Goal: Task Accomplishment & Management: Manage account settings

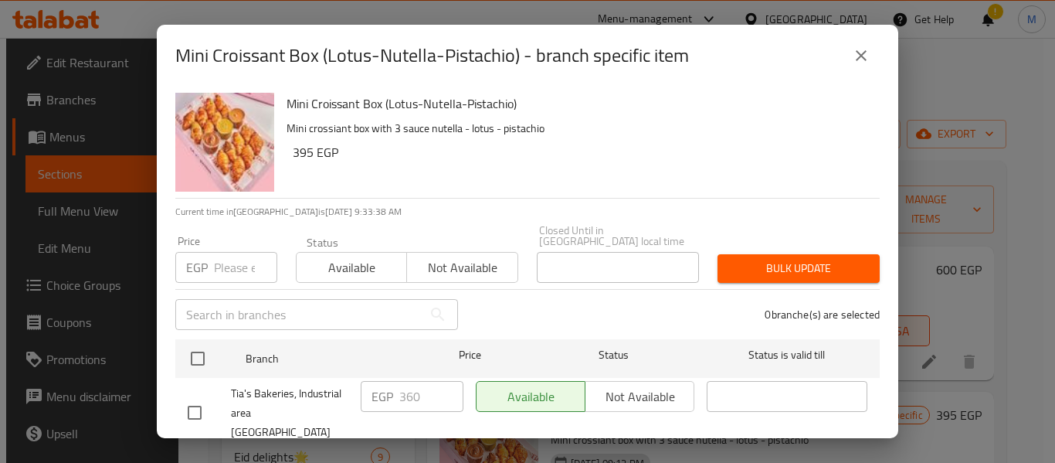
scroll to position [21, 0]
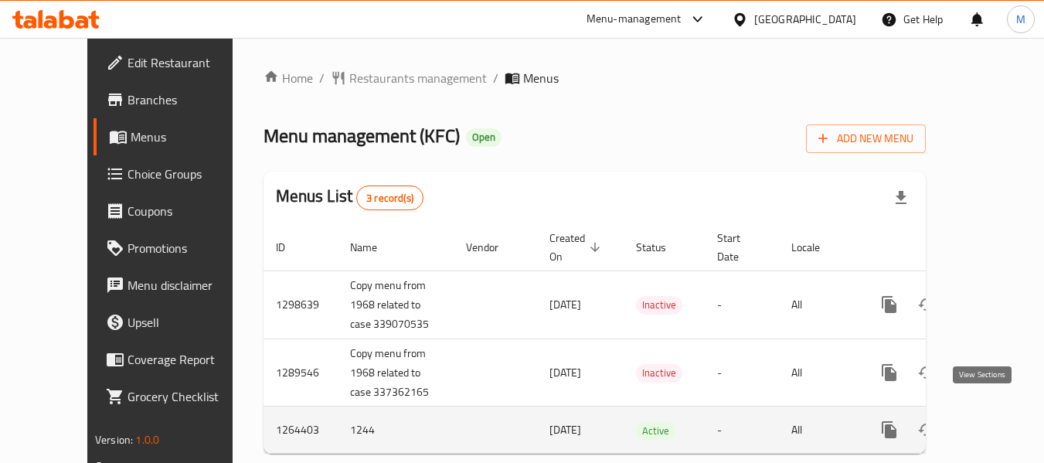
click at [982, 412] on link "enhanced table" at bounding box center [1000, 429] width 37 height 37
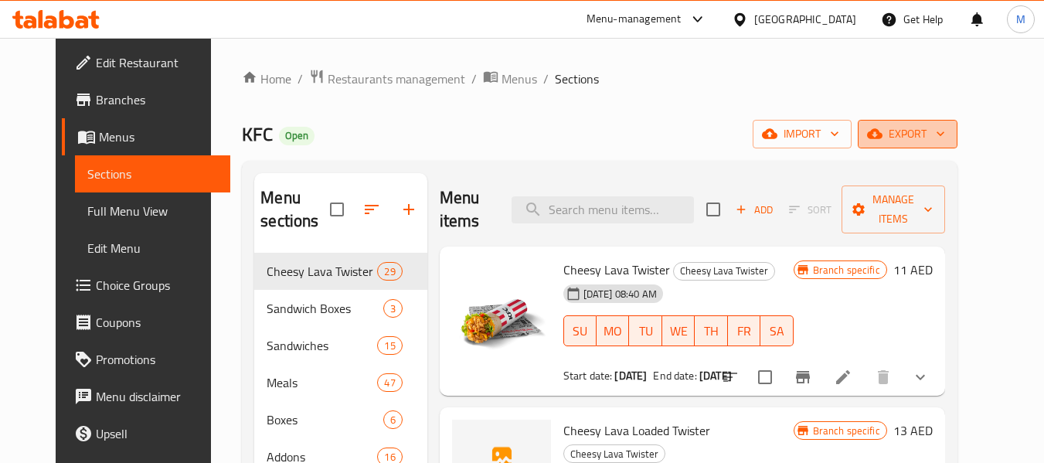
click at [945, 130] on span "export" at bounding box center [907, 133] width 75 height 19
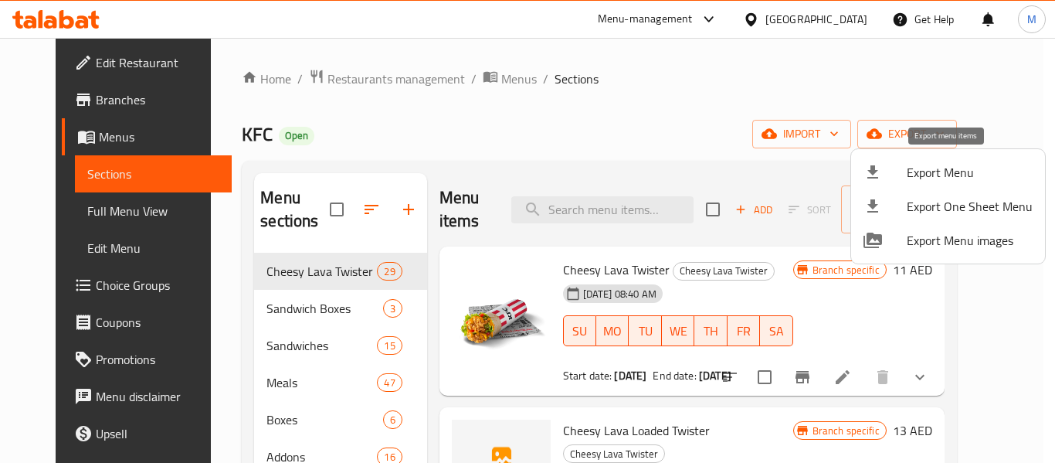
click at [896, 176] on div at bounding box center [885, 172] width 43 height 19
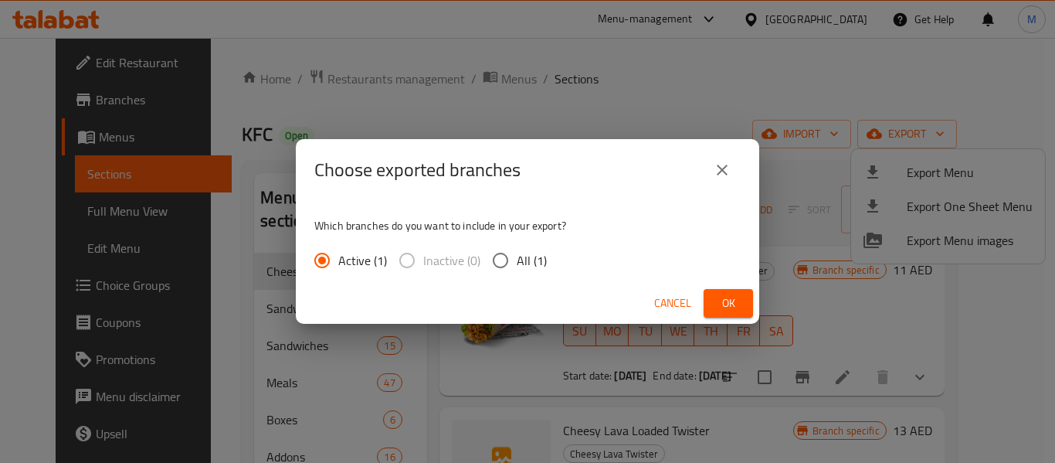
drag, startPoint x: 727, startPoint y: 295, endPoint x: 536, endPoint y: 230, distance: 201.5
click at [524, 215] on div "Choose exported branches Which branches do you want to include in your export? …" at bounding box center [528, 231] width 464 height 185
click at [520, 268] on span "All (1)" at bounding box center [532, 260] width 30 height 19
click at [517, 268] on input "All (1)" at bounding box center [500, 260] width 32 height 32
radio input "true"
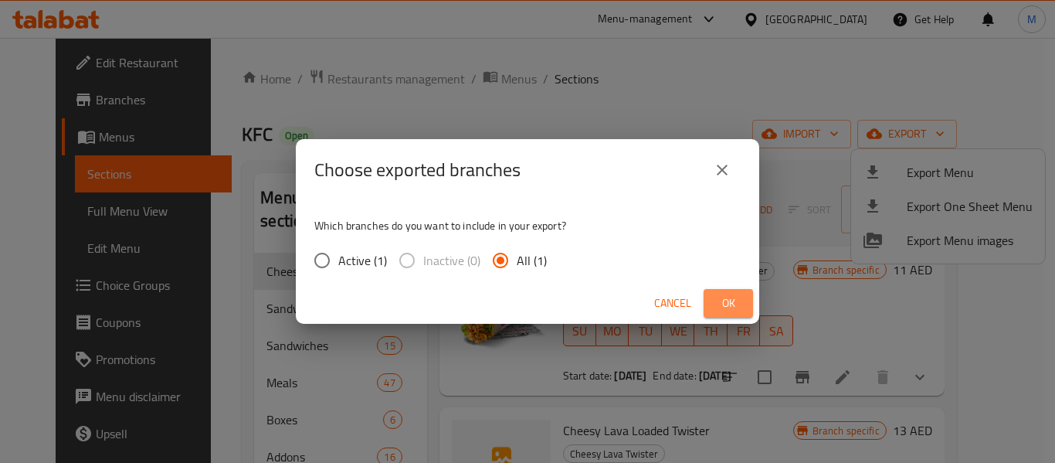
click at [705, 290] on button "Ok" at bounding box center [728, 303] width 49 height 29
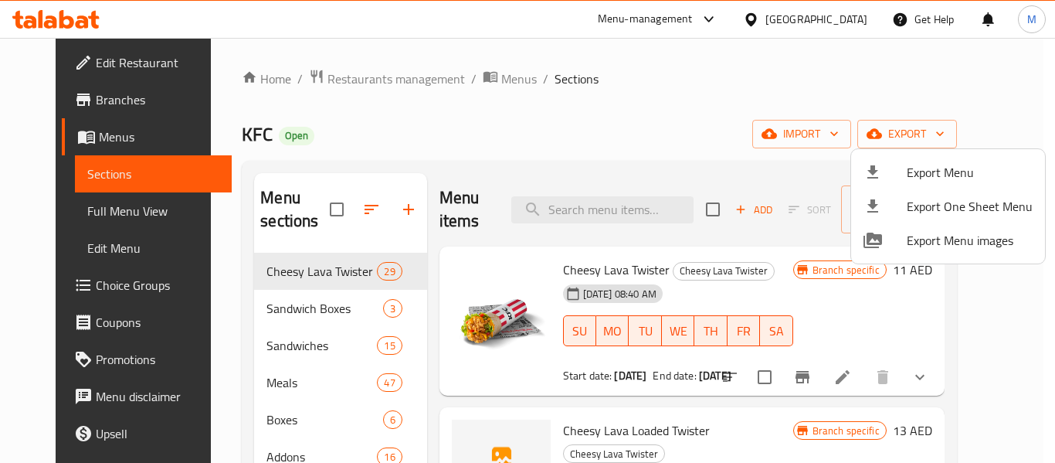
click at [594, 218] on div at bounding box center [527, 231] width 1055 height 463
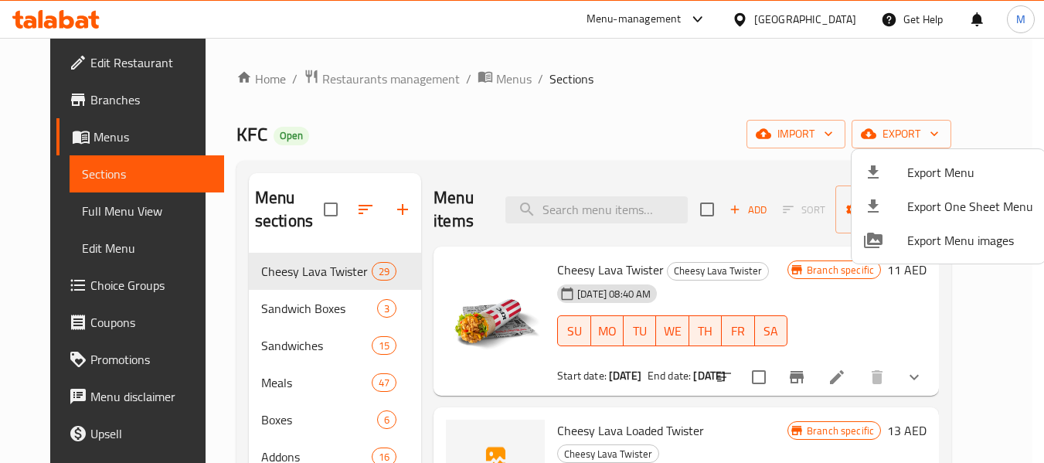
click at [594, 218] on input "search" at bounding box center [596, 209] width 182 height 27
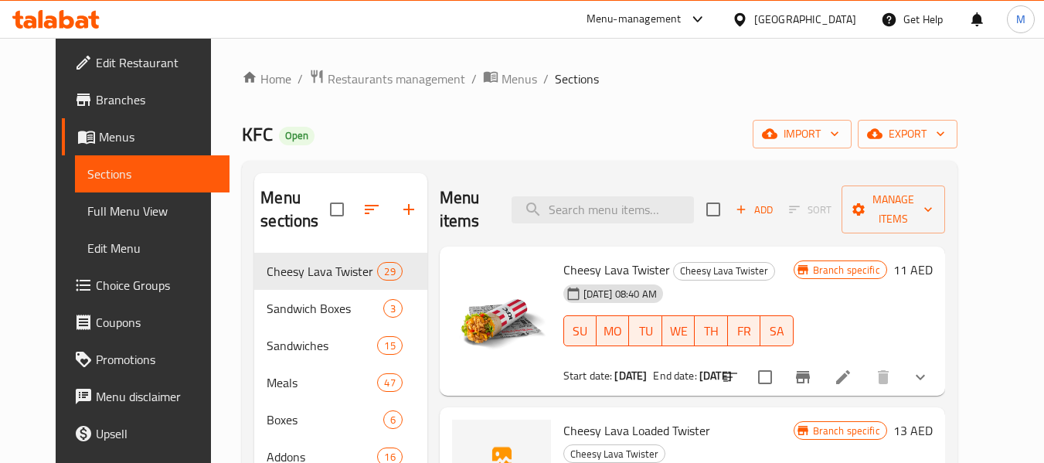
paste input "Mighty zinger combo"
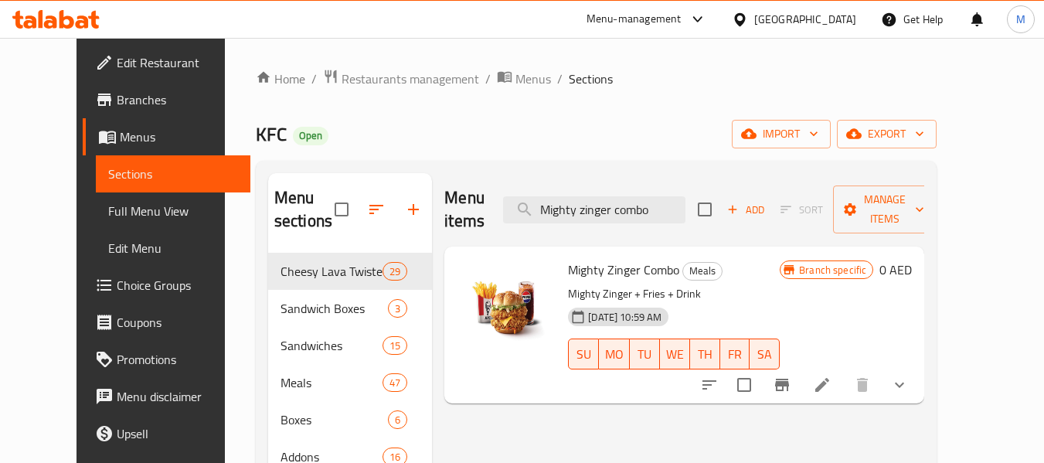
type input "Mighty zinger combo"
click at [918, 366] on button "show more" at bounding box center [899, 384] width 37 height 37
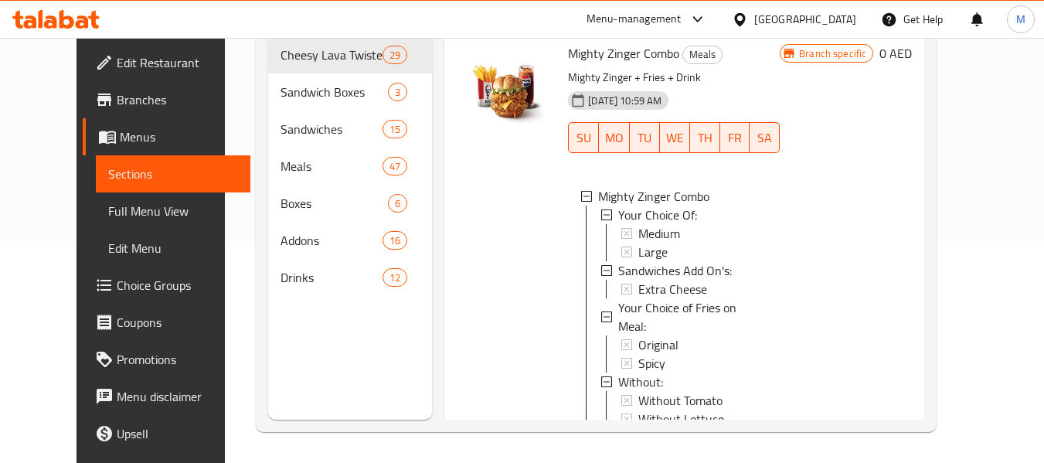
click at [621, 52] on span "Mighty Zinger Combo" at bounding box center [623, 53] width 111 height 23
copy h6 "Mighty Zinger Combo"
drag, startPoint x: 60, startPoint y: 217, endPoint x: 118, endPoint y: 202, distance: 60.0
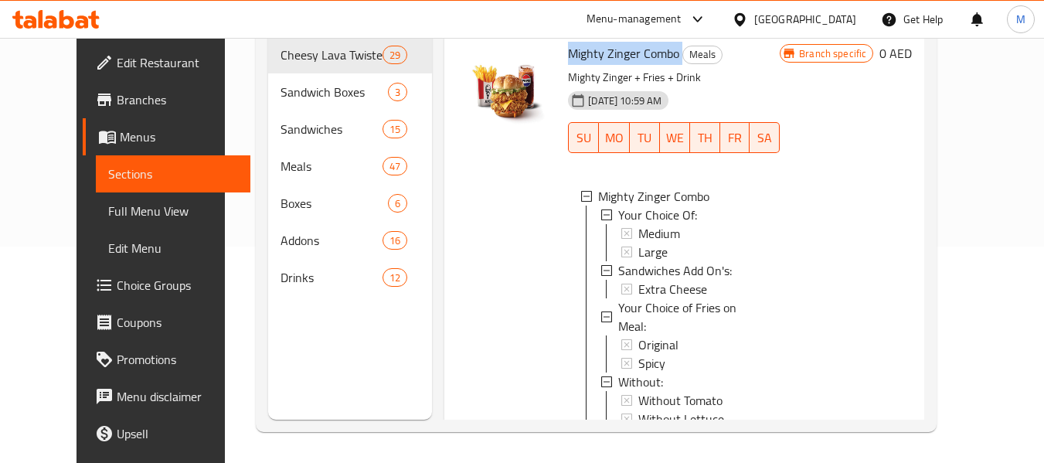
click at [108, 216] on span "Full Menu View" at bounding box center [173, 211] width 131 height 19
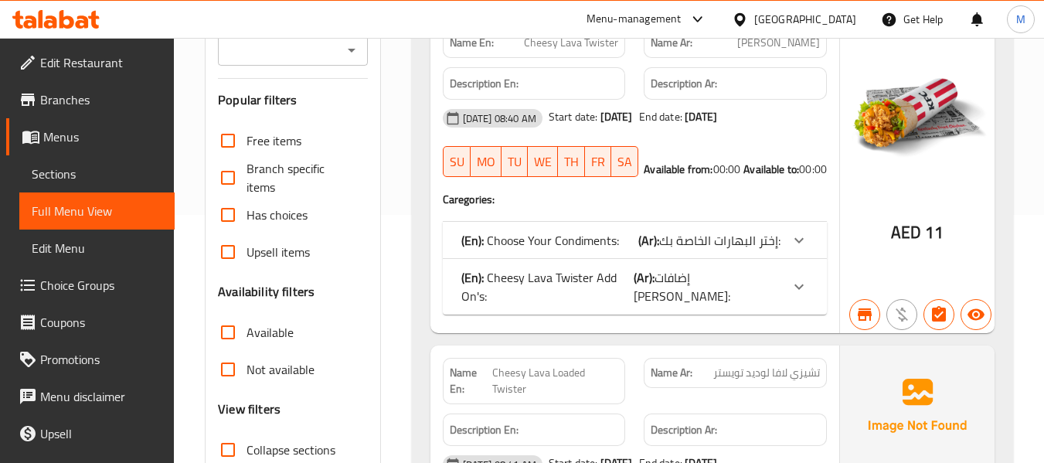
scroll to position [464, 0]
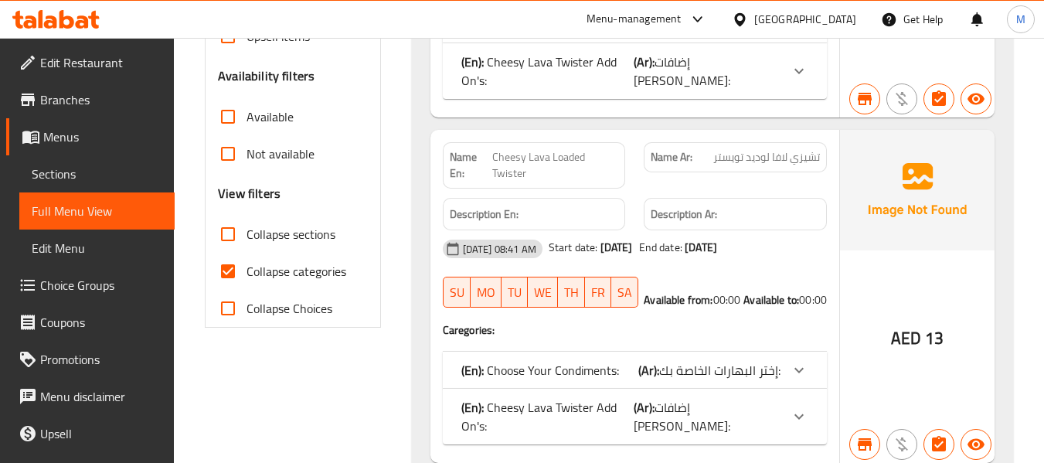
click at [234, 219] on input "Collapse sections" at bounding box center [227, 234] width 37 height 37
checkbox input "true"
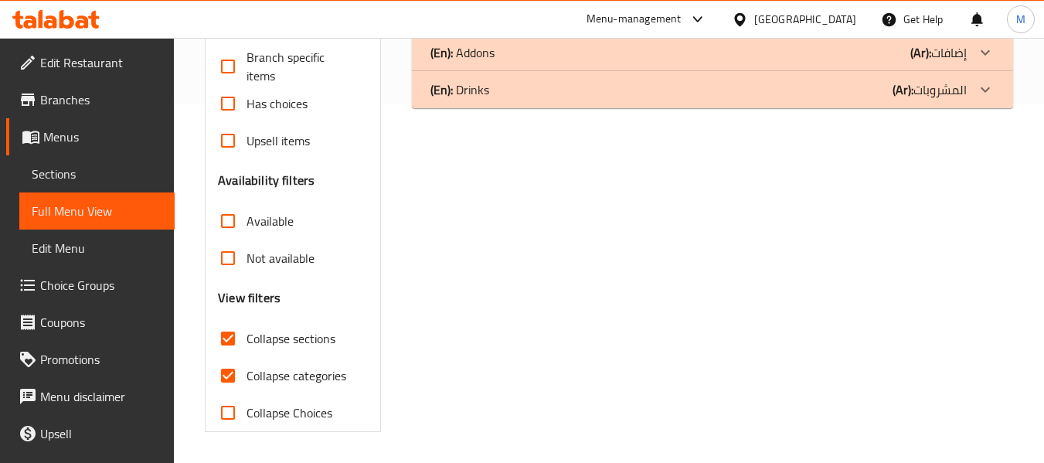
scroll to position [0, 0]
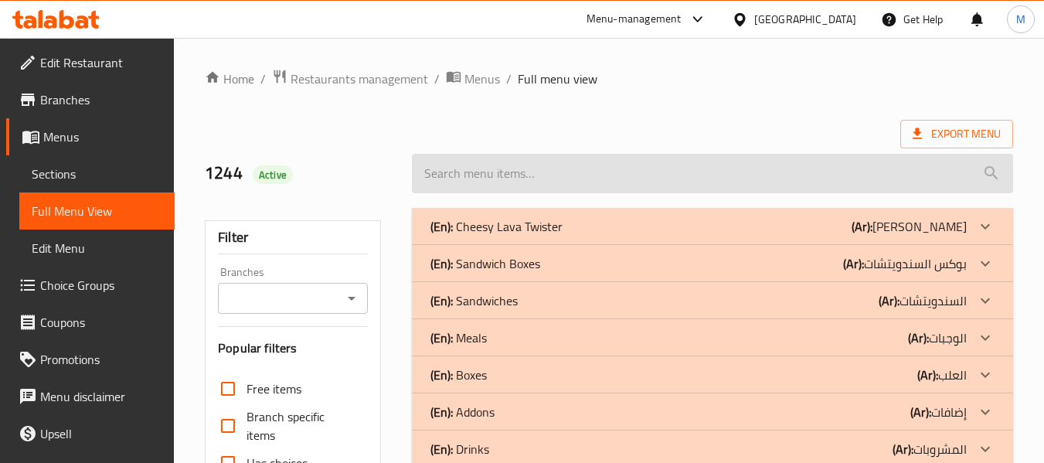
click at [538, 181] on input "search" at bounding box center [712, 173] width 601 height 39
paste input "Mighty Zinger Combo"
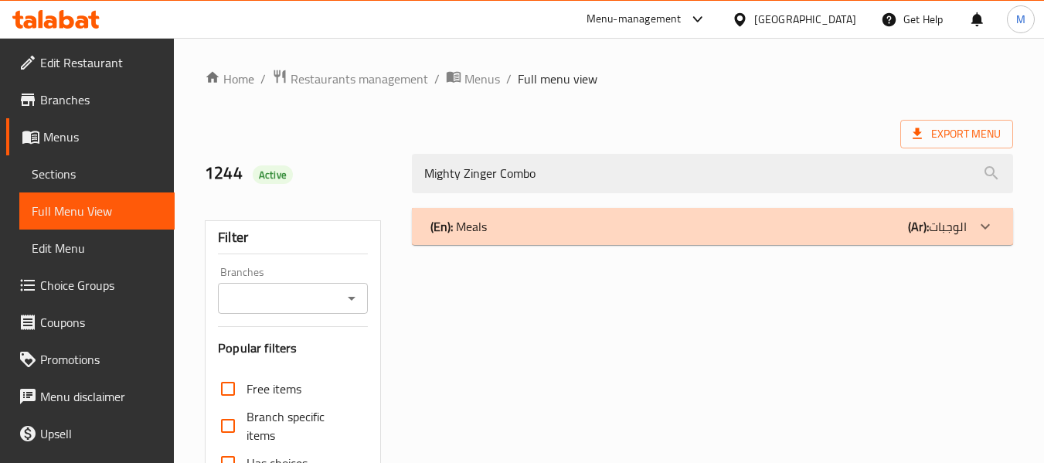
type input "Mighty Zinger Combo"
click at [511, 231] on div "(En): Meals (Ar): الوجبات" at bounding box center [698, 226] width 536 height 19
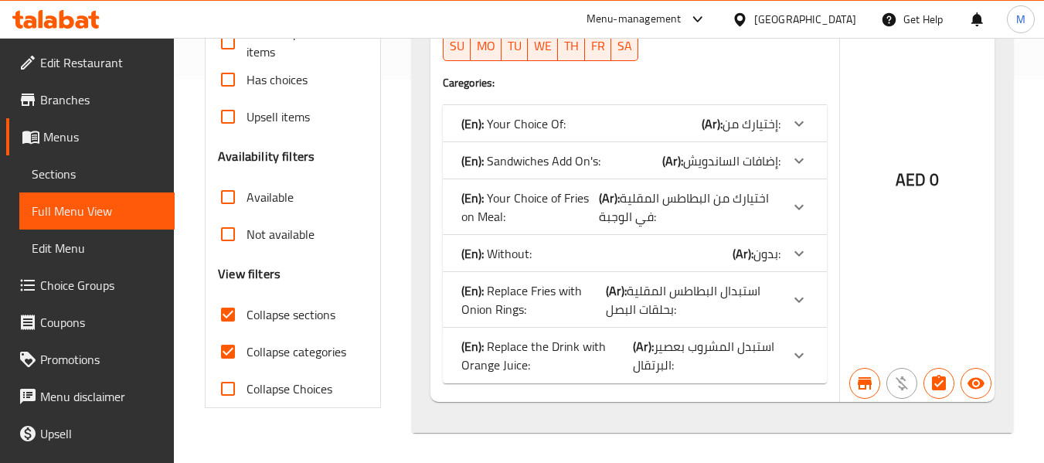
scroll to position [384, 0]
click at [238, 312] on input "Collapse sections" at bounding box center [227, 313] width 37 height 37
click at [239, 316] on input "Collapse sections" at bounding box center [227, 313] width 37 height 37
checkbox input "true"
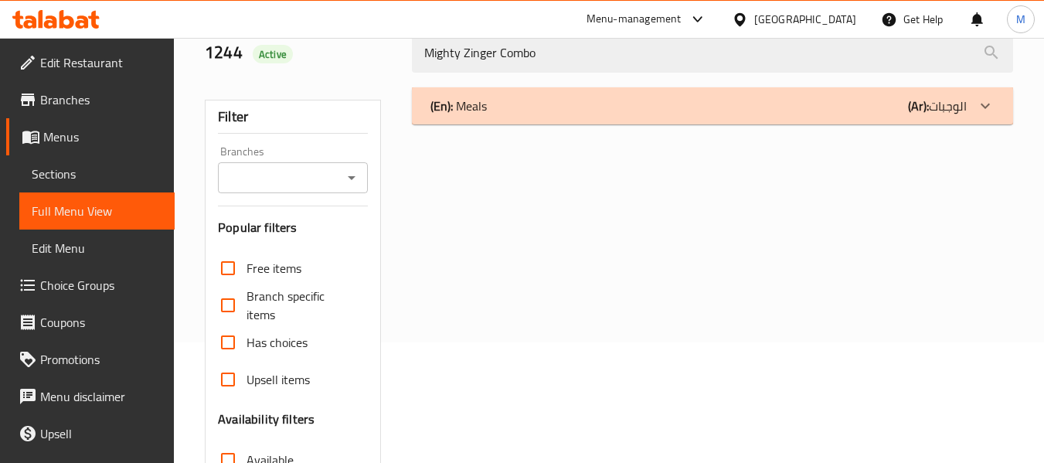
scroll to position [0, 0]
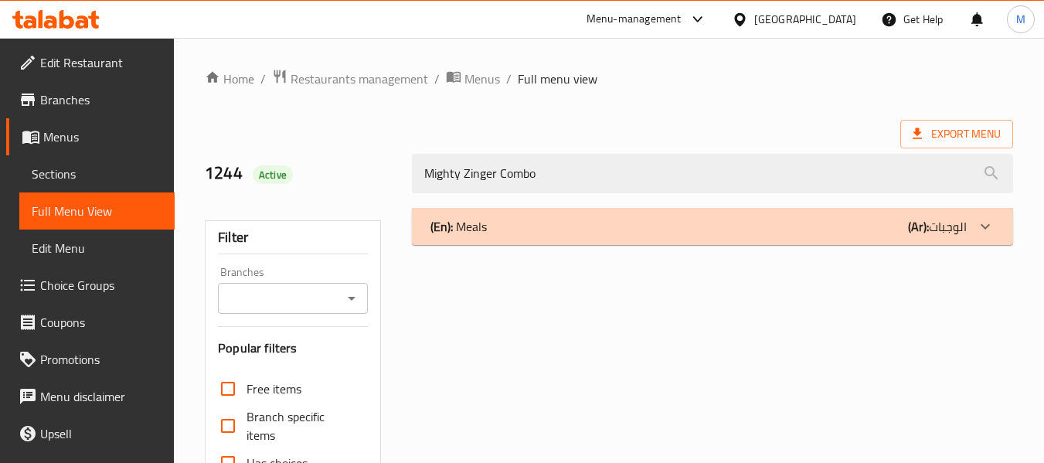
click at [528, 218] on div "(En): Meals (Ar): الوجبات" at bounding box center [698, 226] width 536 height 19
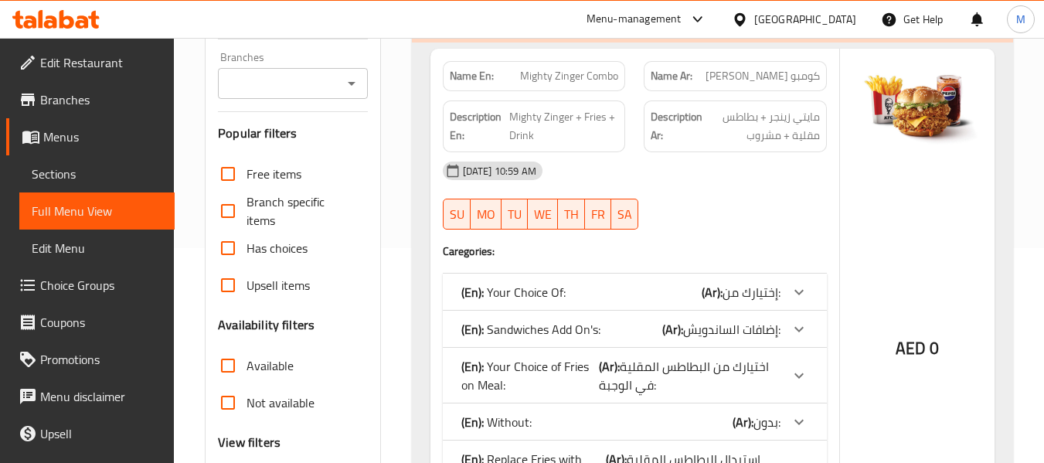
scroll to position [375, 0]
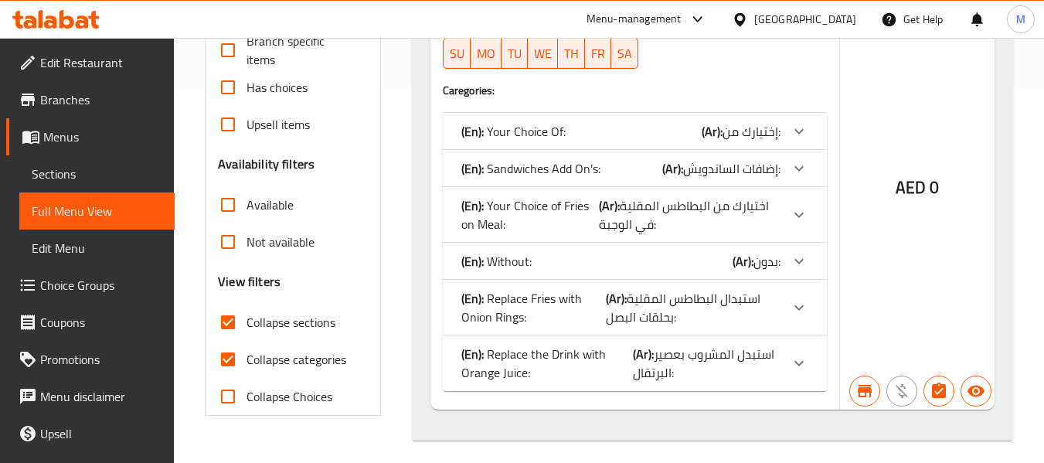
click at [233, 368] on input "Collapse categories" at bounding box center [227, 359] width 37 height 37
checkbox input "false"
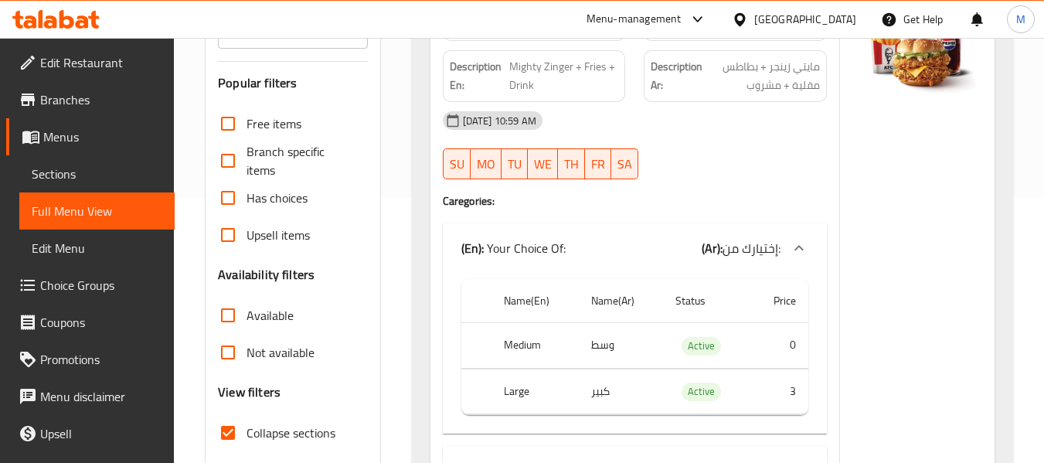
scroll to position [0, 0]
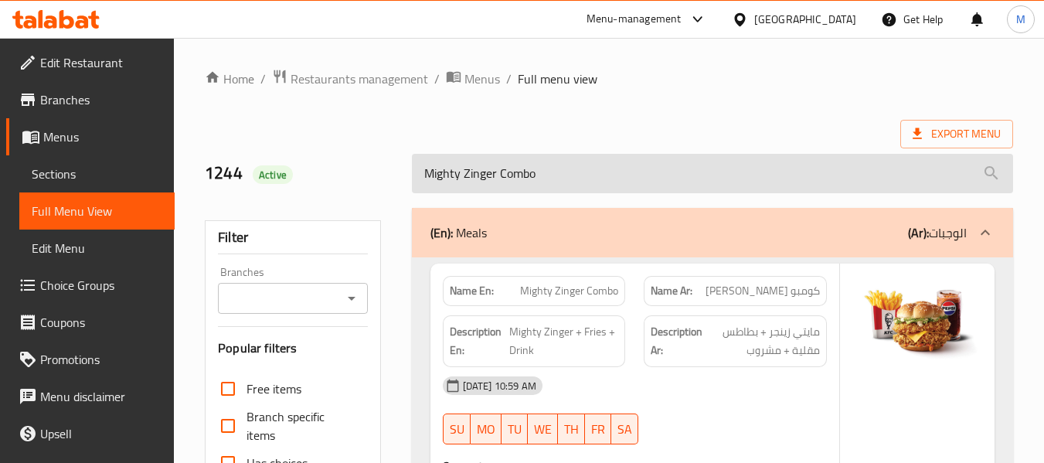
click at [552, 188] on input "Mighty Zinger Combo" at bounding box center [712, 173] width 601 height 39
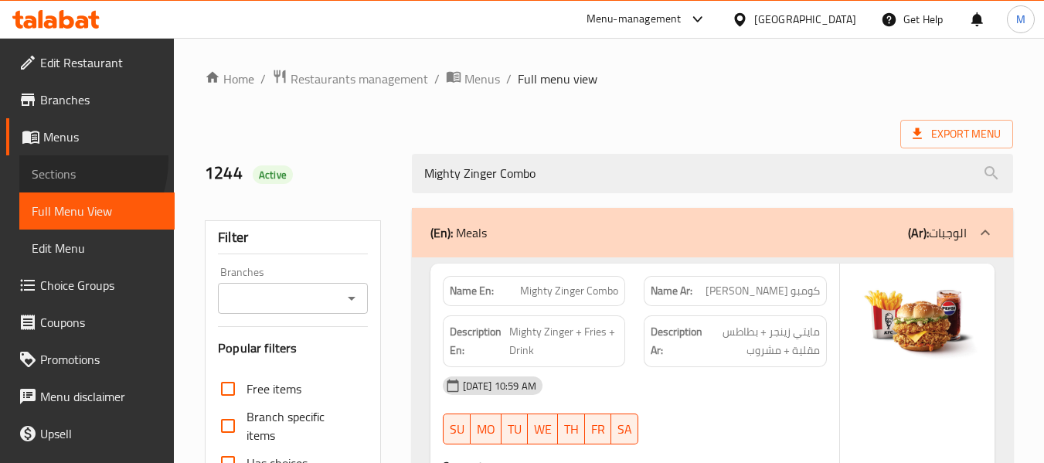
click at [53, 160] on link "Sections" at bounding box center [96, 173] width 155 height 37
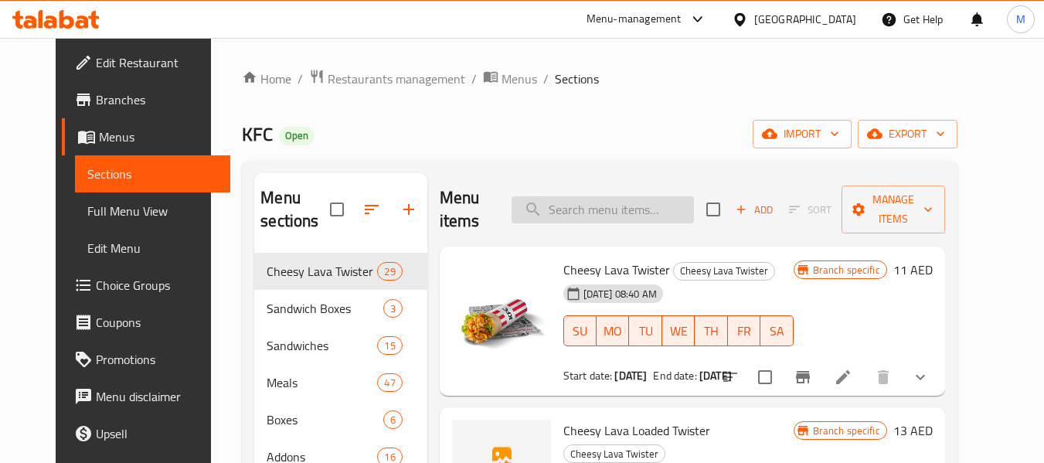
click at [623, 214] on input "search" at bounding box center [602, 209] width 182 height 27
paste input "Mighty Zinger Combo"
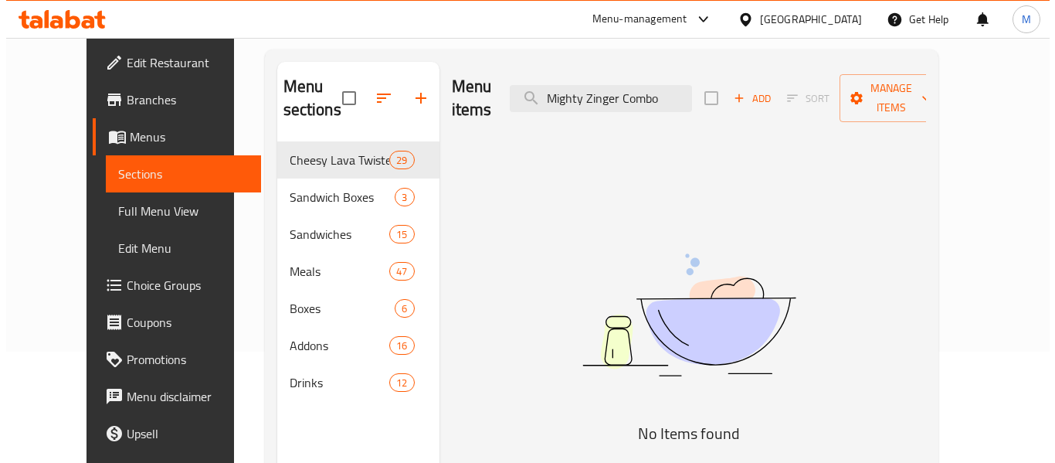
scroll to position [155, 0]
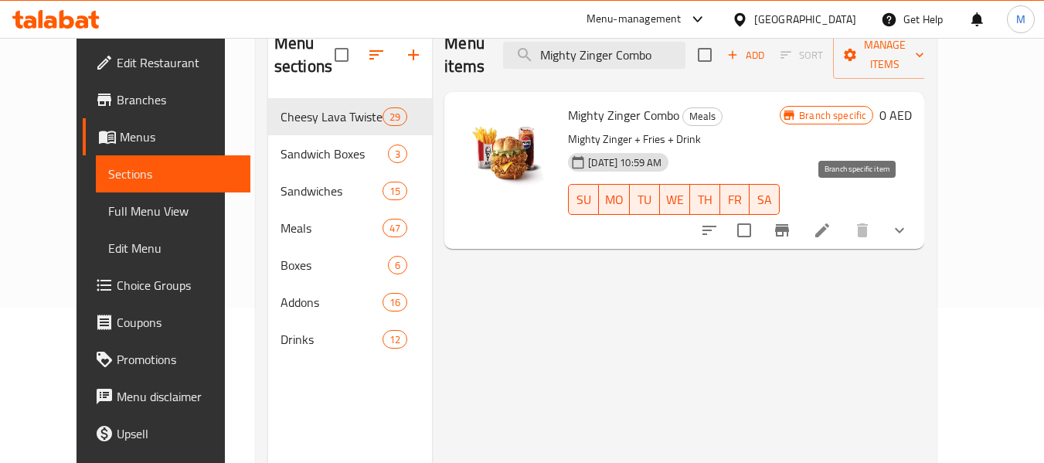
type input "Mighty Zinger Combo"
click at [789, 224] on icon "Branch-specific-item" at bounding box center [782, 230] width 14 height 12
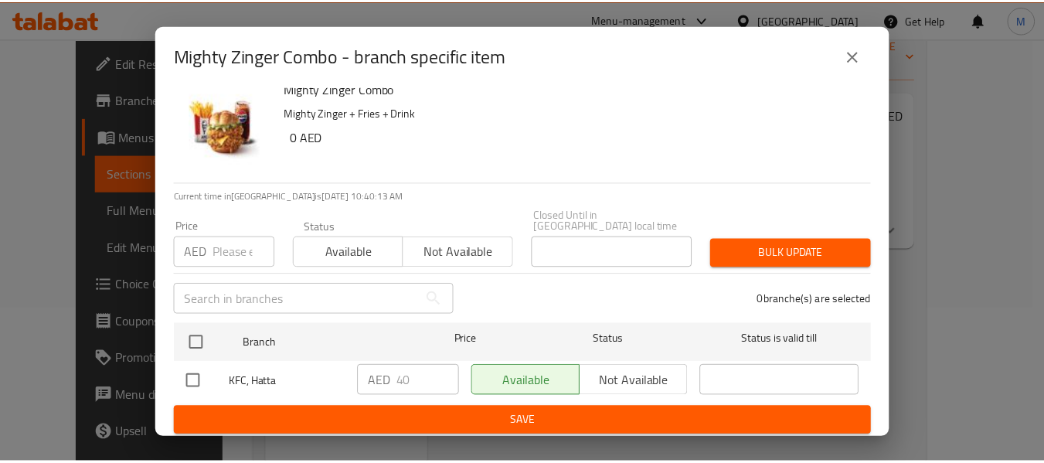
scroll to position [19, 0]
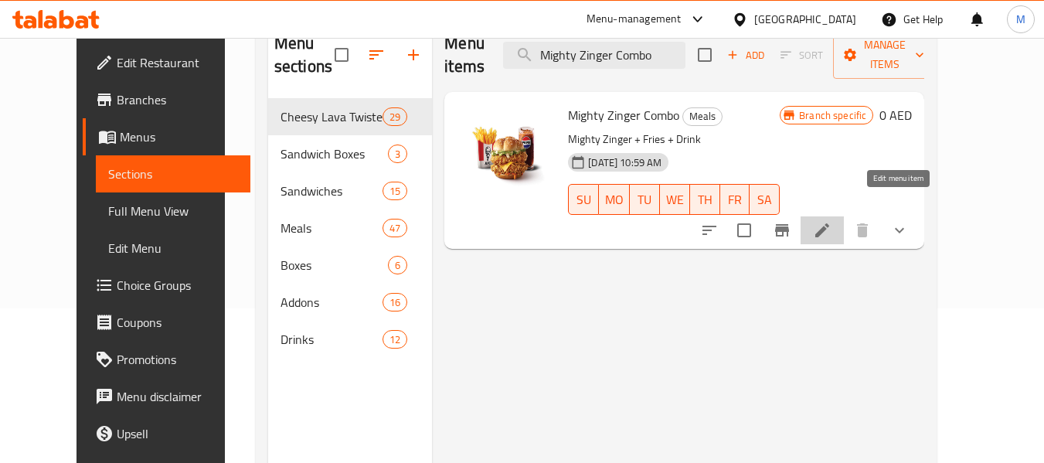
click at [831, 221] on icon at bounding box center [822, 230] width 19 height 19
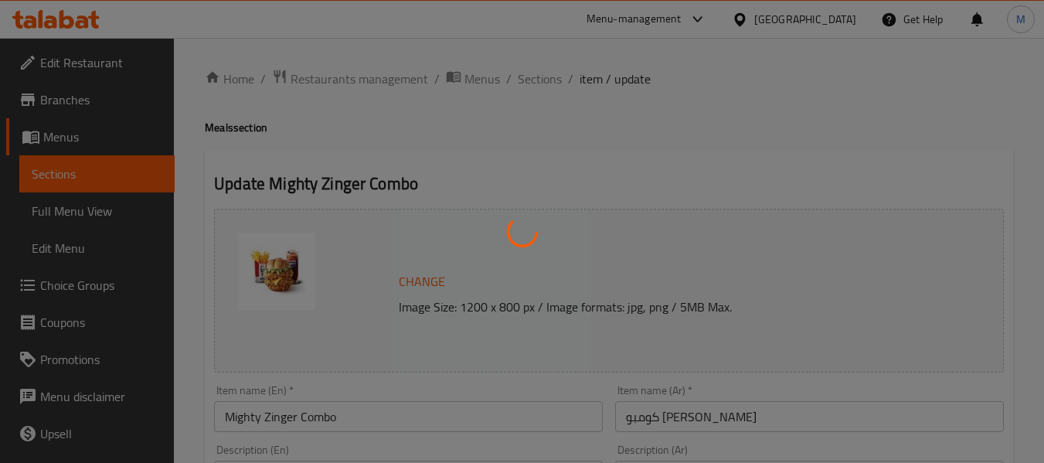
type input "إختيارك من:"
type input "1"
type input "إضافات الساندويش:"
type input "0"
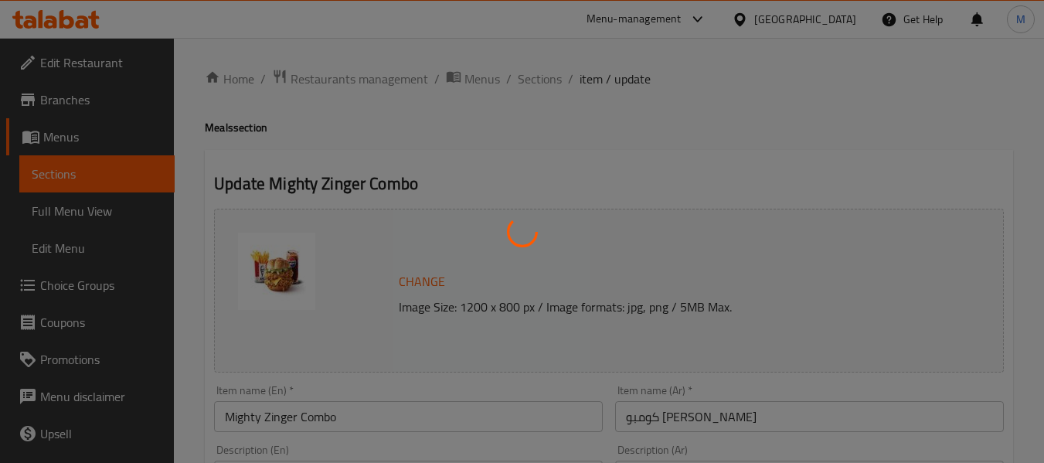
type input "1"
type input "اختيارك من البطاطس المقلية في الوجبة:"
type input "0"
type input "1"
type input "بدون:"
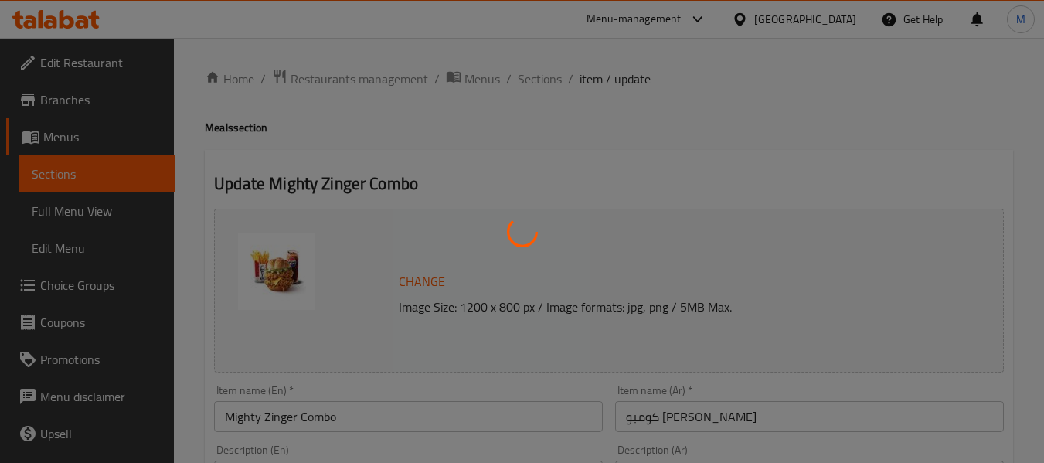
type input "0"
type input "2"
type input "استبدال البطاطس المقلية بحلقات البصل:"
type input "0"
type input "1"
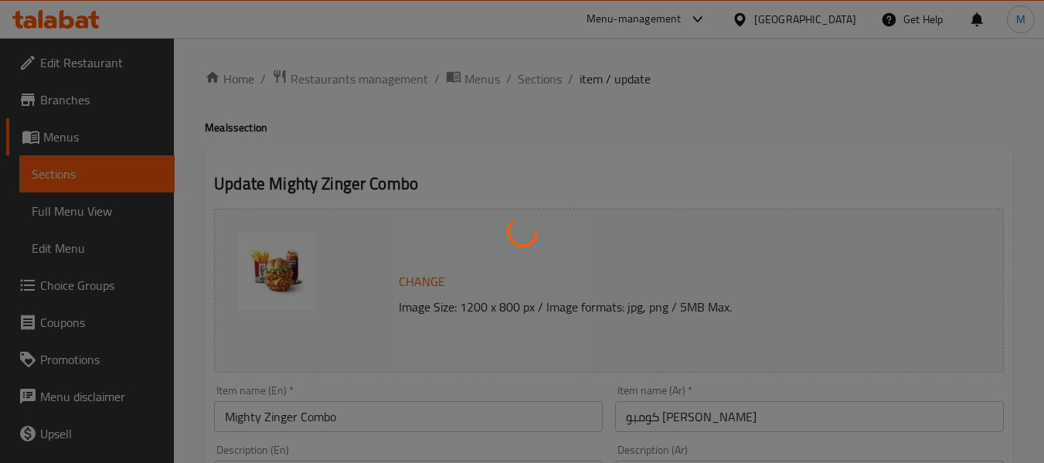
type input "استبدل المشروب بعصير البرتقال:"
type input "0"
type input "1"
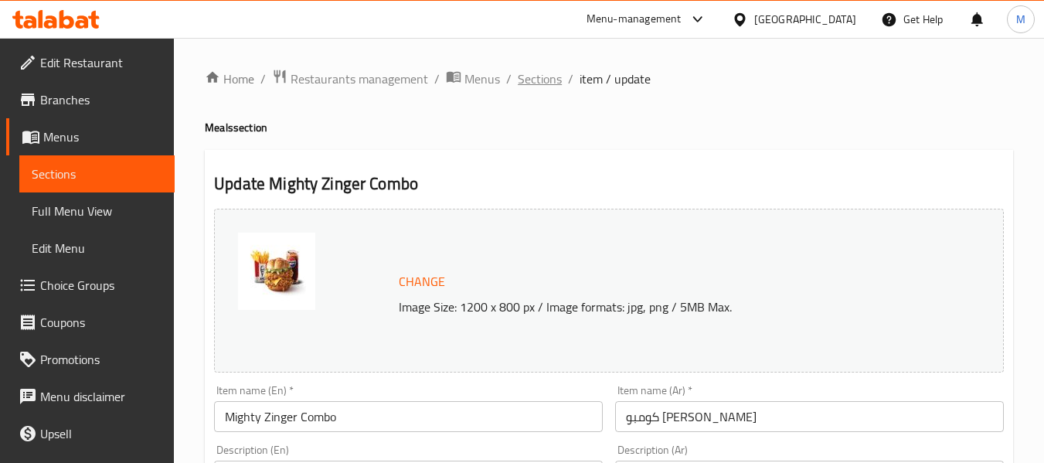
click at [543, 78] on span "Sections" at bounding box center [540, 79] width 44 height 19
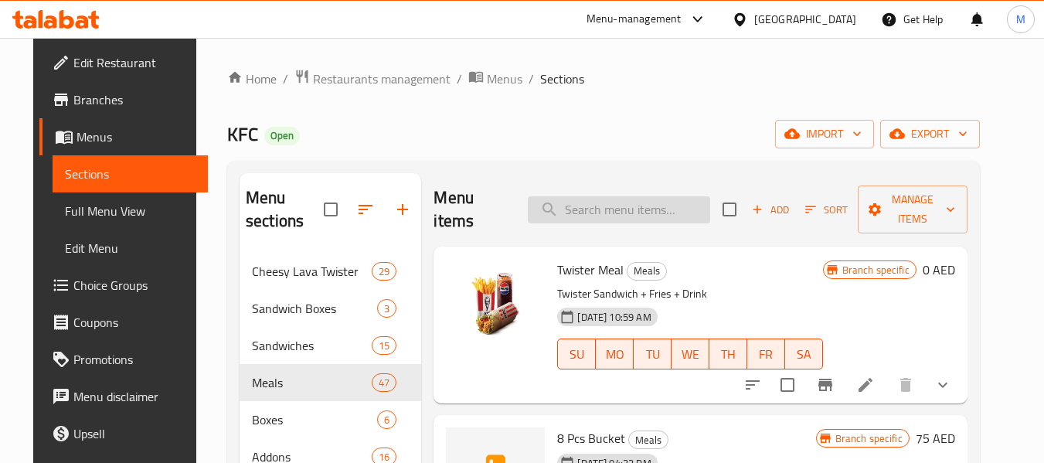
click at [584, 220] on input "search" at bounding box center [619, 209] width 182 height 27
paste input "cheese lava sandwich"
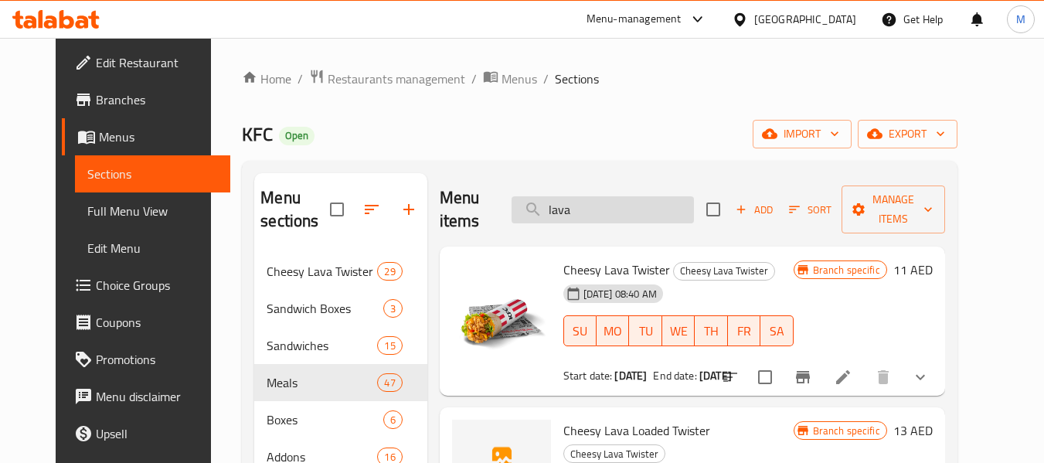
click at [651, 205] on input "lava" at bounding box center [602, 209] width 182 height 27
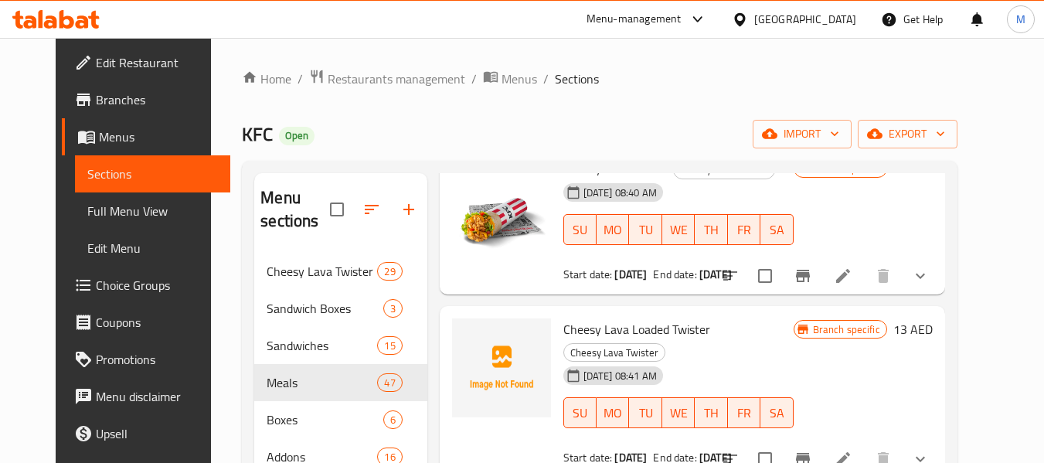
scroll to position [155, 0]
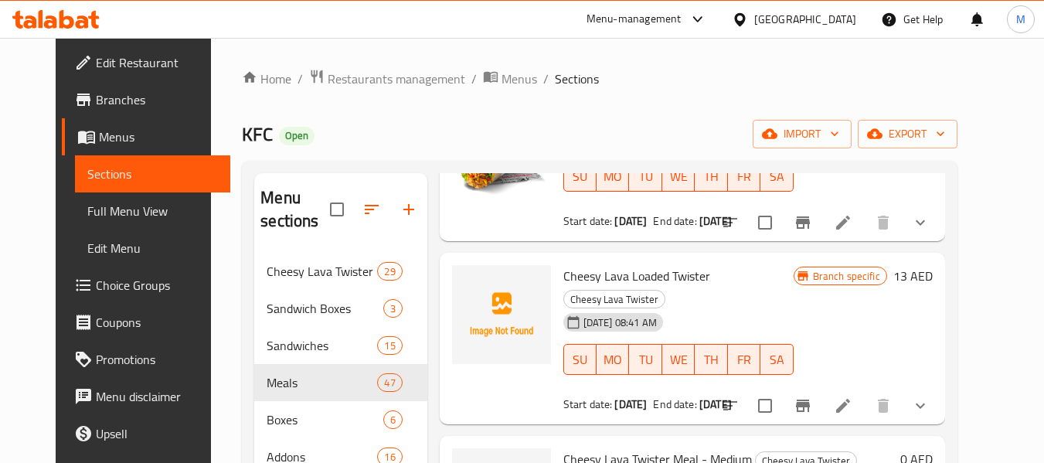
type input "cheesy lava"
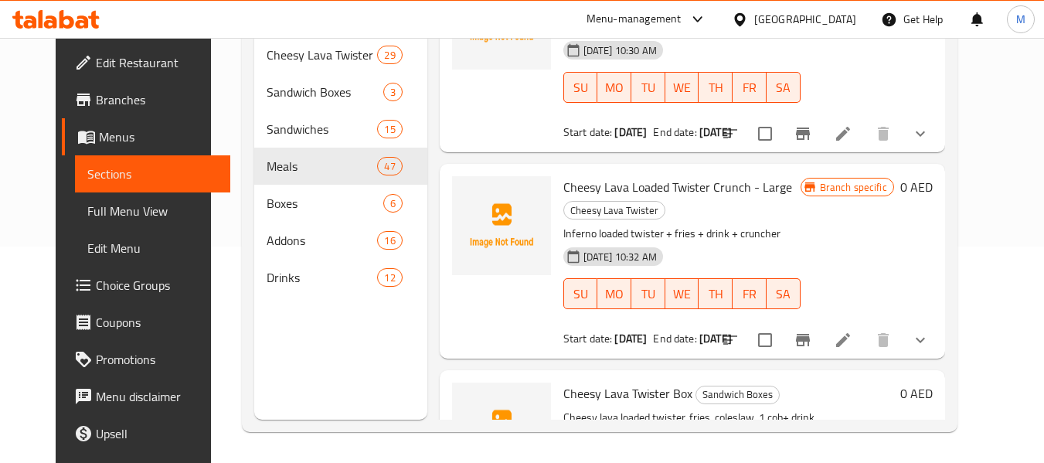
scroll to position [2519, 0]
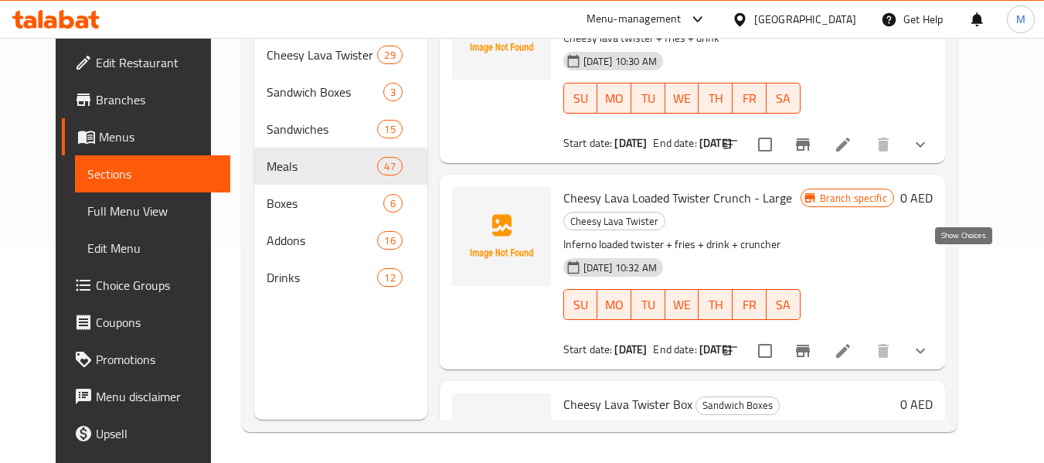
click at [929, 341] on icon "show more" at bounding box center [920, 350] width 19 height 19
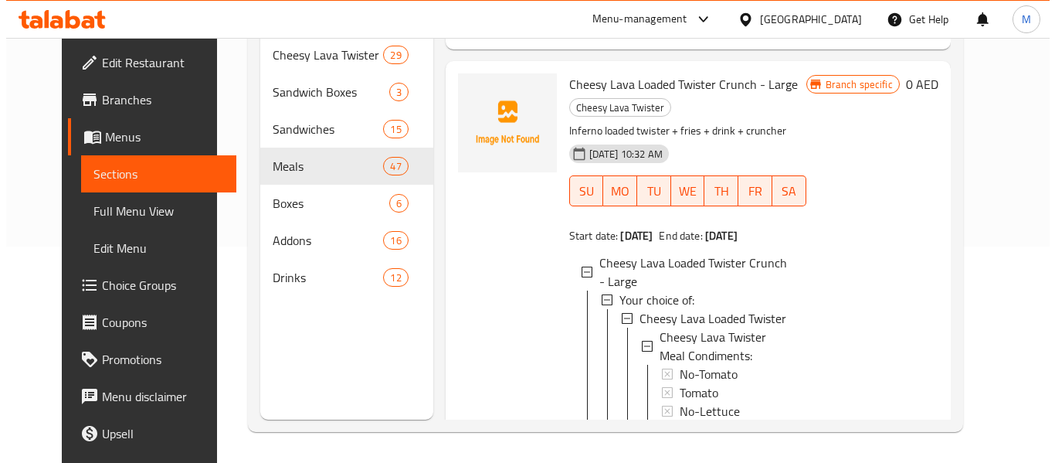
scroll to position [2674, 0]
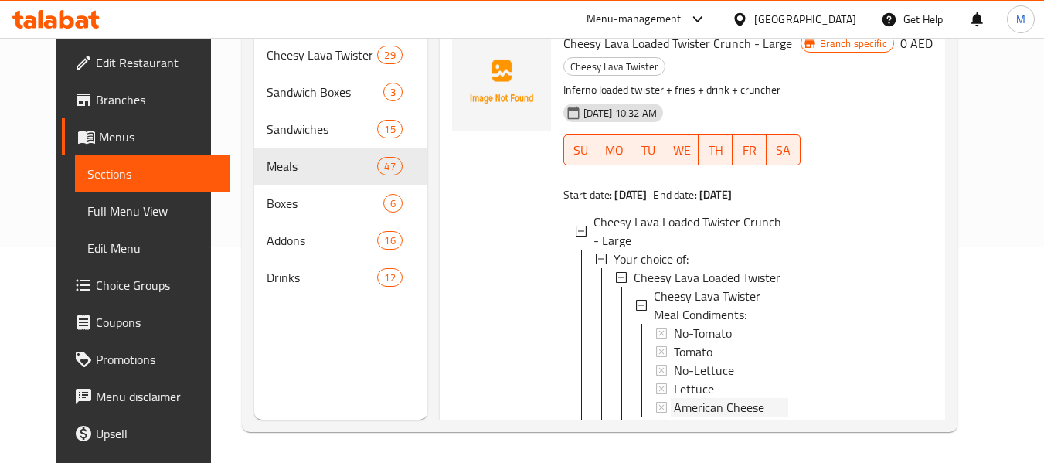
click at [718, 398] on span "American Cheese" at bounding box center [719, 407] width 90 height 19
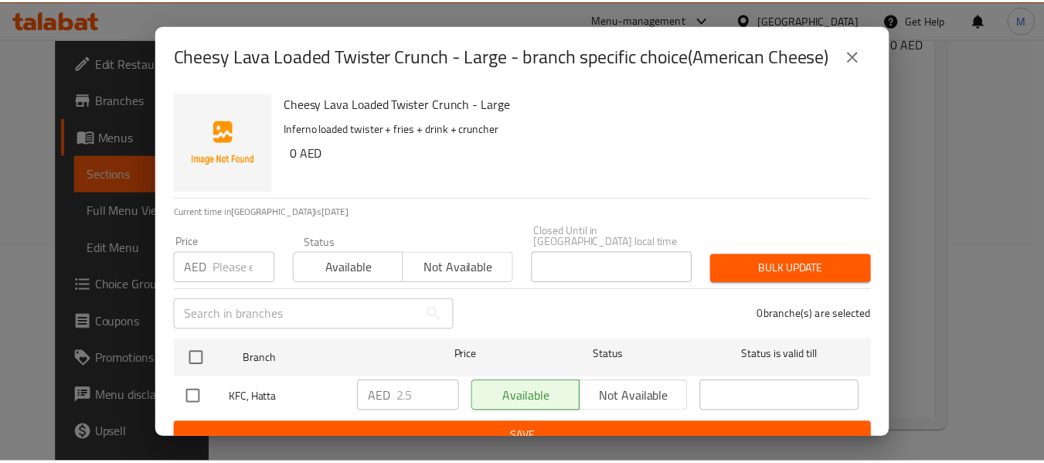
scroll to position [19, 0]
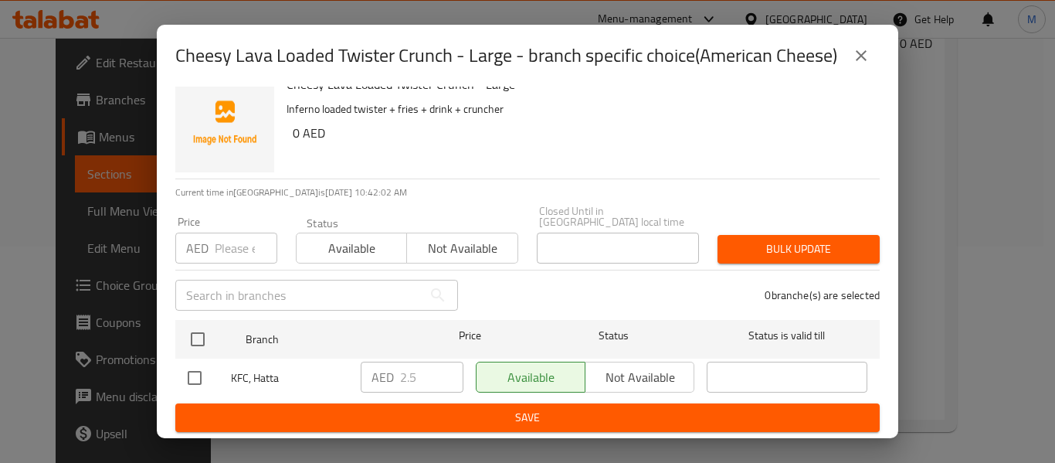
drag, startPoint x: 880, startPoint y: 46, endPoint x: 860, endPoint y: 58, distance: 23.6
click at [881, 46] on div "Cheesy Lava Loaded Twister Crunch - Large - branch specific choice(American Che…" at bounding box center [528, 56] width 742 height 62
click at [859, 58] on icon "close" at bounding box center [861, 55] width 11 height 11
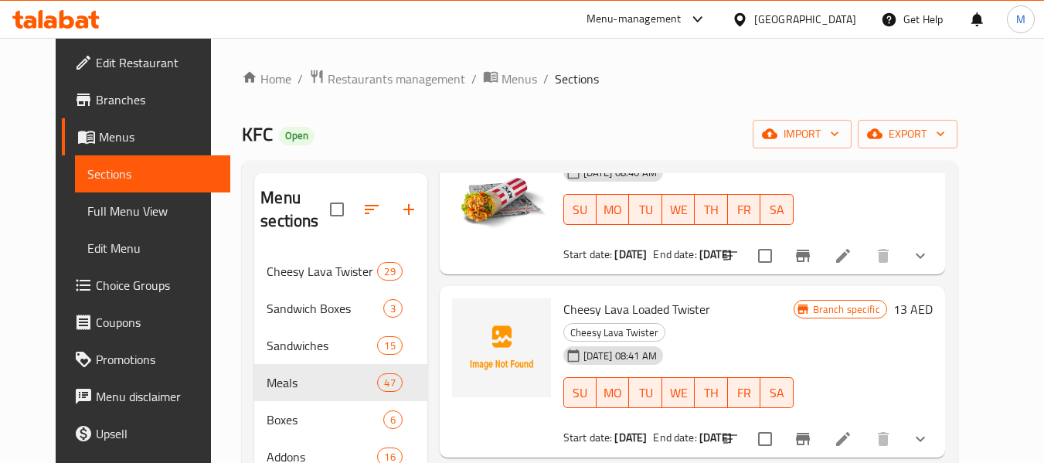
scroll to position [0, 0]
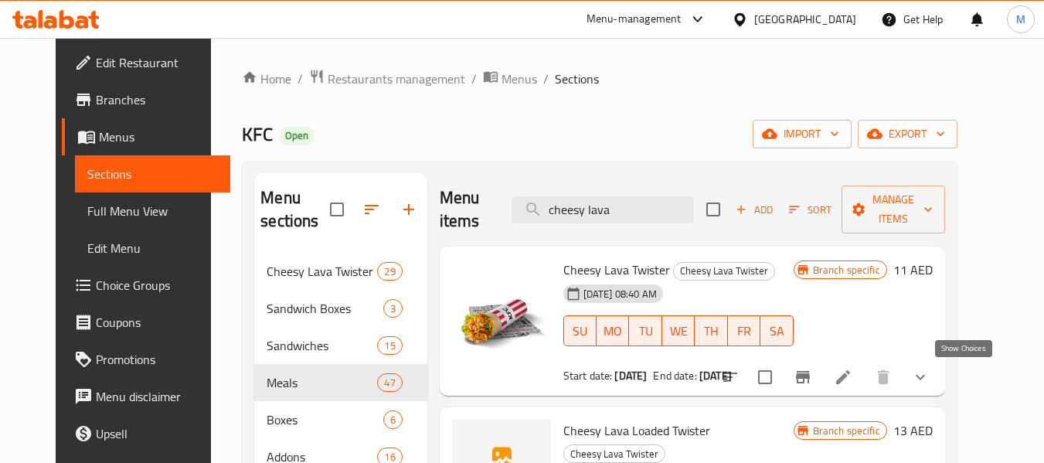
click at [929, 370] on icon "show more" at bounding box center [920, 377] width 19 height 19
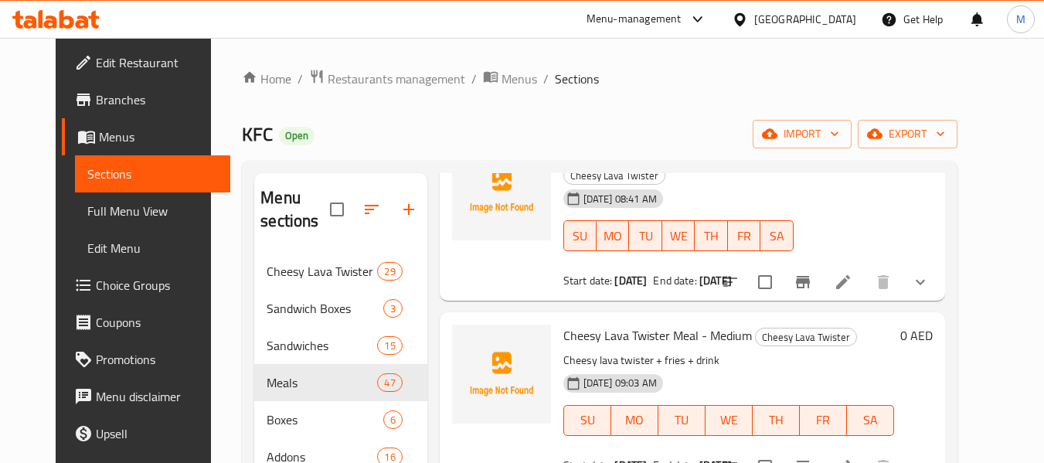
scroll to position [695, 0]
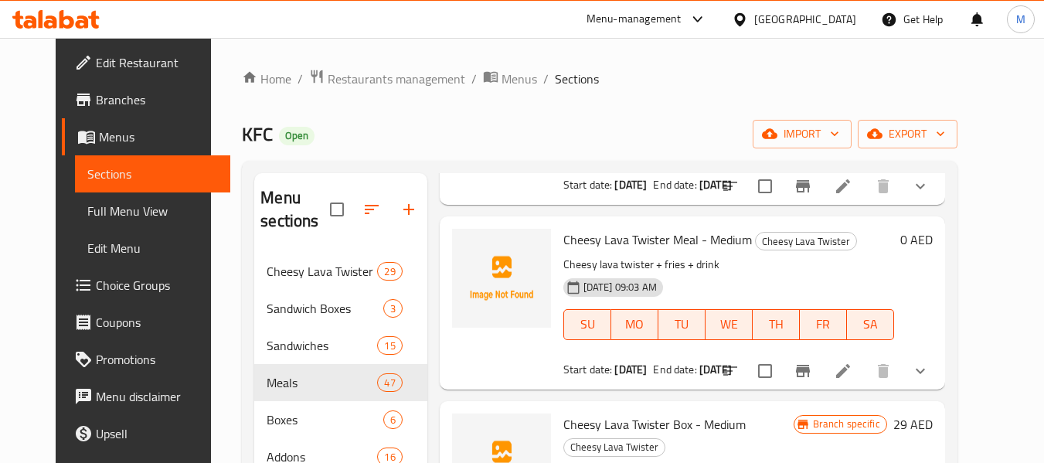
click at [925, 184] on icon "show more" at bounding box center [919, 186] width 9 height 5
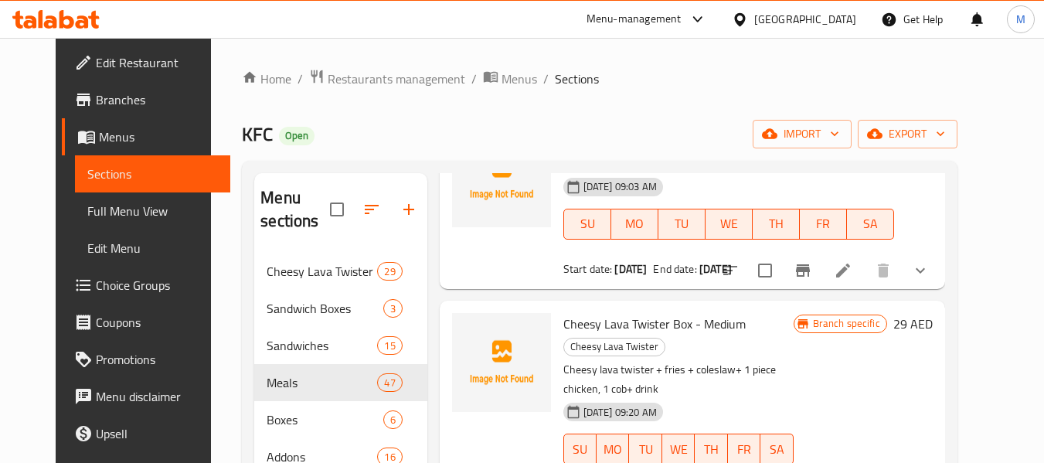
scroll to position [1082, 0]
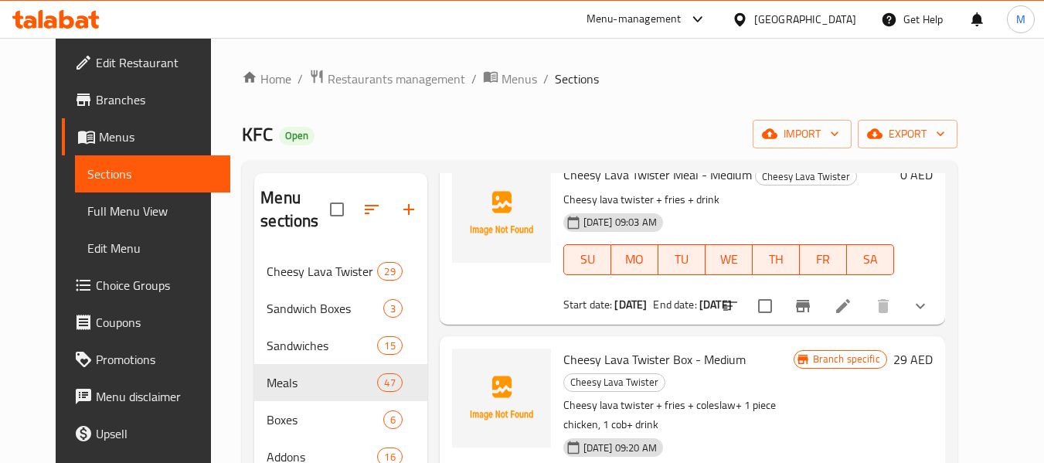
click at [939, 297] on button "show more" at bounding box center [920, 305] width 37 height 37
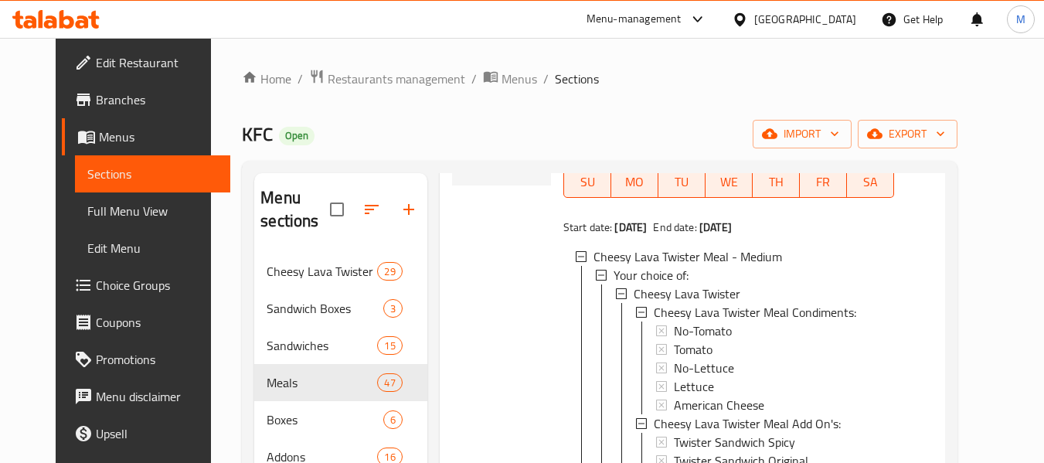
scroll to position [2, 0]
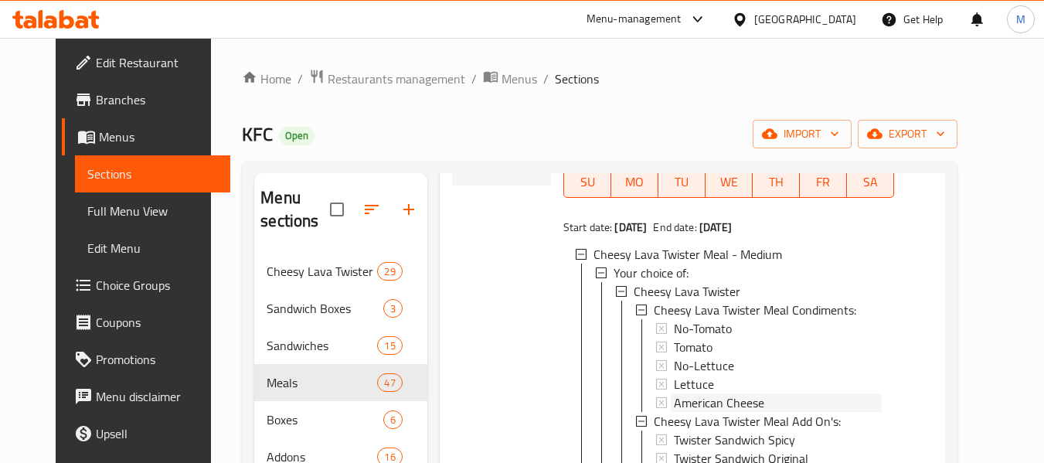
click at [691, 406] on span "American Cheese" at bounding box center [719, 402] width 90 height 19
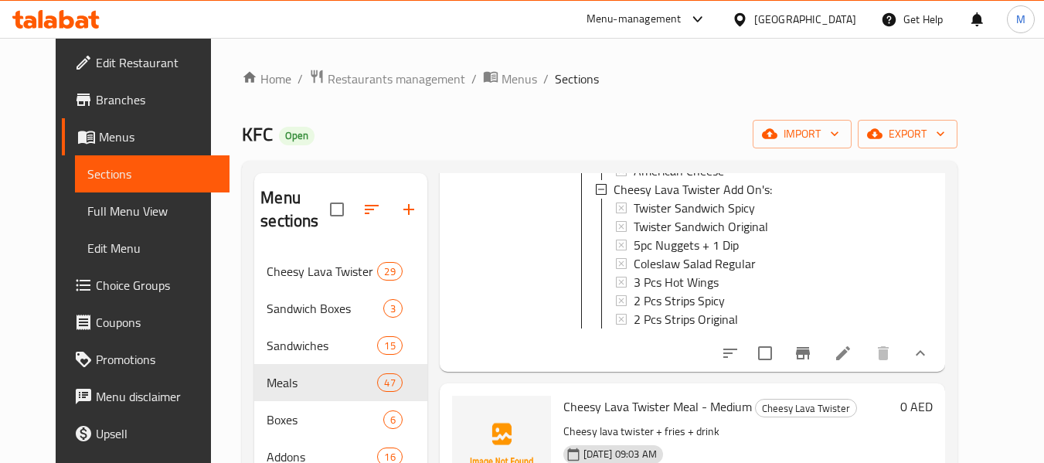
scroll to position [695, 0]
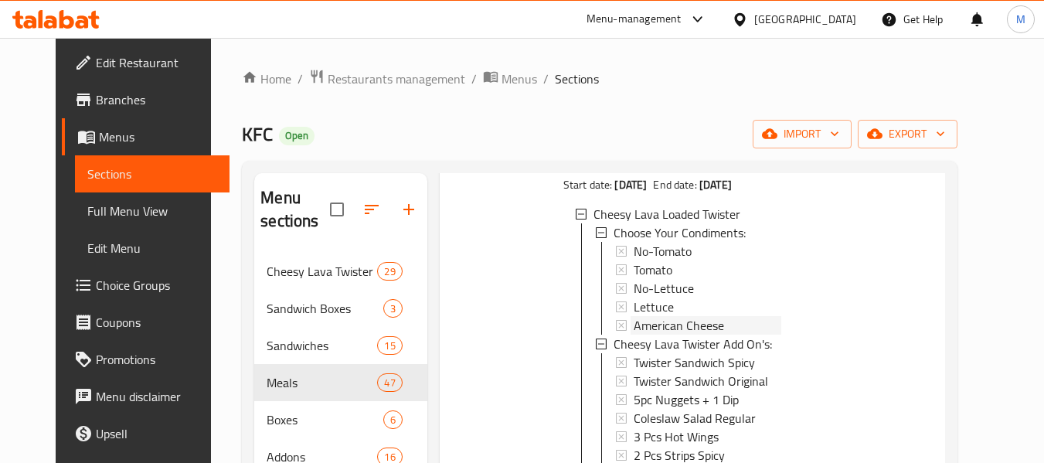
click at [669, 316] on span "American Cheese" at bounding box center [678, 325] width 90 height 19
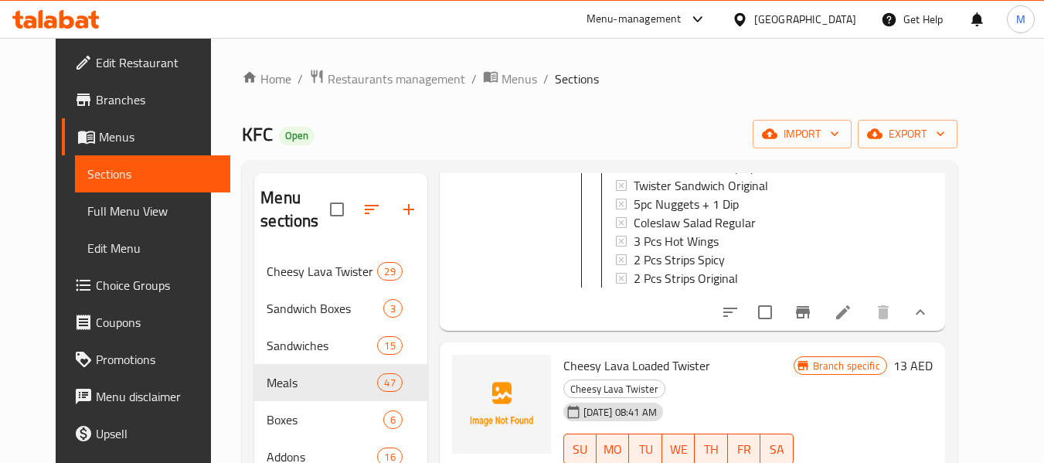
scroll to position [309, 0]
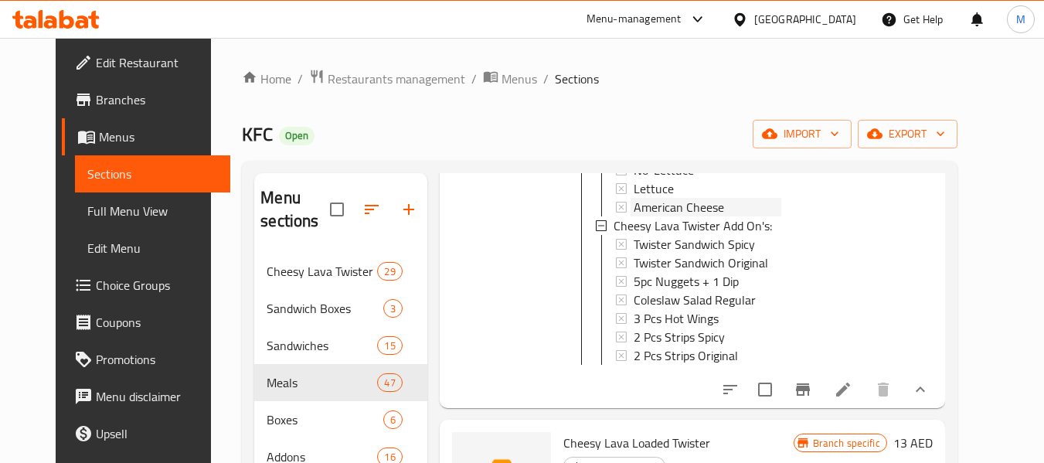
click at [633, 201] on span "American Cheese" at bounding box center [678, 207] width 90 height 19
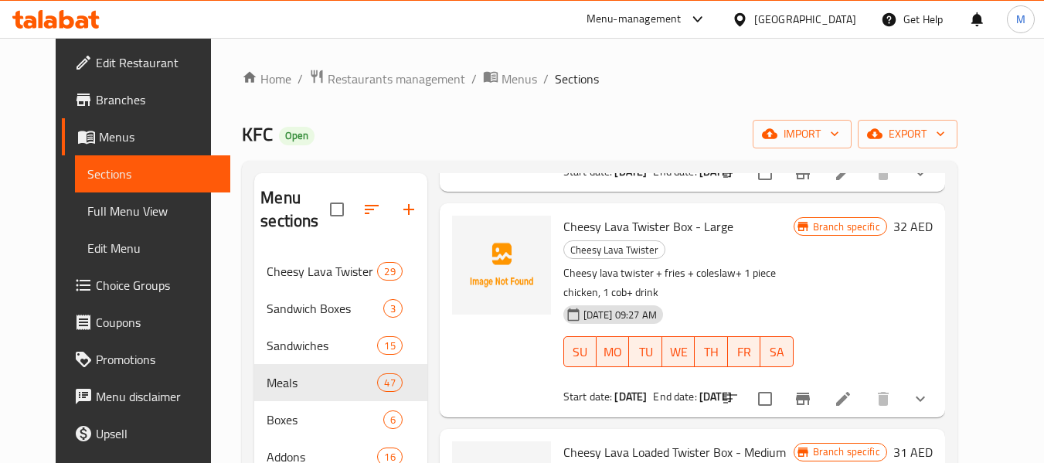
scroll to position [2009, 0]
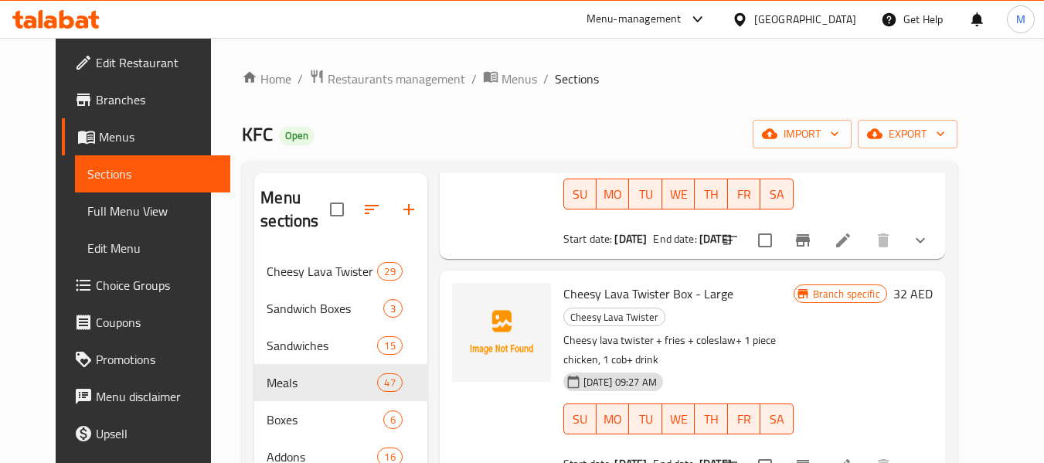
click at [929, 231] on icon "show more" at bounding box center [920, 240] width 19 height 19
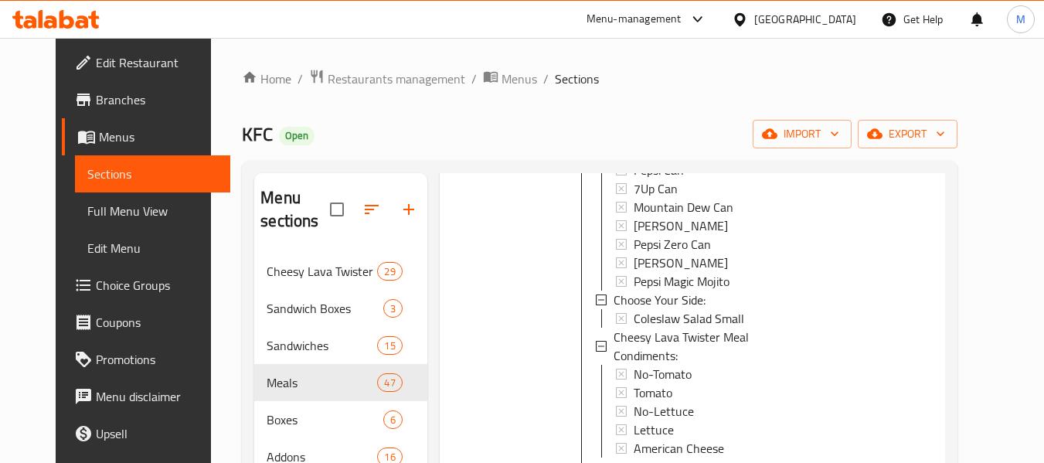
scroll to position [2472, 0]
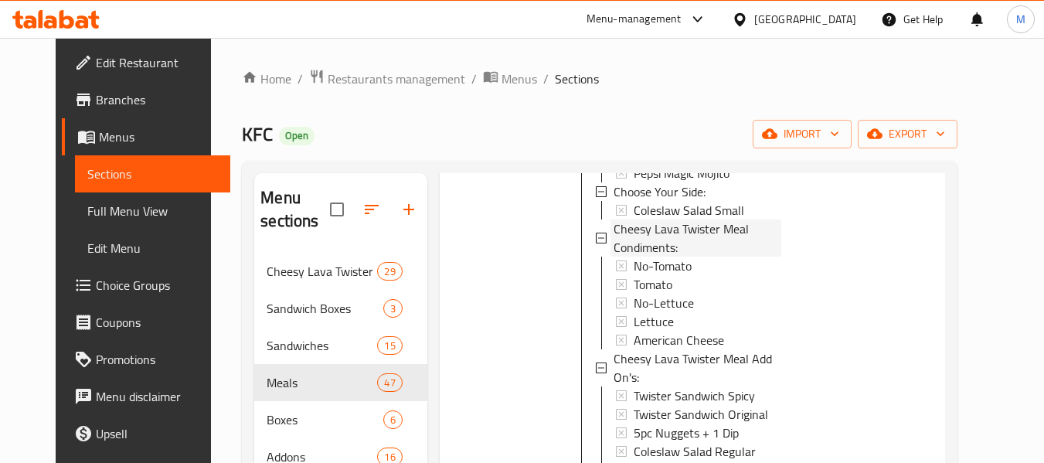
click at [661, 219] on span "Cheesy Lava Twister Meal Condiments:" at bounding box center [697, 237] width 168 height 37
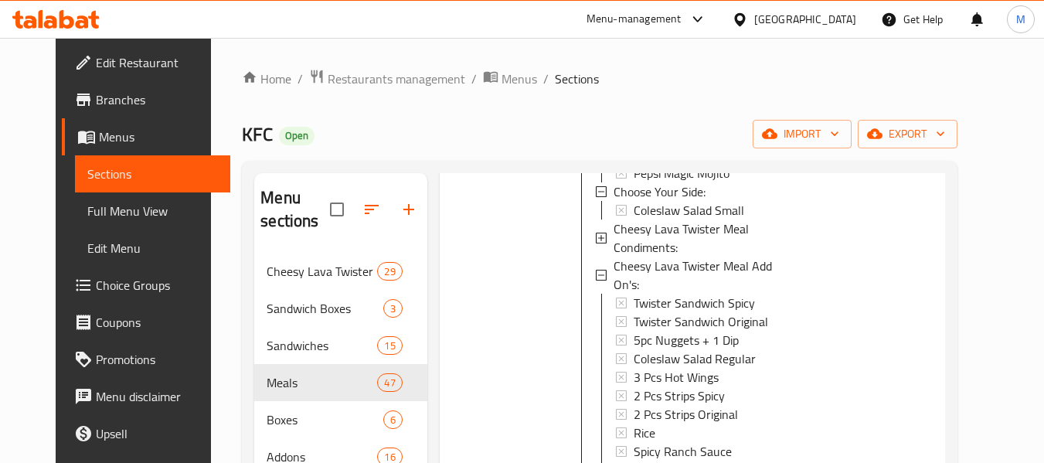
click at [662, 219] on span "Cheesy Lava Twister Meal Condiments:" at bounding box center [697, 237] width 168 height 37
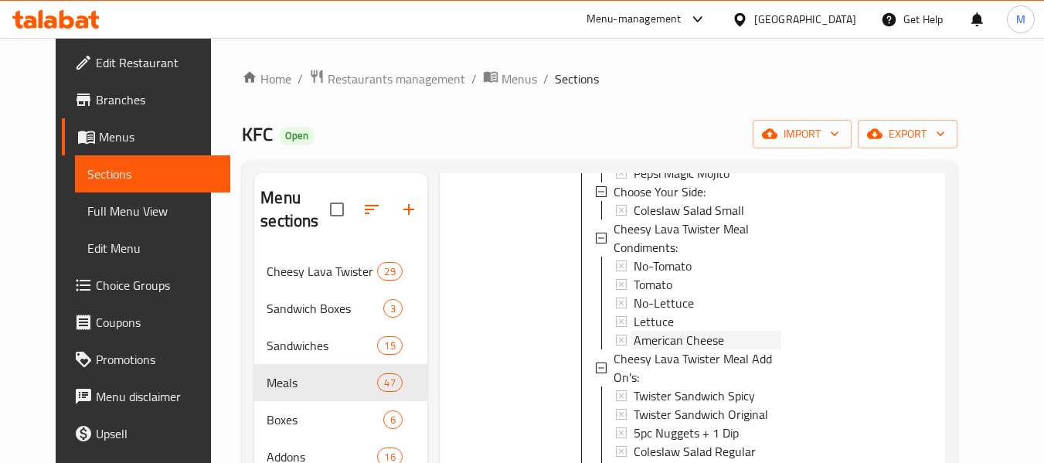
click at [661, 331] on span "American Cheese" at bounding box center [678, 340] width 90 height 19
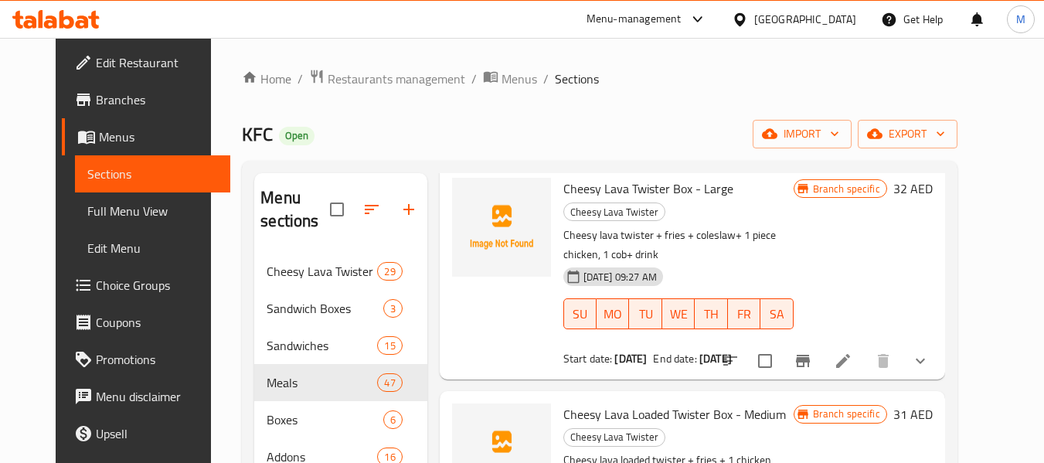
click at [939, 342] on button "show more" at bounding box center [920, 360] width 37 height 37
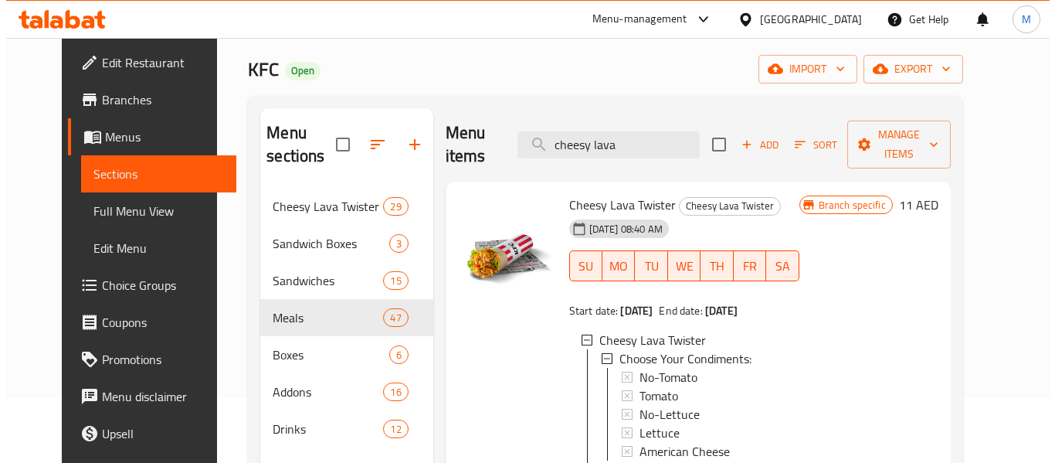
scroll to position [0, 0]
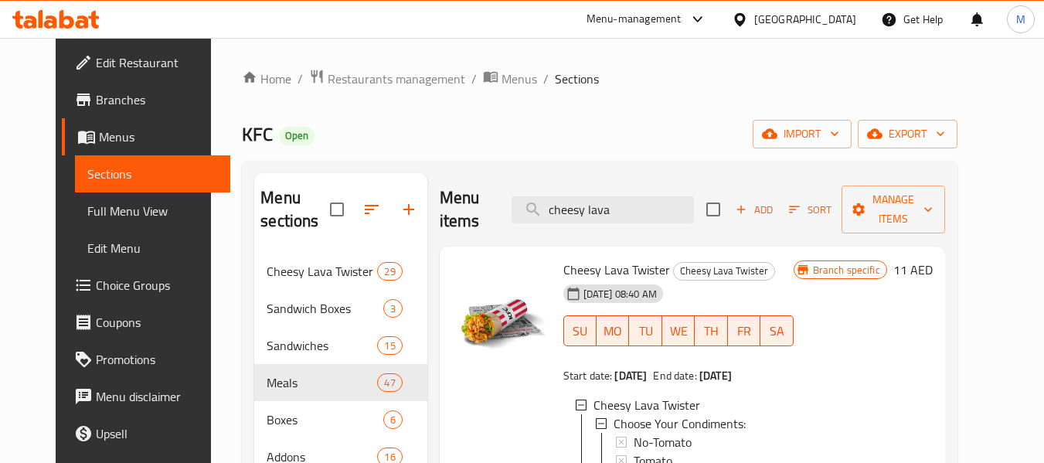
click at [614, 228] on div "Menu items cheesy lava Add Sort Manage items" at bounding box center [692, 209] width 505 height 73
click at [606, 204] on input "cheesy lava" at bounding box center [602, 209] width 182 height 27
paste input "Mighty zinger combo"
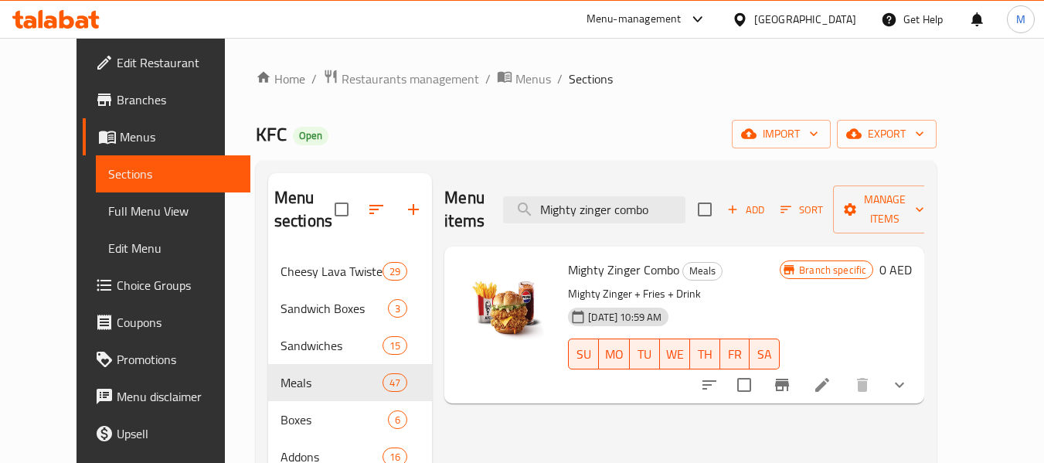
type input "Mighty zinger combo"
click at [789, 379] on icon "Branch-specific-item" at bounding box center [782, 385] width 14 height 12
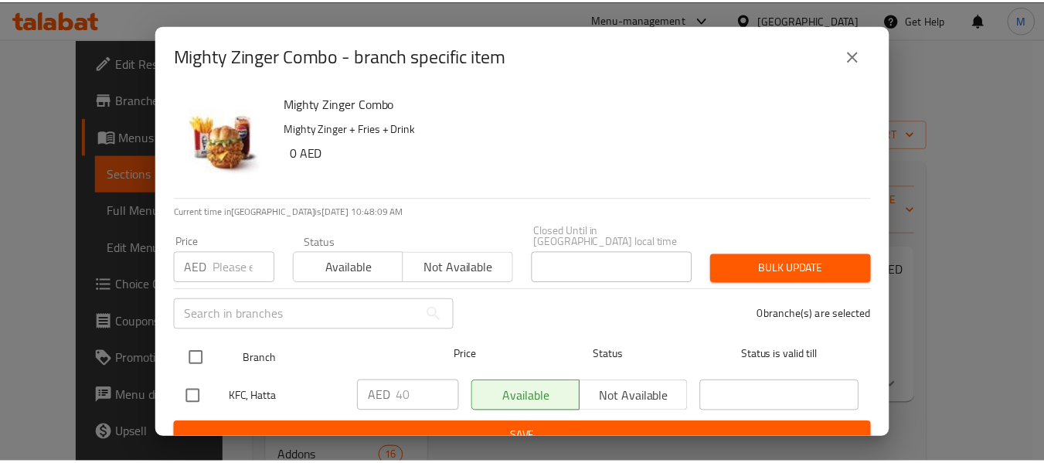
scroll to position [19, 0]
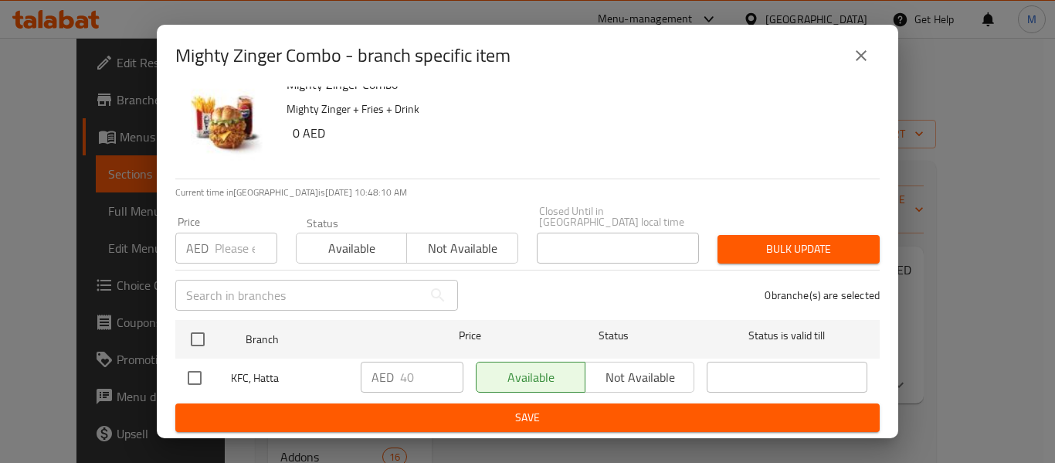
click at [861, 51] on icon "close" at bounding box center [861, 55] width 19 height 19
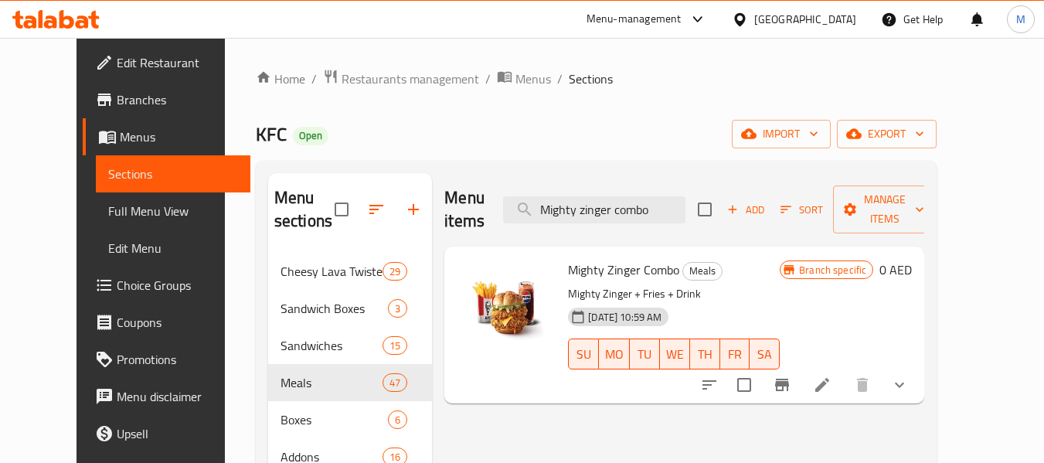
click at [844, 371] on li at bounding box center [821, 385] width 43 height 28
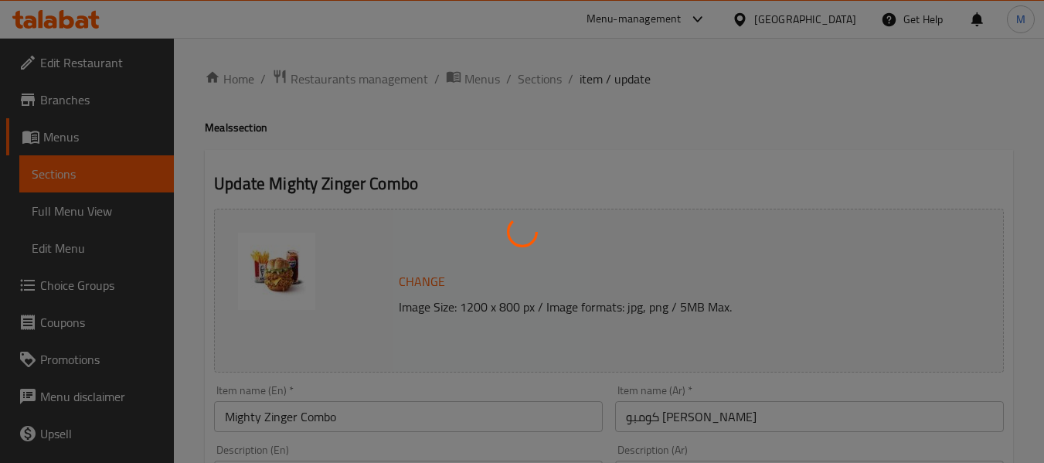
type input "إختيارك من:"
type input "1"
type input "إضافات الساندويش:"
type input "0"
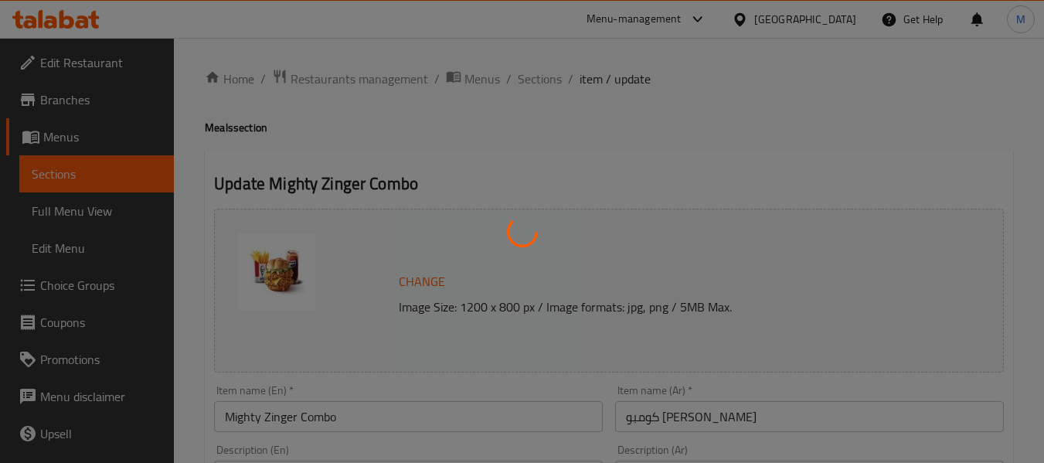
type input "1"
type input "اختيارك من البطاطس المقلية في الوجبة:"
type input "0"
type input "1"
type input "بدون:"
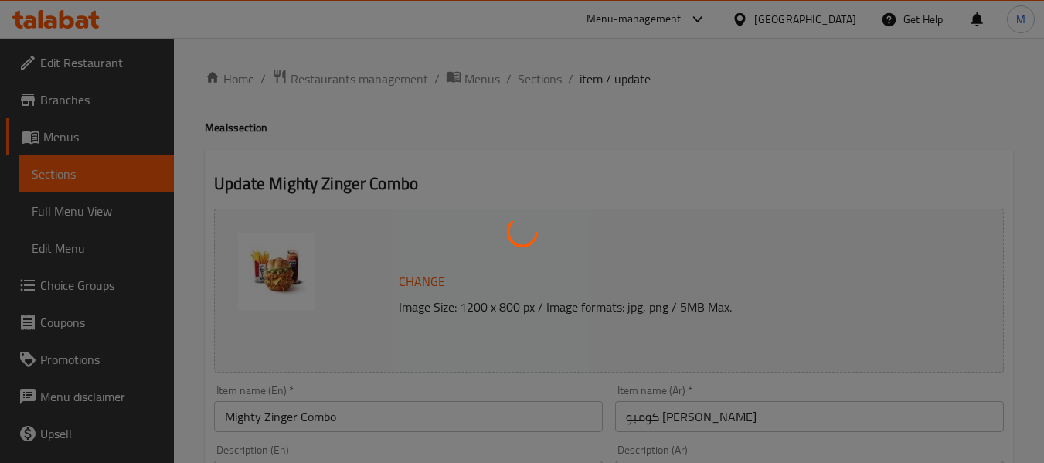
type input "0"
type input "2"
type input "استبدال البطاطس المقلية بحلقات البصل:"
type input "0"
type input "1"
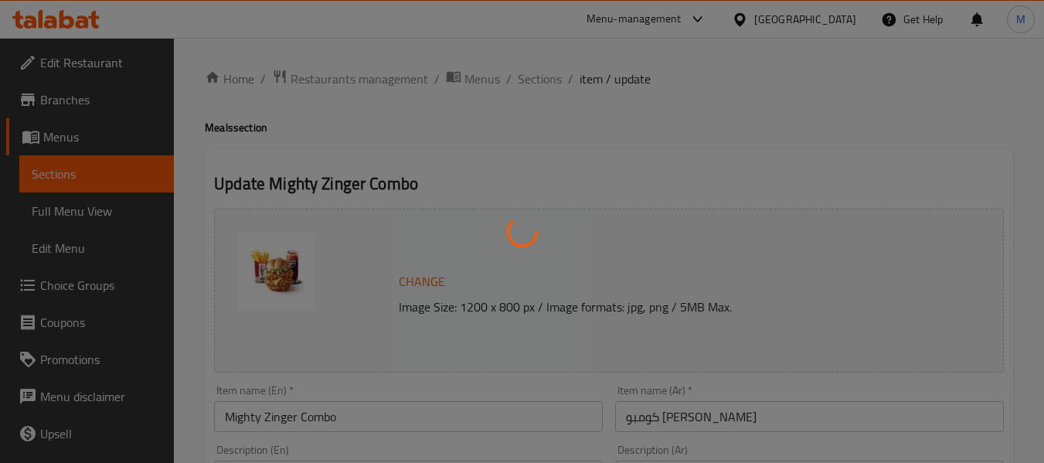
type input "استبدل المشروب بعصير البرتقال:"
type input "0"
type input "1"
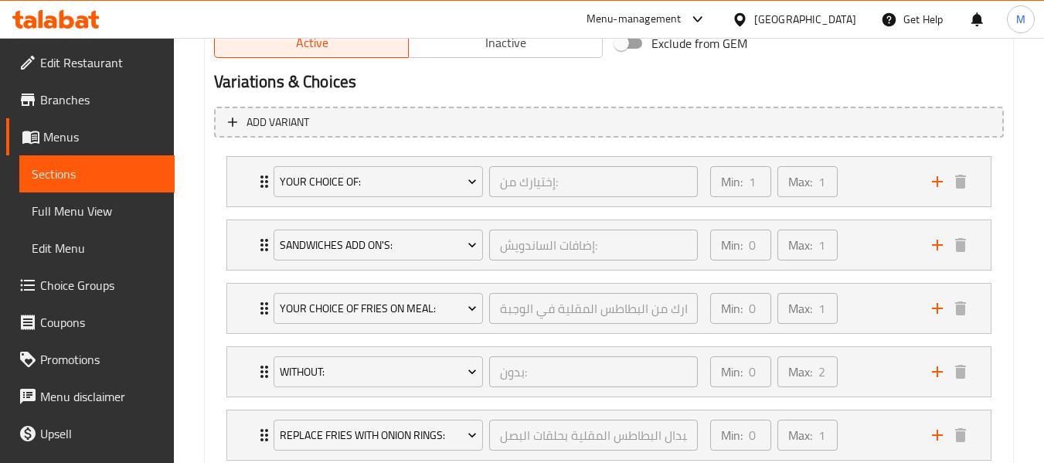
scroll to position [850, 0]
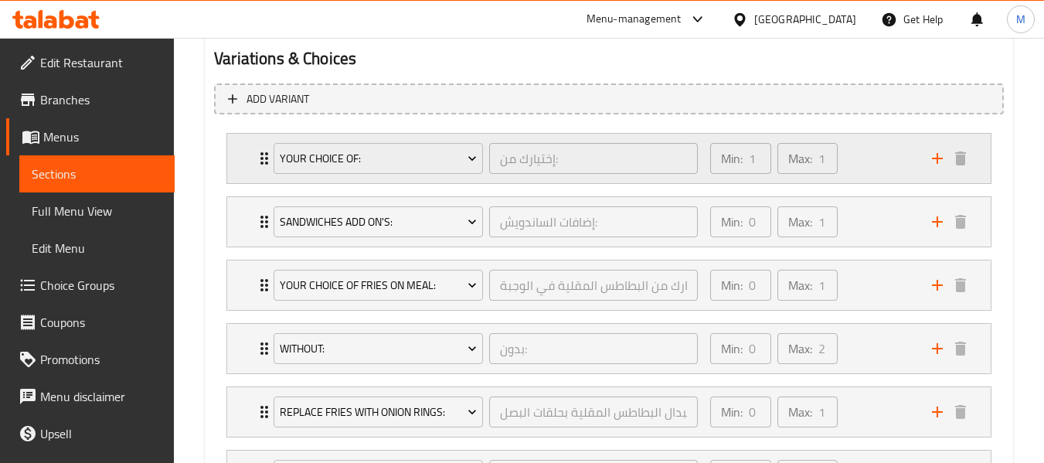
click at [858, 164] on div "Min: 1 ​ Max: 1 ​" at bounding box center [812, 158] width 222 height 49
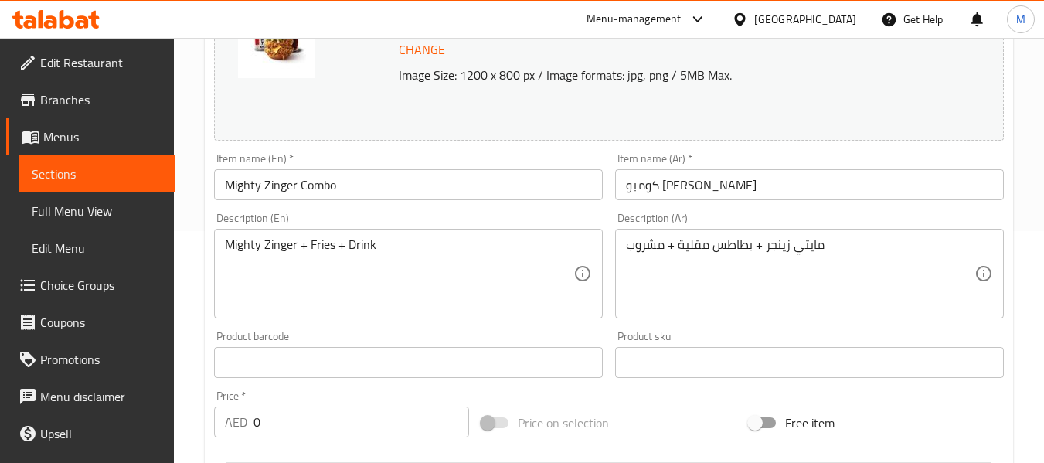
scroll to position [0, 0]
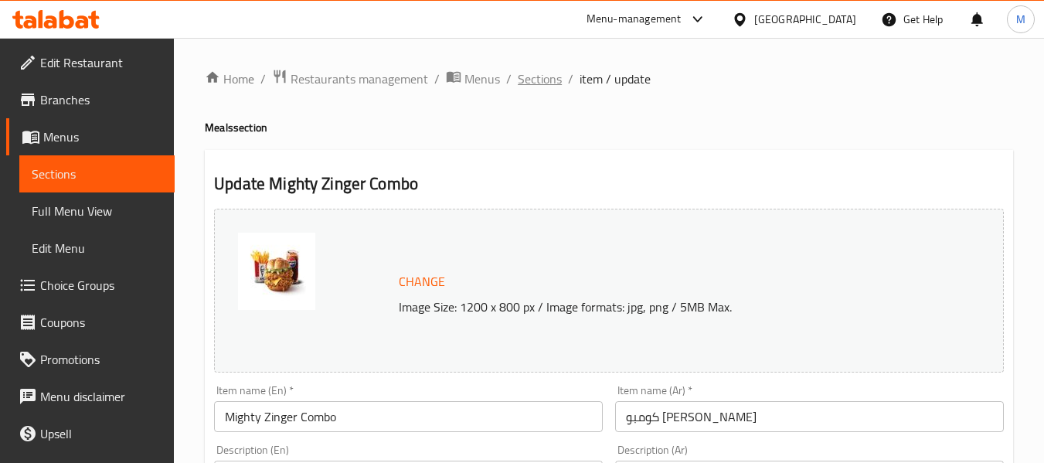
click at [546, 81] on span "Sections" at bounding box center [540, 79] width 44 height 19
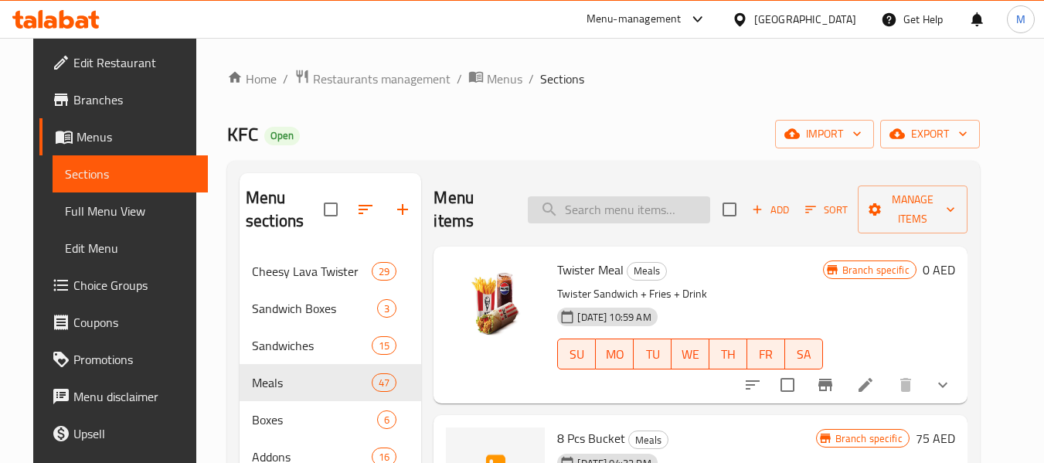
click at [603, 218] on input "search" at bounding box center [619, 209] width 182 height 27
paste input "Mighty zinger combo"
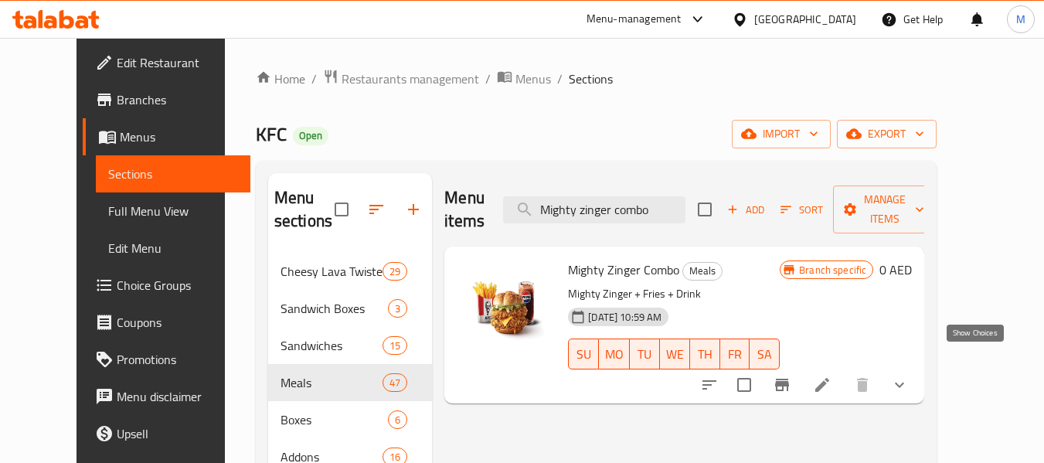
type input "Mighty zinger combo"
click at [908, 375] on icon "show more" at bounding box center [899, 384] width 19 height 19
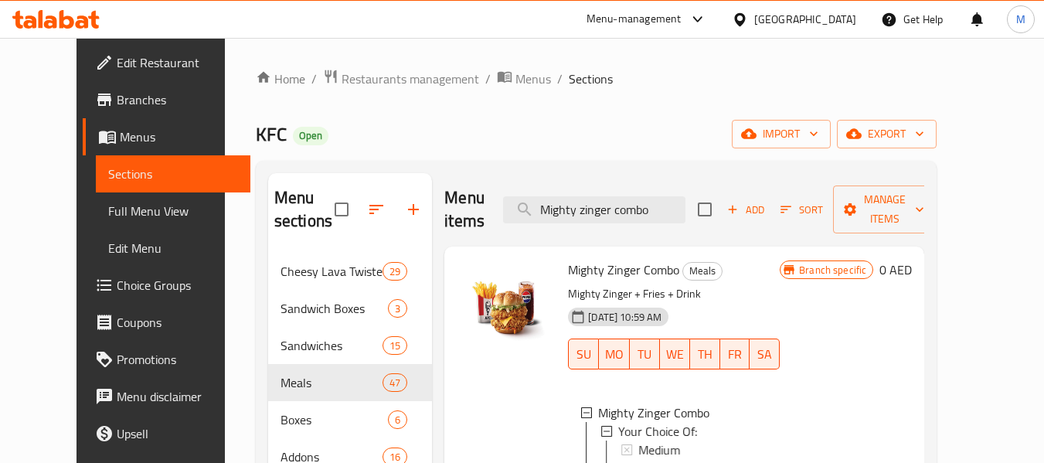
scroll to position [77, 0]
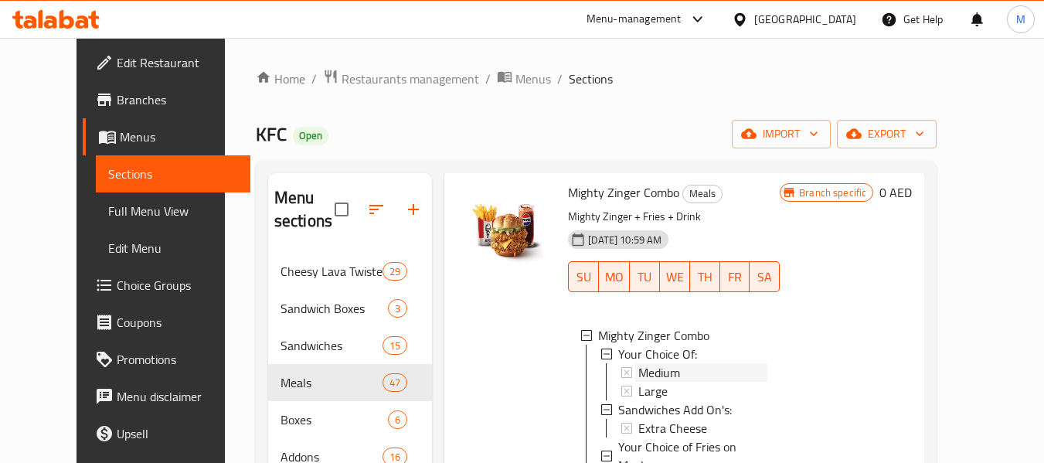
click at [638, 375] on span "Medium" at bounding box center [659, 372] width 42 height 19
click at [657, 392] on div "Large" at bounding box center [702, 391] width 129 height 19
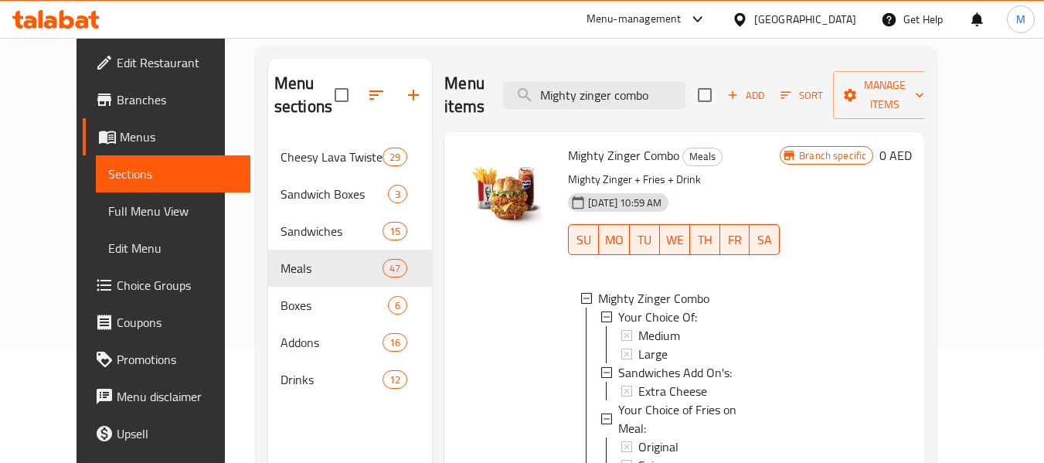
scroll to position [0, 0]
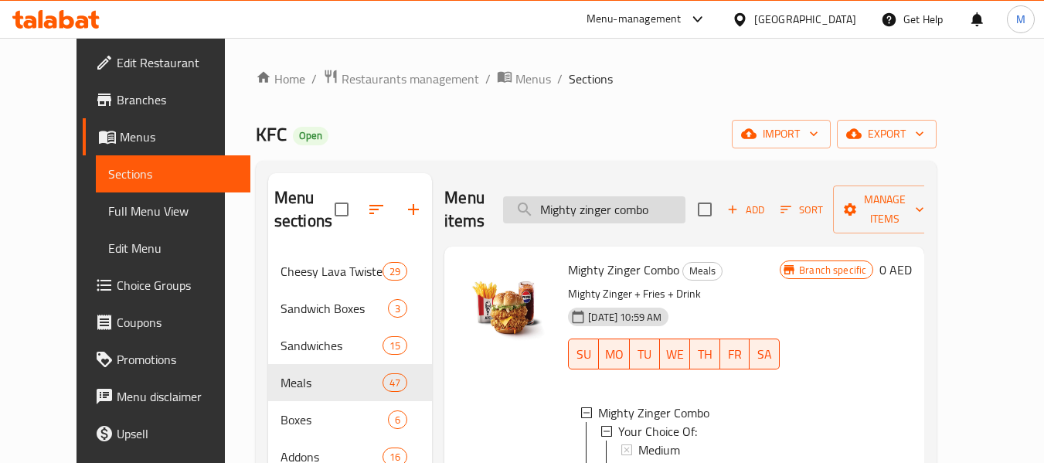
click at [614, 199] on input "Mighty zinger combo" at bounding box center [594, 209] width 182 height 27
paste input "heese lava sandwich"
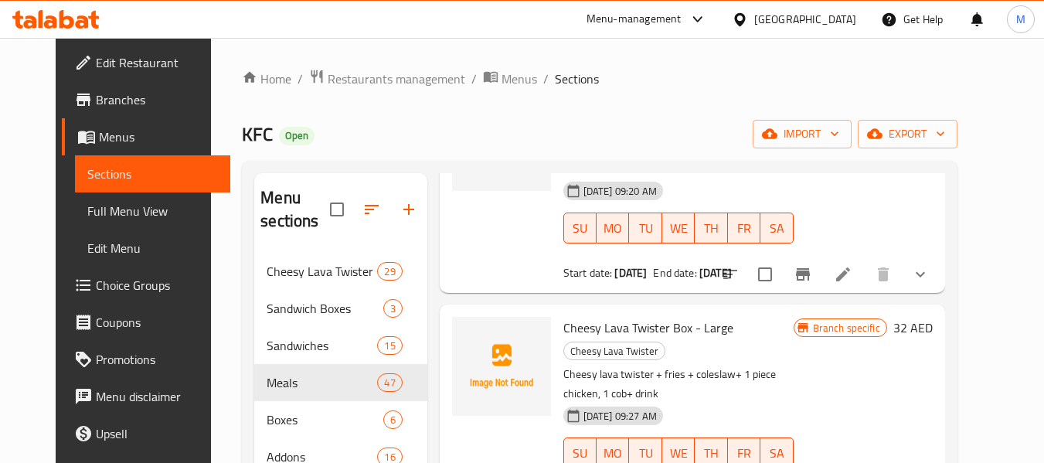
scroll to position [927, 0]
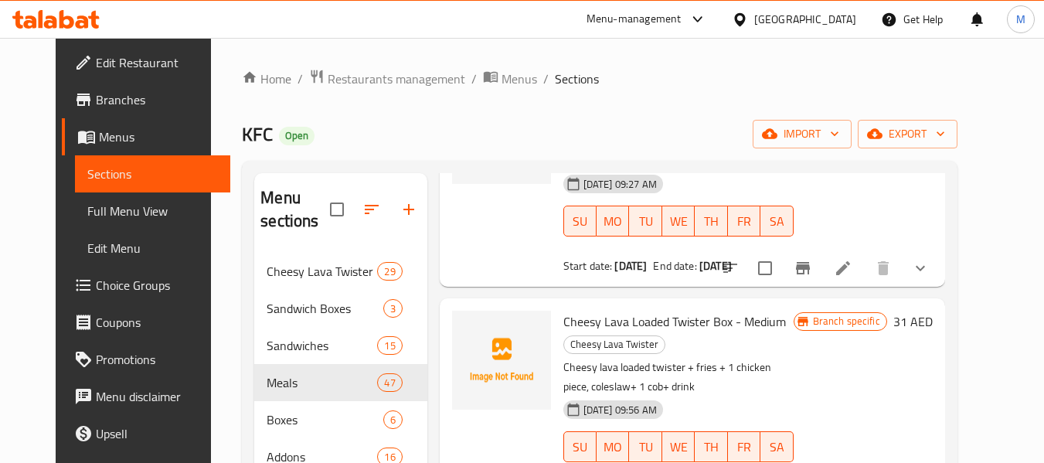
type input "cheesy lava"
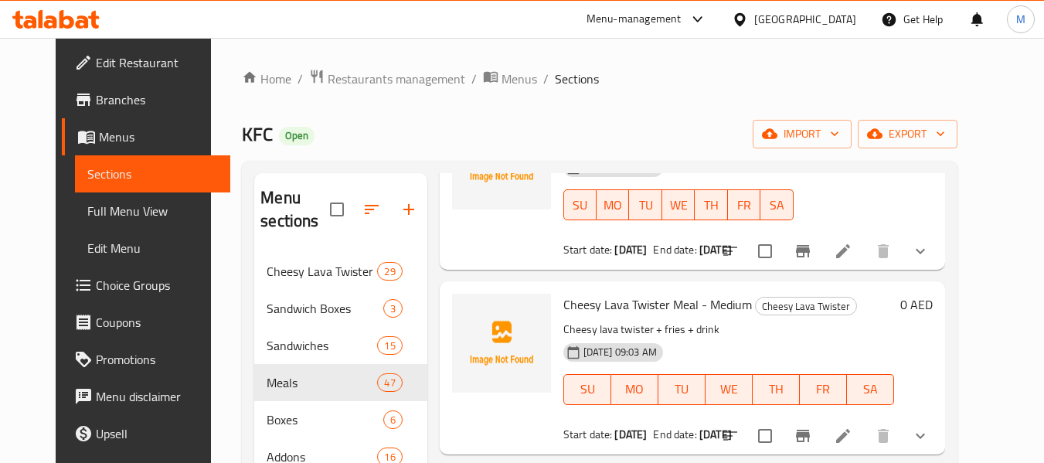
scroll to position [0, 0]
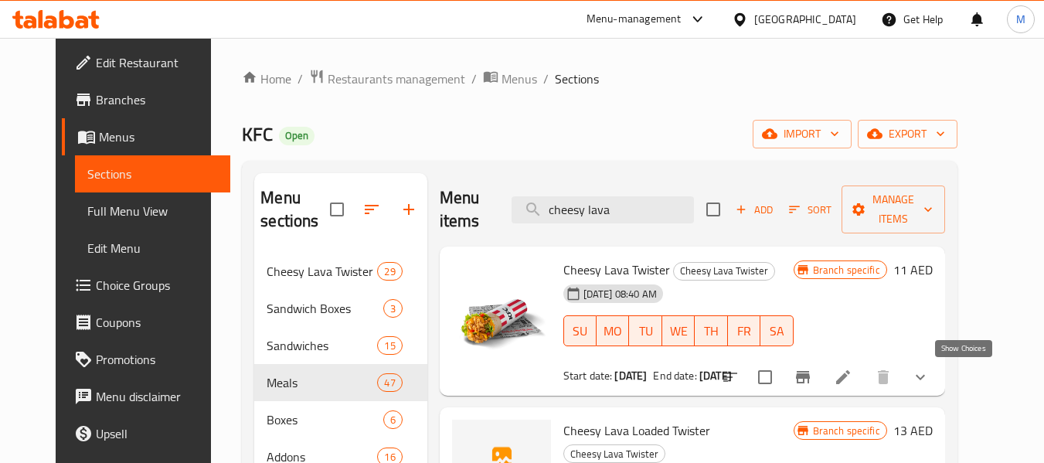
click at [929, 379] on icon "show more" at bounding box center [920, 377] width 19 height 19
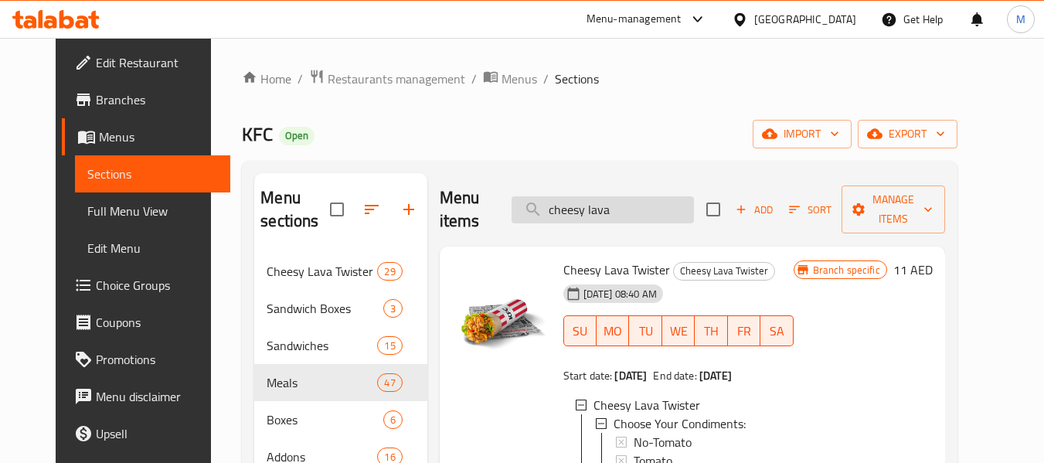
click at [593, 206] on input "cheesy lava" at bounding box center [602, 209] width 182 height 27
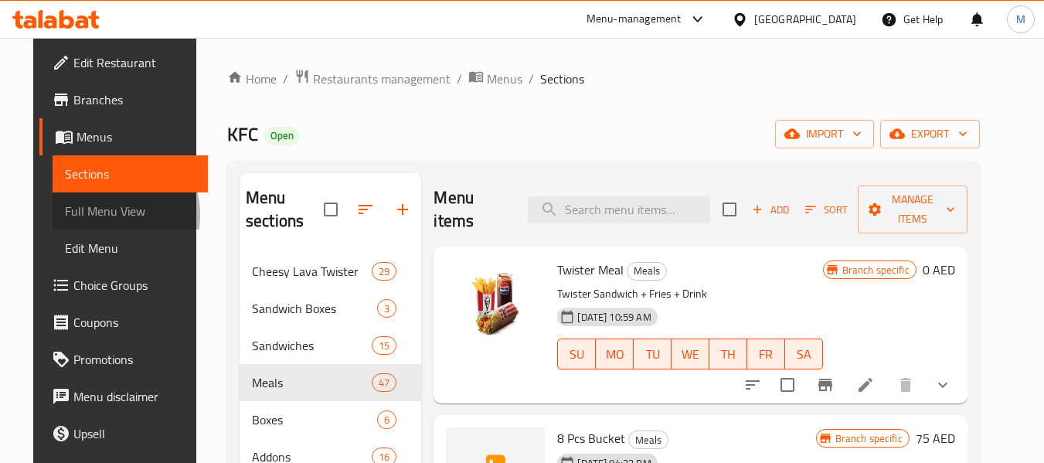
click at [65, 215] on span "Full Menu View" at bounding box center [130, 211] width 131 height 19
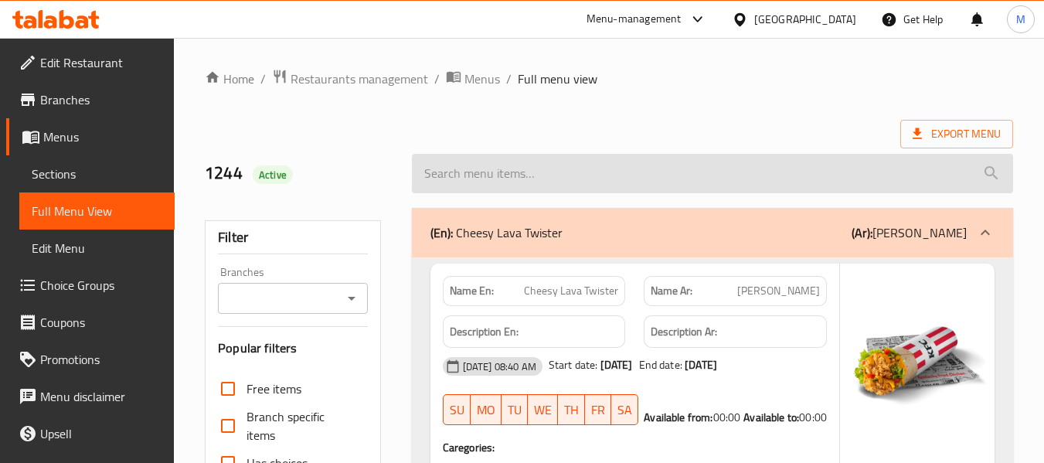
click at [745, 158] on input "search" at bounding box center [712, 173] width 601 height 39
paste input "cheesy lava"
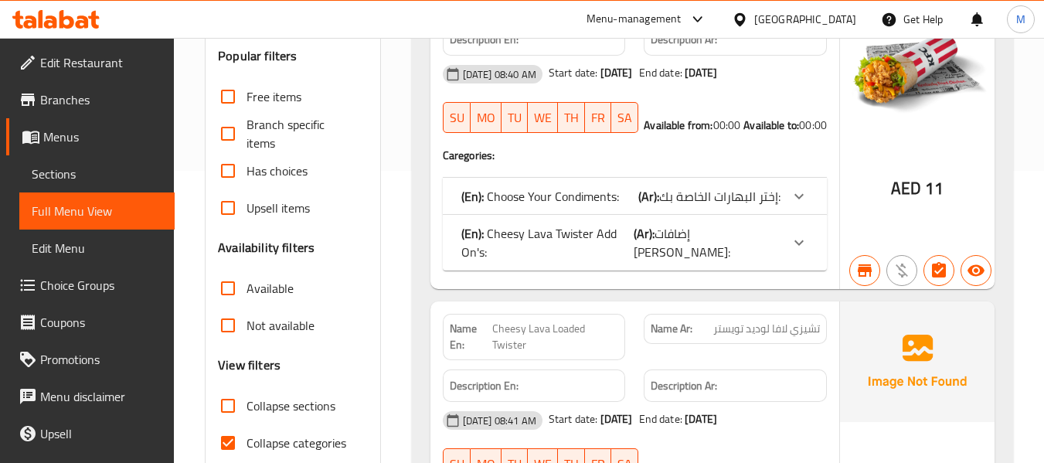
scroll to position [309, 0]
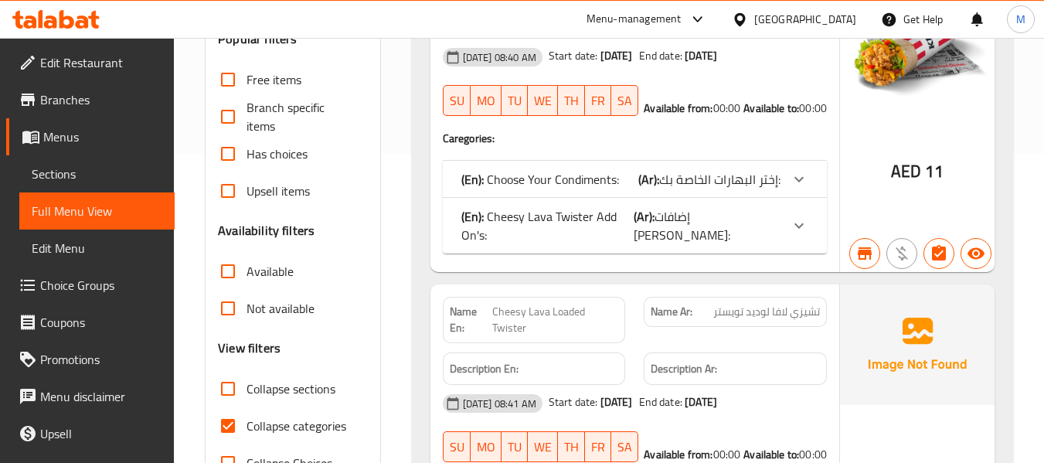
type input "cheesy lava"
click at [228, 423] on input "Collapse categories" at bounding box center [227, 425] width 37 height 37
checkbox input "false"
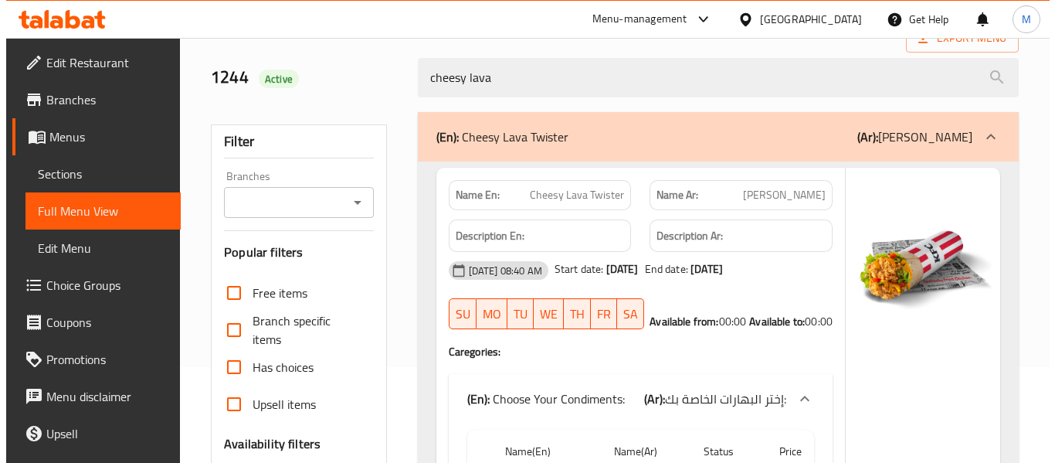
scroll to position [0, 0]
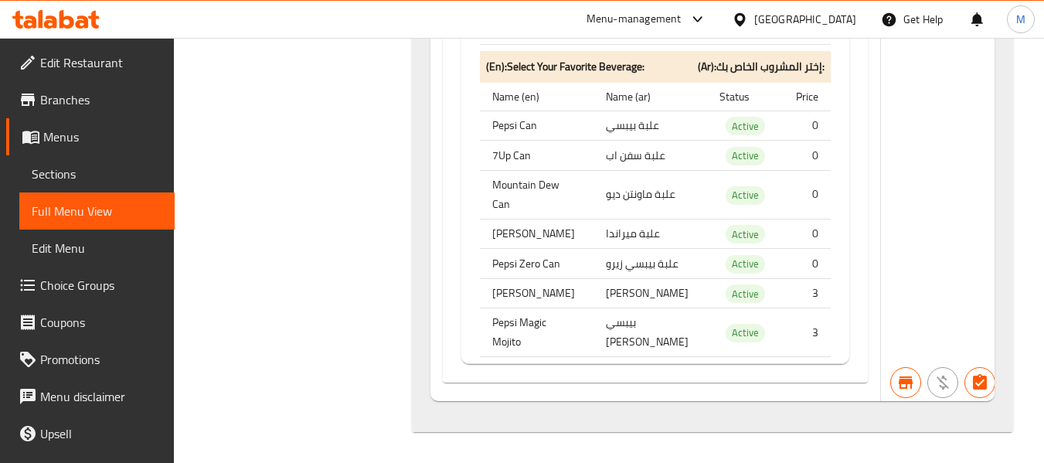
scroll to position [39799, 0]
copy th "American Cheese"
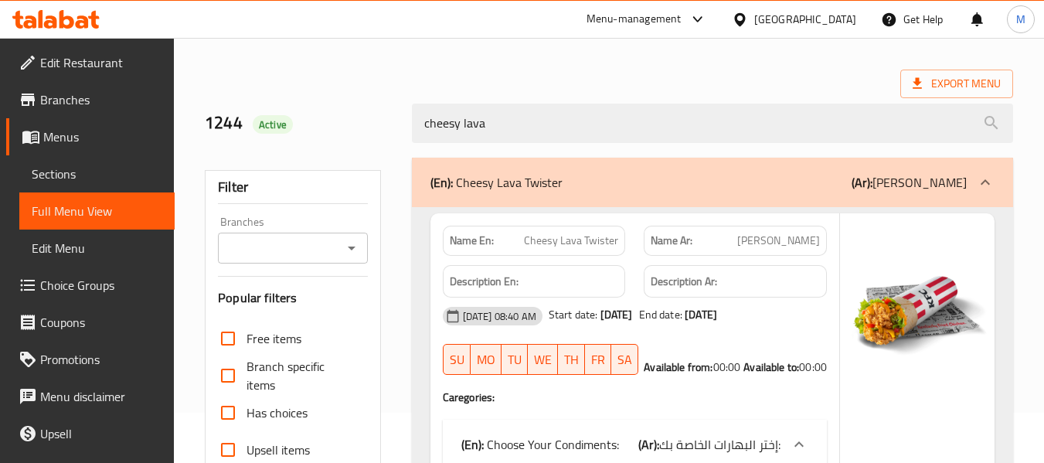
scroll to position [77, 0]
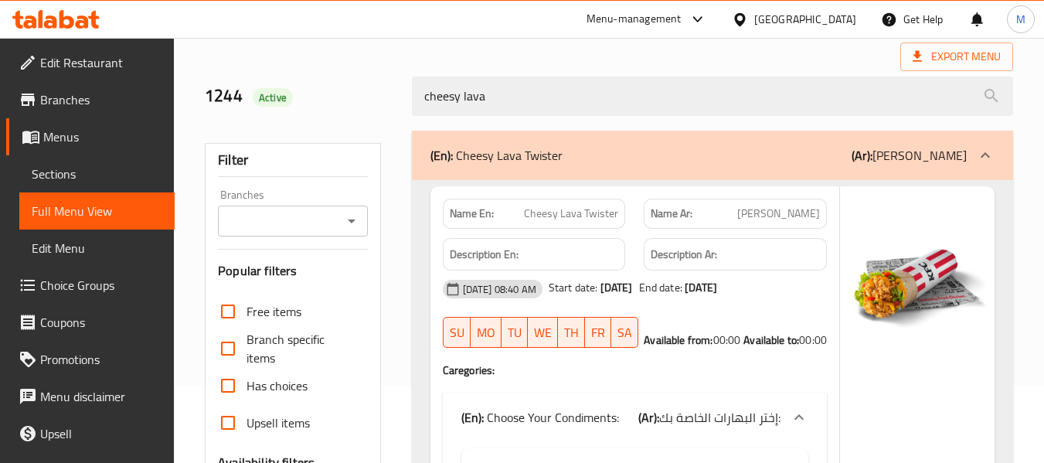
click at [569, 206] on span "Cheesy Lava Twister" at bounding box center [571, 213] width 94 height 16
copy span "Cheesy Lava Twister"
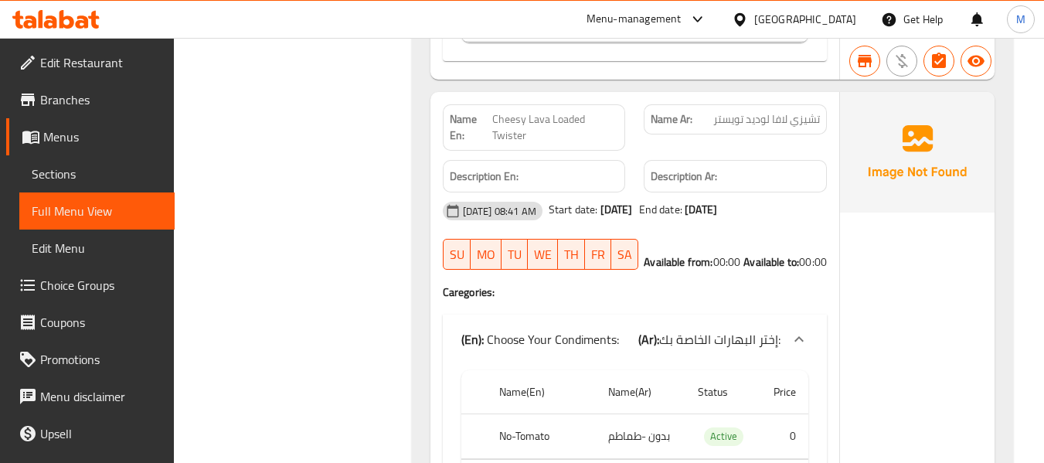
scroll to position [1391, 0]
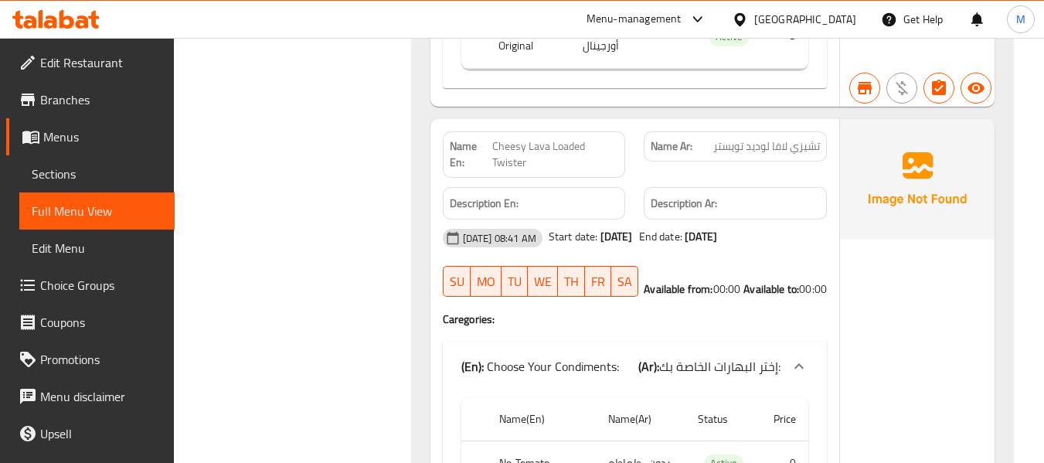
click at [507, 138] on span "Cheesy Lava Loaded Twister" at bounding box center [555, 154] width 126 height 32
copy span "Cheesy Lava Loaded Twister"
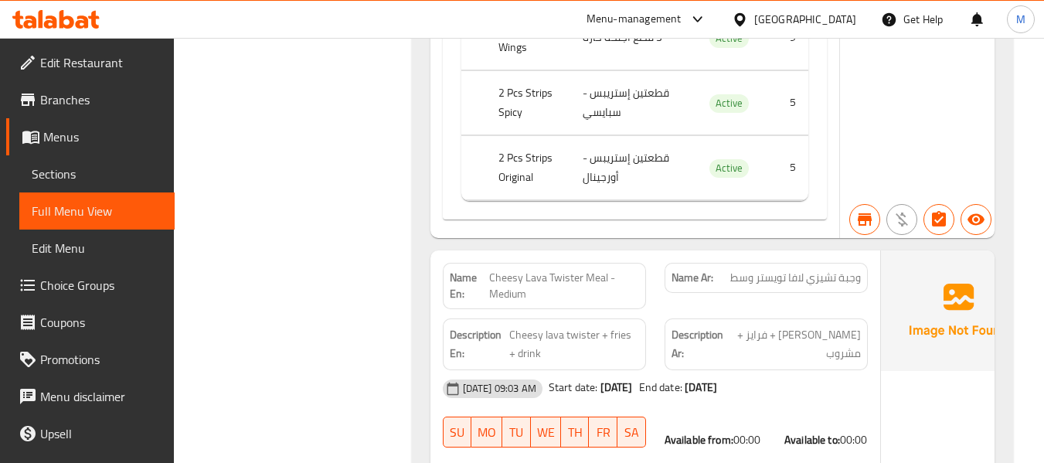
scroll to position [2549, 0]
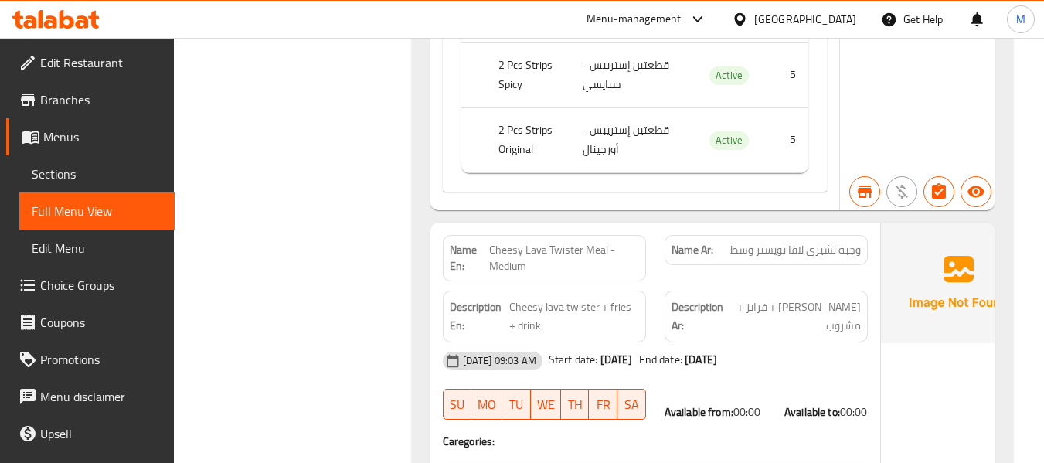
click at [526, 242] on span "Cheesy Lava Twister Meal - Medium" at bounding box center [563, 258] width 149 height 32
copy span "Cheesy Lava Twister Meal - Medium"
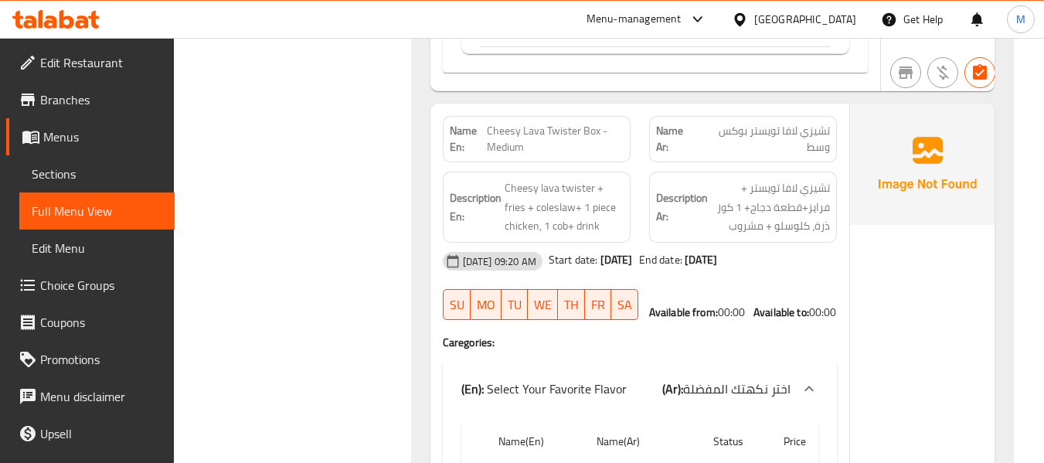
scroll to position [4635, 0]
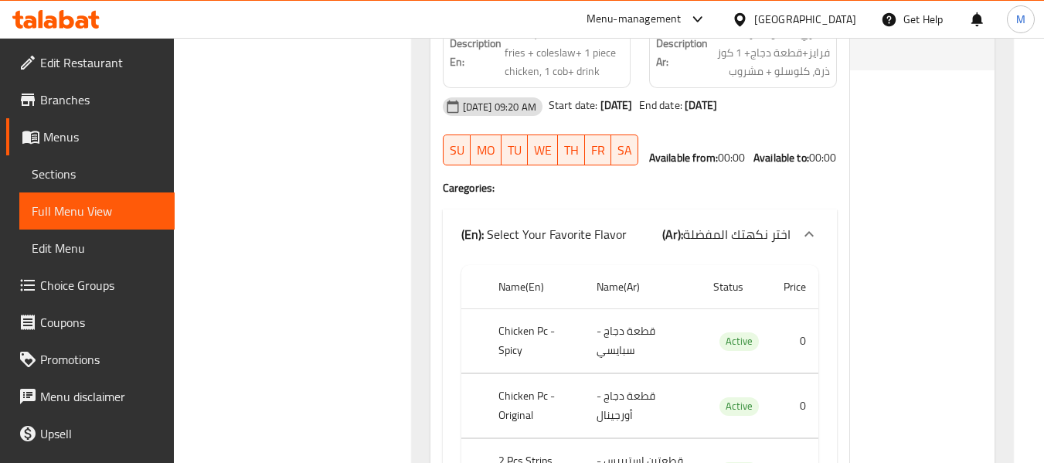
copy span "Cheesy Lava Twister Box - Medium"
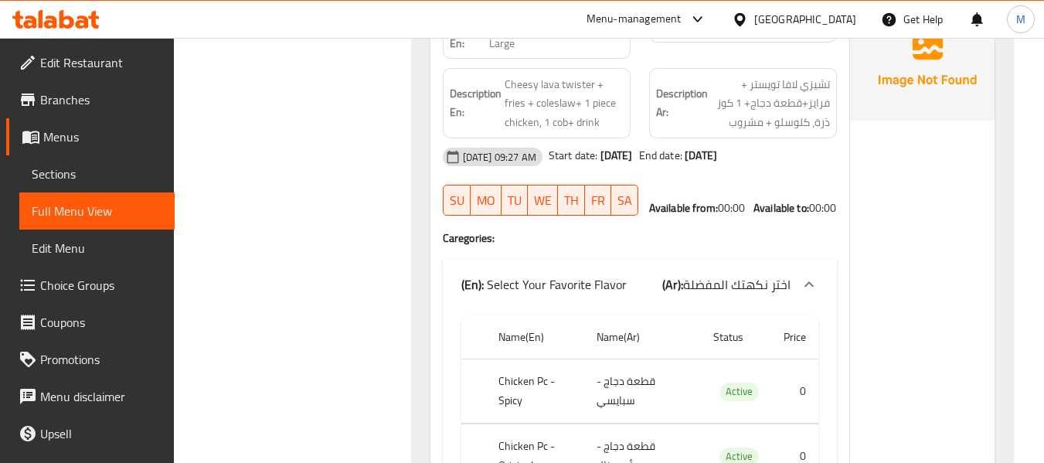
scroll to position [7416, 0]
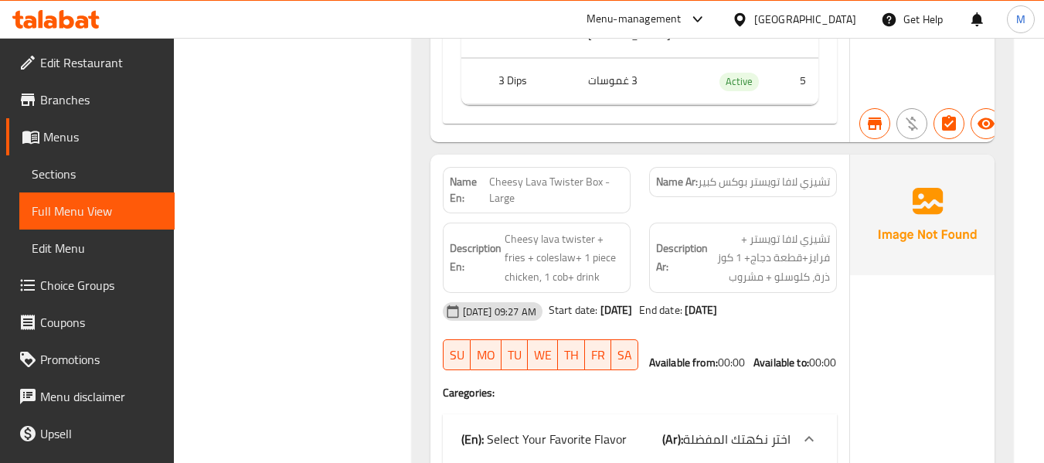
click at [550, 206] on span "Cheesy Lava Twister Box - Large" at bounding box center [556, 190] width 134 height 32
copy span "Cheesy Lava Twister Box - Large"
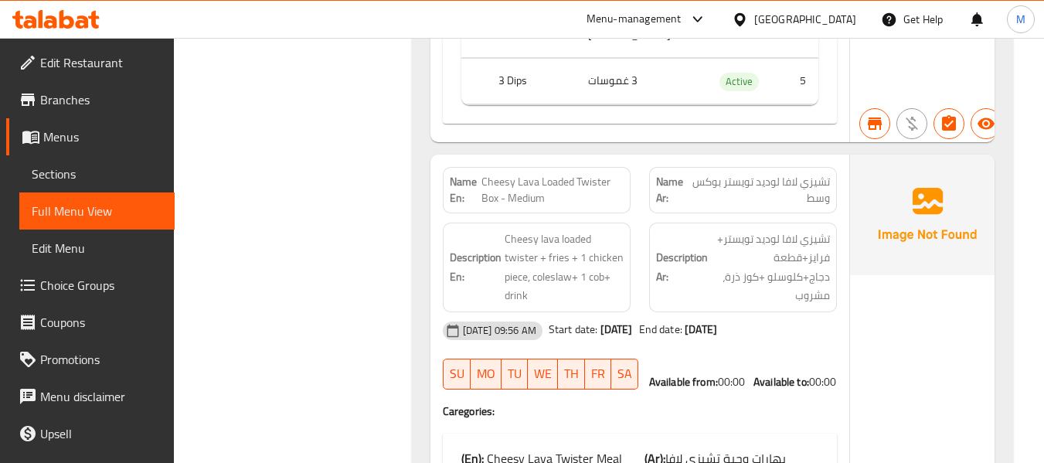
scroll to position [10429, 0]
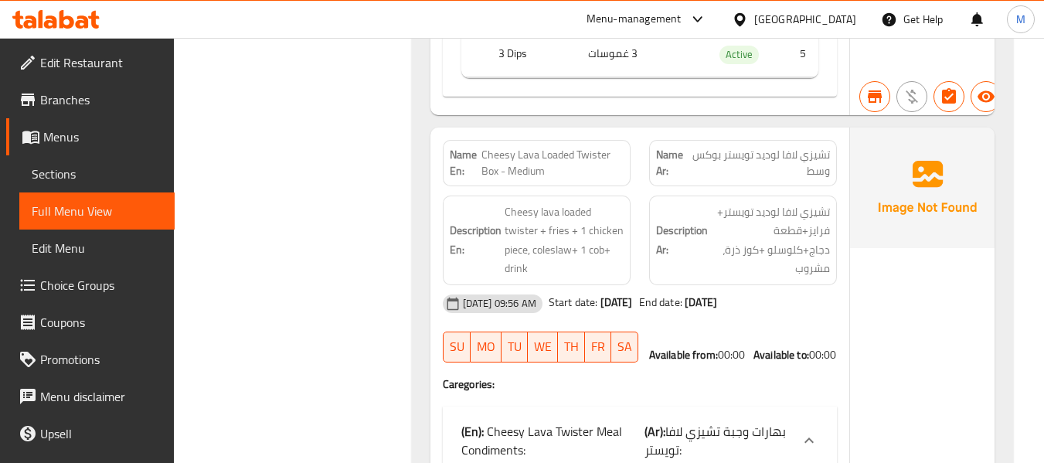
click at [508, 179] on span "Cheesy Lava Loaded Twister Box - Medium" at bounding box center [552, 163] width 142 height 32
copy span "Cheesy Lava Loaded Twister Box - Medium"
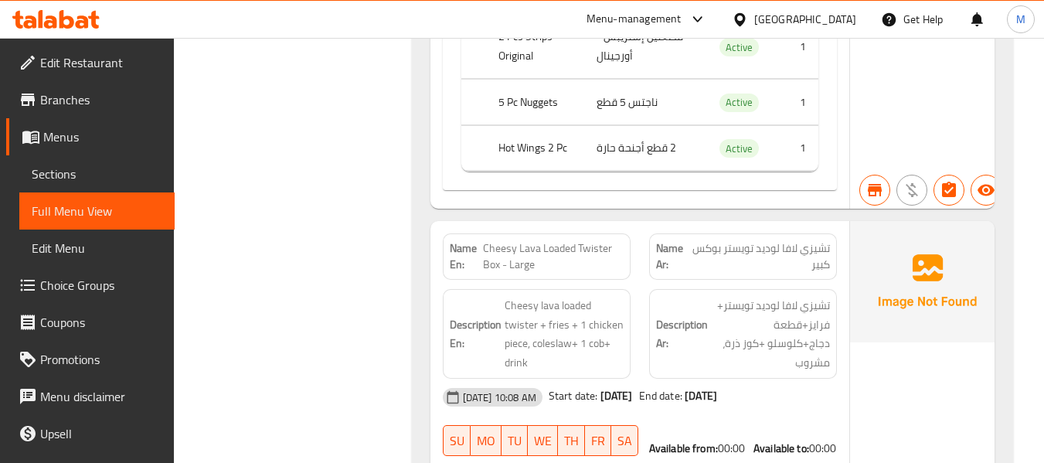
scroll to position [13365, 0]
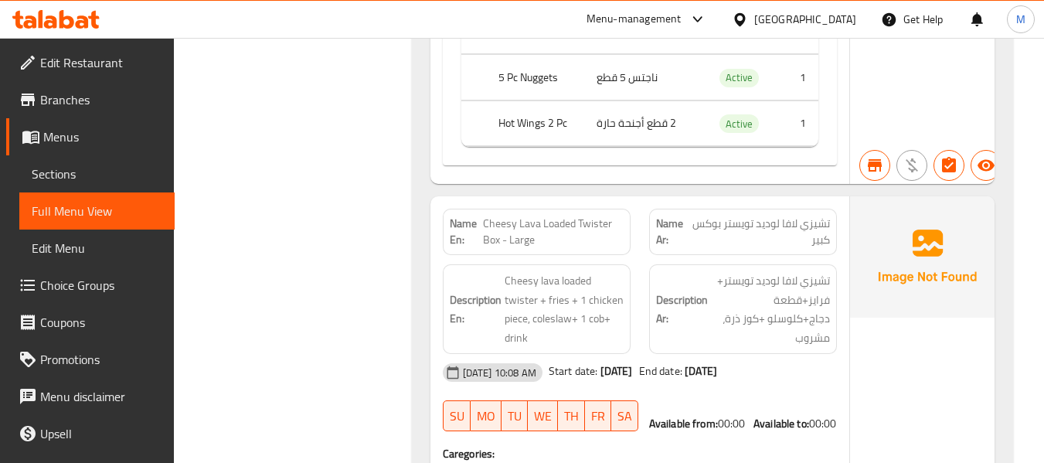
click at [530, 248] on span "Cheesy Lava Loaded Twister Box - Large" at bounding box center [553, 232] width 140 height 32
copy span "Cheesy Lava Loaded Twister Box - Large"
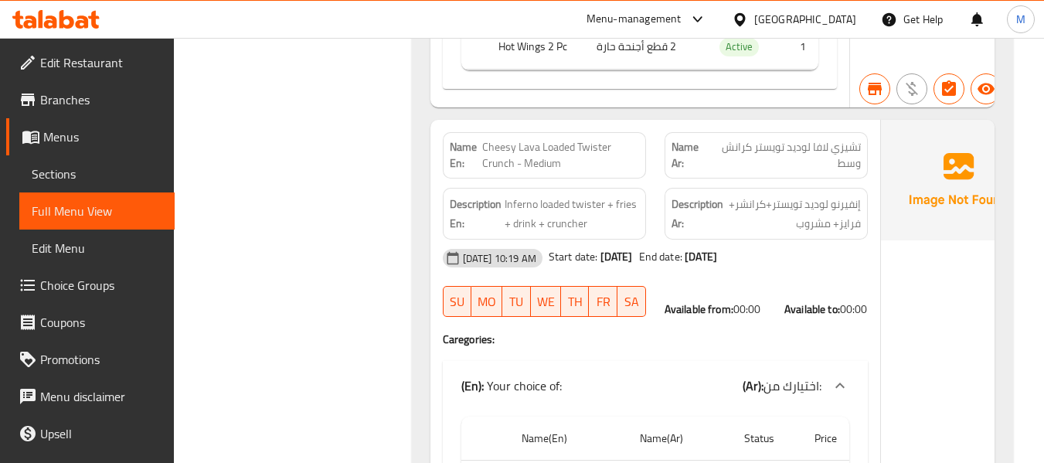
scroll to position [16532, 0]
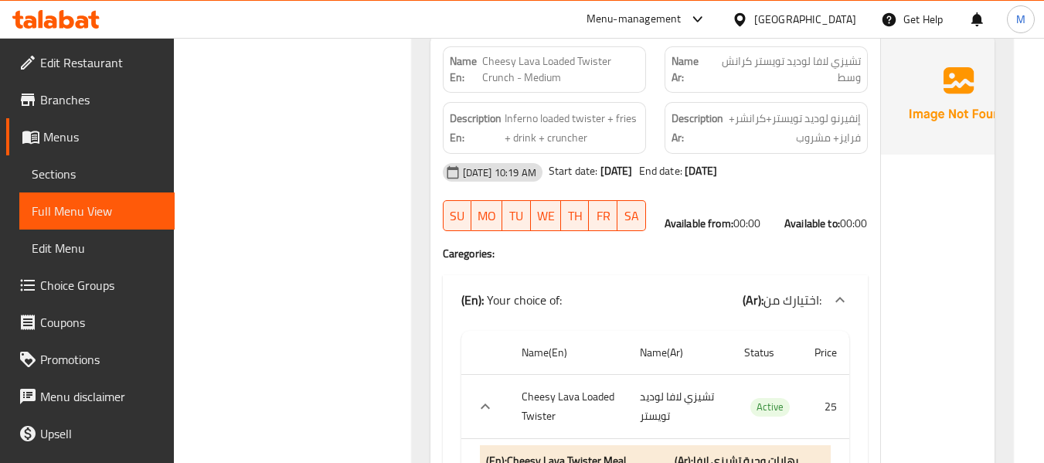
click at [508, 75] on span "Cheesy Lava Loaded Twister Crunch - Medium" at bounding box center [560, 69] width 157 height 32
copy span "Cheesy Lava Loaded Twister Crunch - Medium"
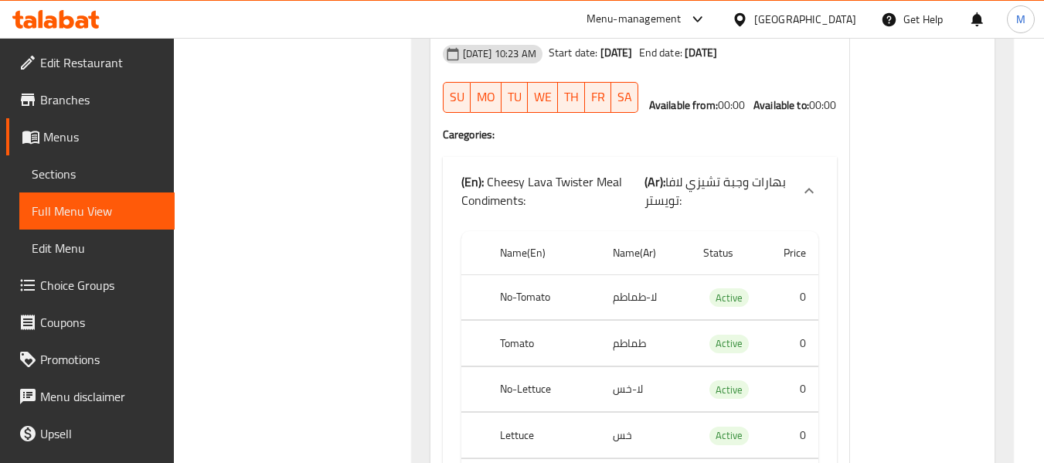
scroll to position [18618, 0]
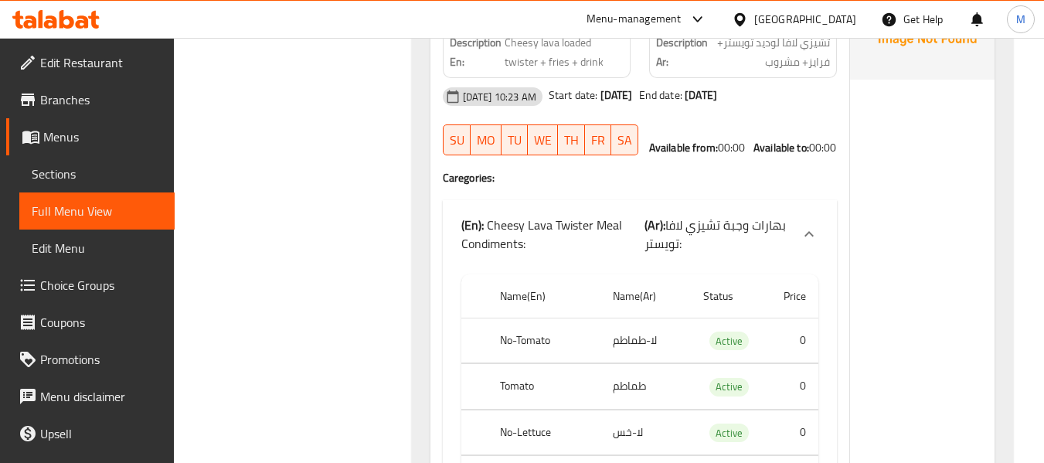
scroll to position [20935, 0]
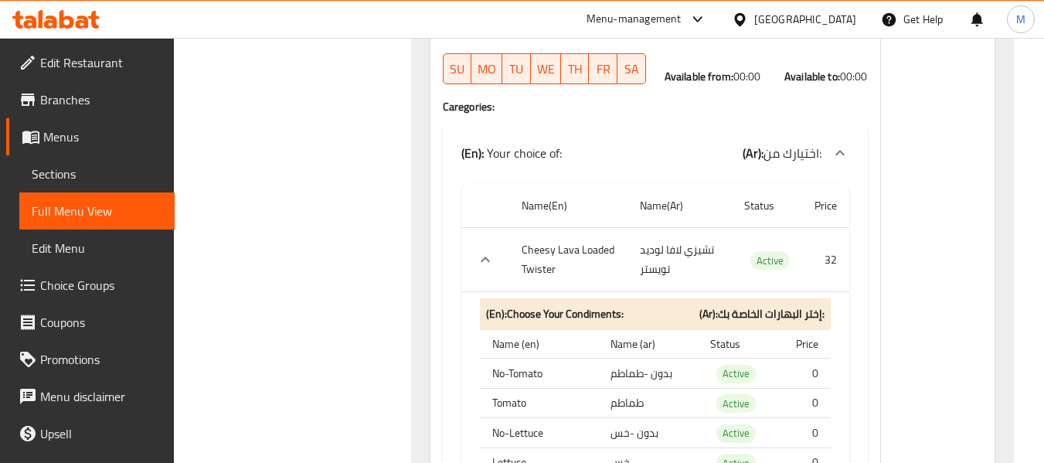
scroll to position [23253, 0]
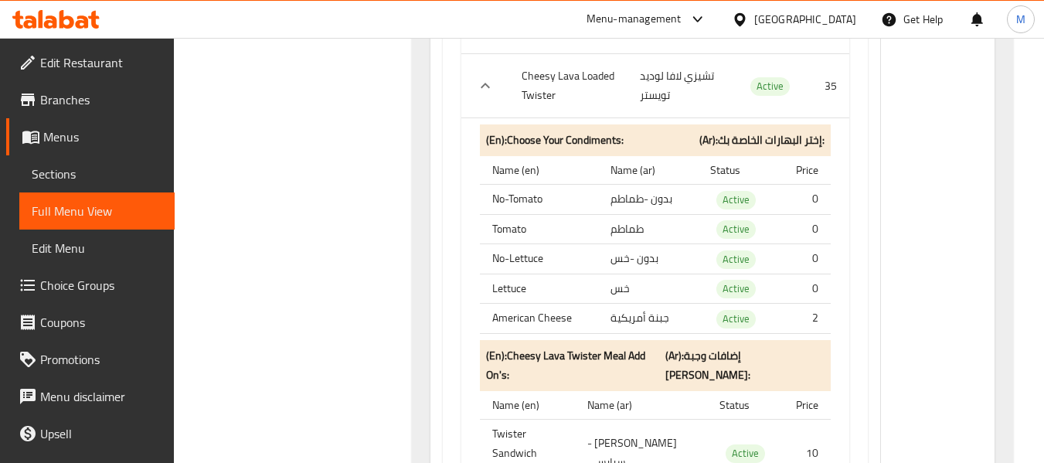
scroll to position [25184, 0]
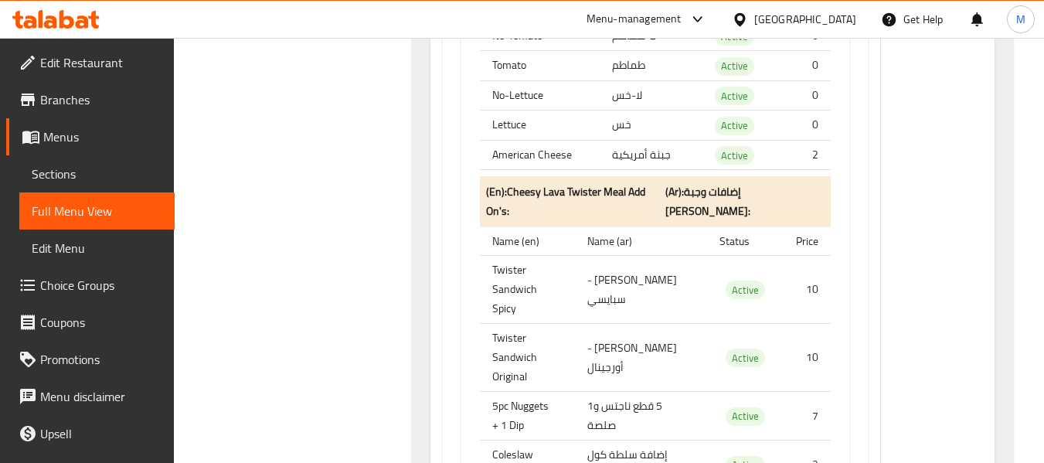
scroll to position [27115, 0]
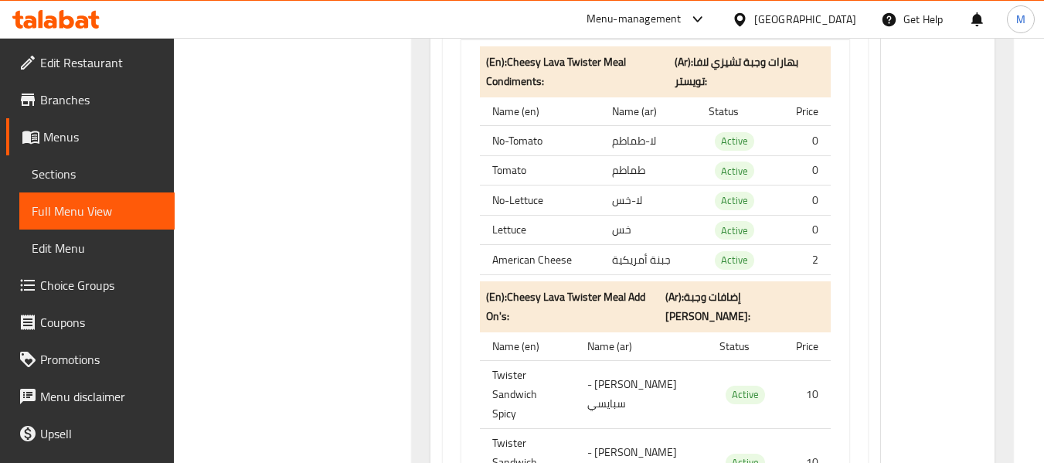
scroll to position [29124, 0]
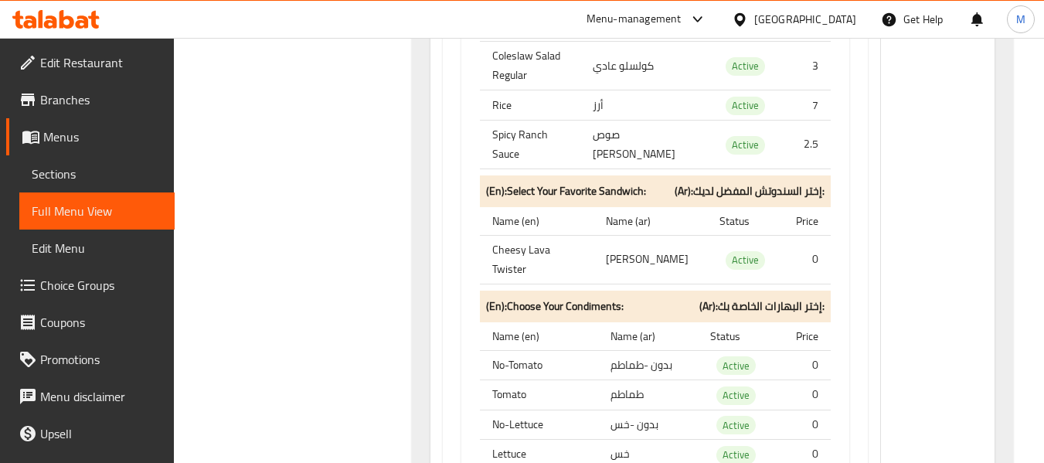
scroll to position [31364, 0]
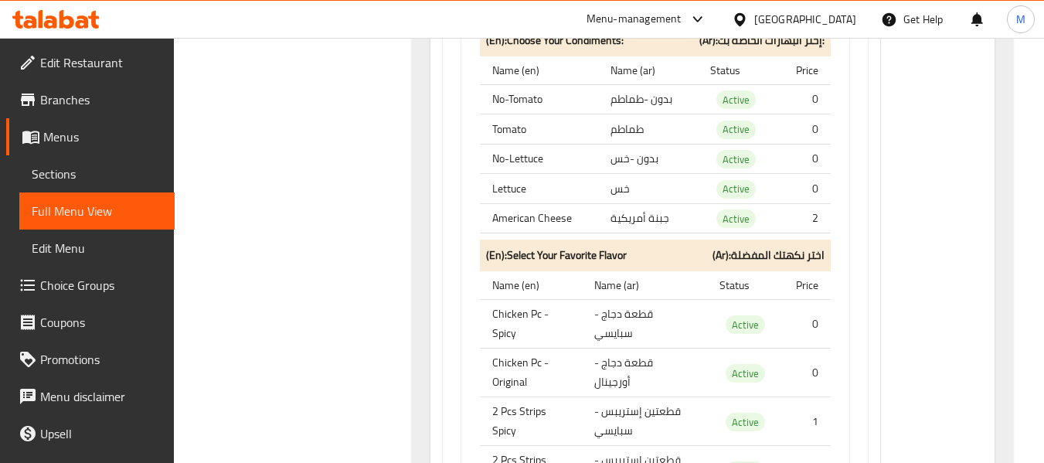
scroll to position [36077, 0]
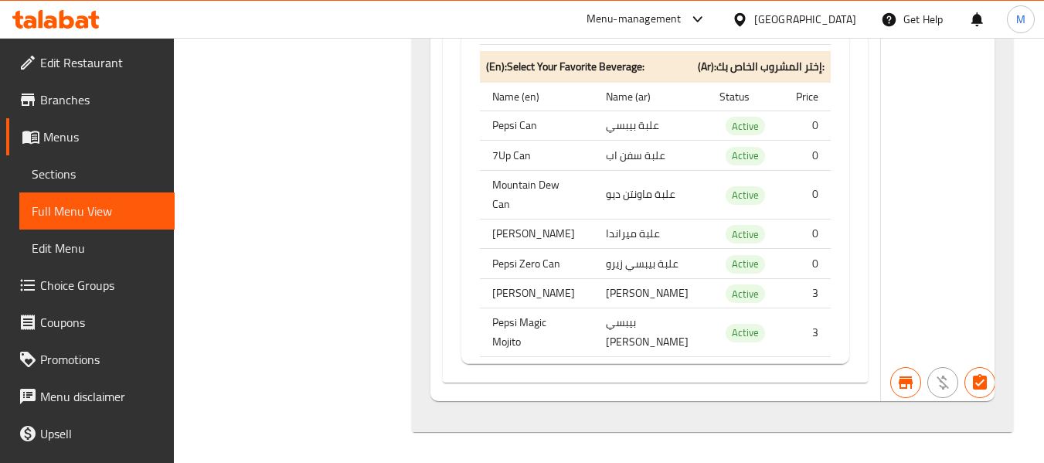
scroll to position [40507, 0]
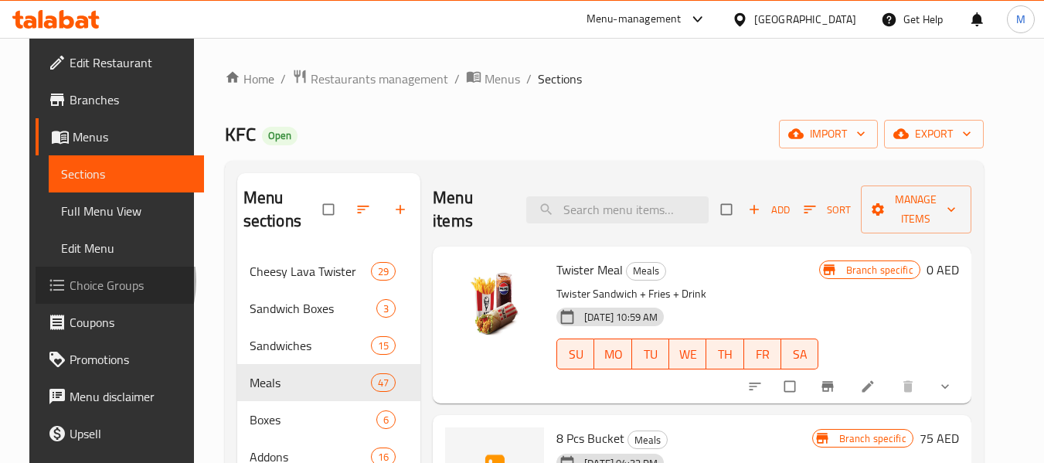
click at [70, 280] on span "Choice Groups" at bounding box center [131, 285] width 122 height 19
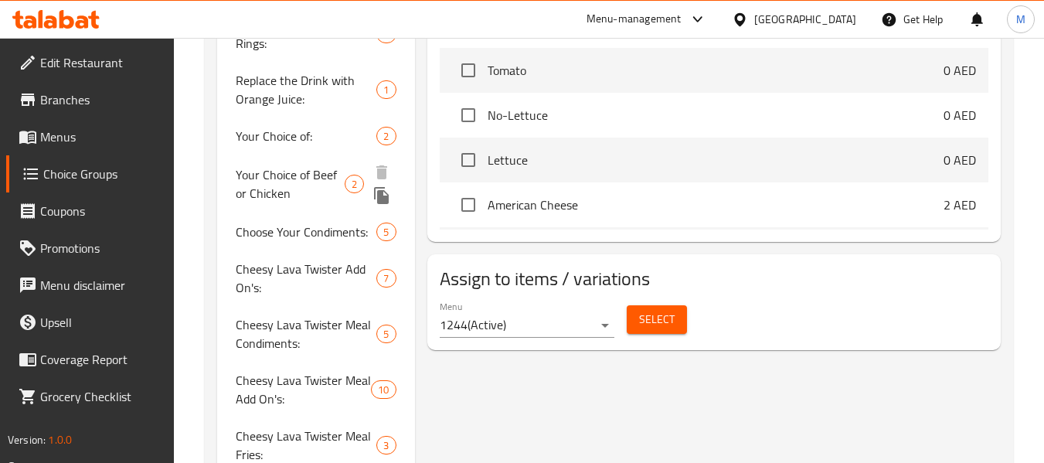
scroll to position [670, 0]
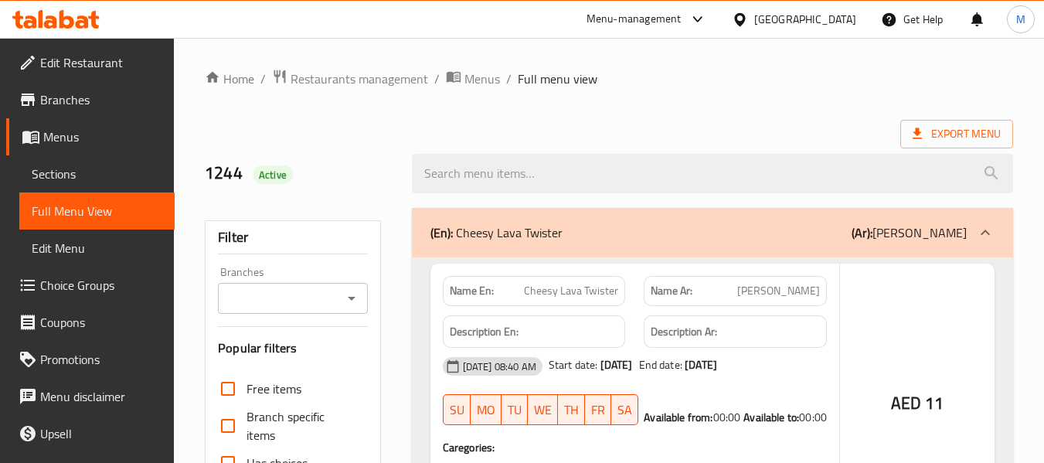
click at [59, 175] on div at bounding box center [522, 231] width 1044 height 463
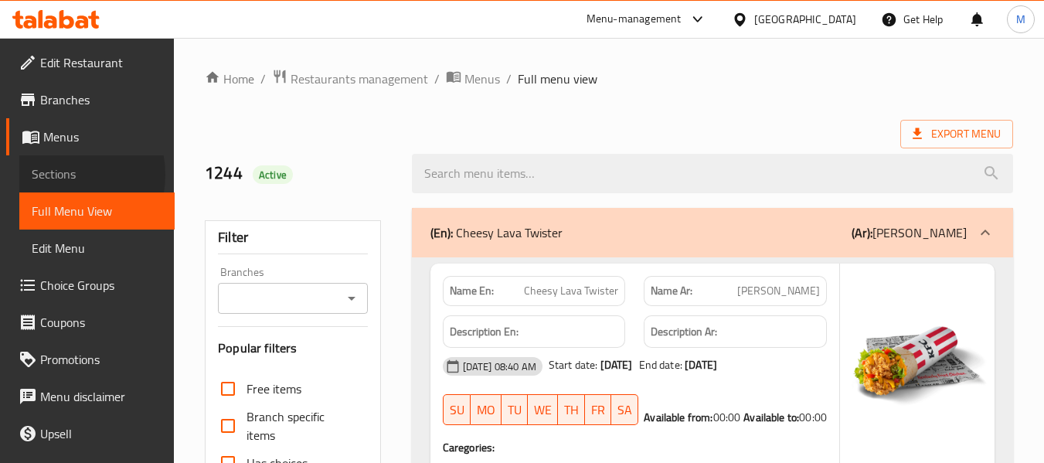
click at [59, 175] on span "Sections" at bounding box center [97, 174] width 131 height 19
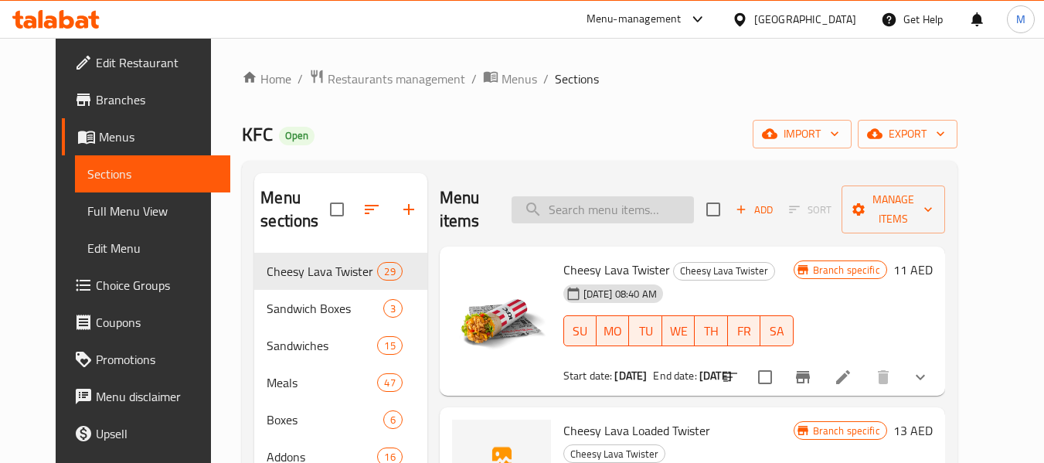
click at [636, 209] on input "search" at bounding box center [602, 209] width 182 height 27
paste input "Mighty Zinger Combo"
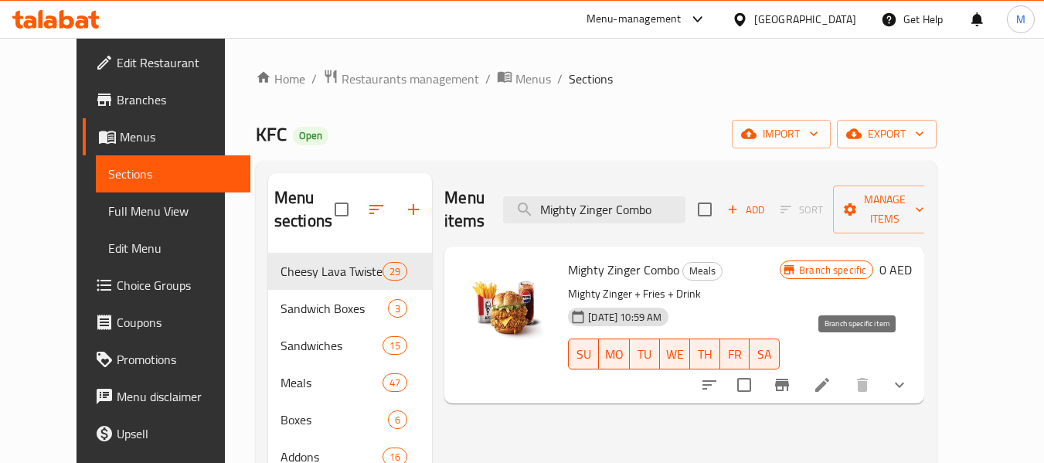
type input "Mighty Zinger Combo"
click at [789, 379] on icon "Branch-specific-item" at bounding box center [782, 385] width 14 height 12
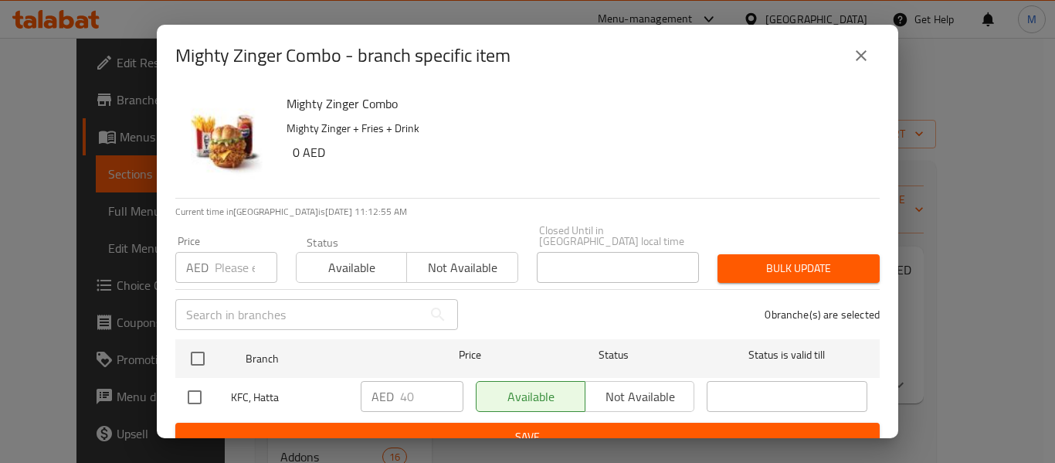
click at [857, 46] on icon "close" at bounding box center [861, 55] width 19 height 19
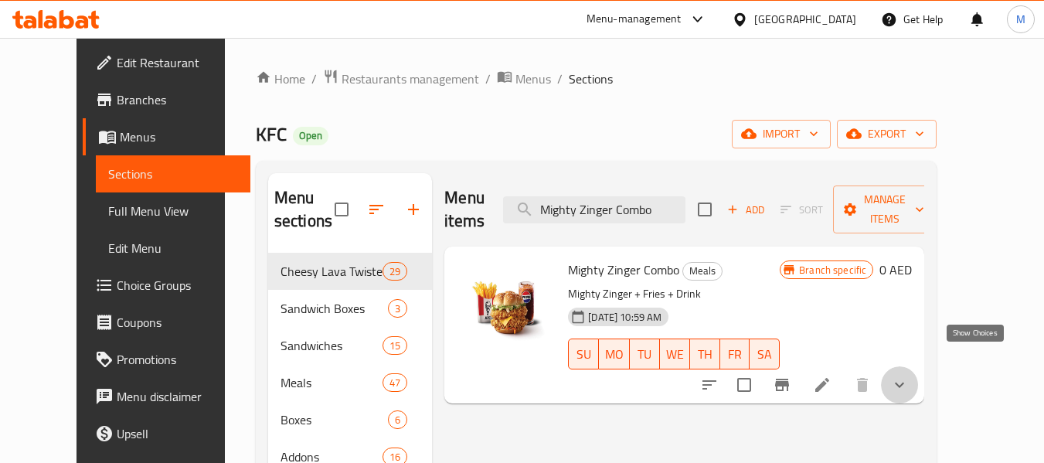
drag, startPoint x: 966, startPoint y: 363, endPoint x: 837, endPoint y: 349, distance: 129.8
click at [918, 366] on button "show more" at bounding box center [899, 384] width 37 height 37
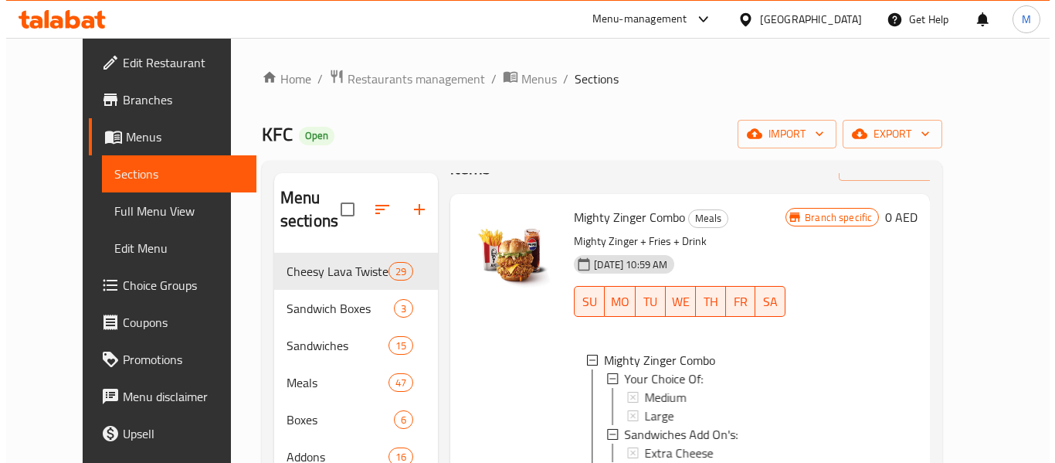
scroll to position [77, 0]
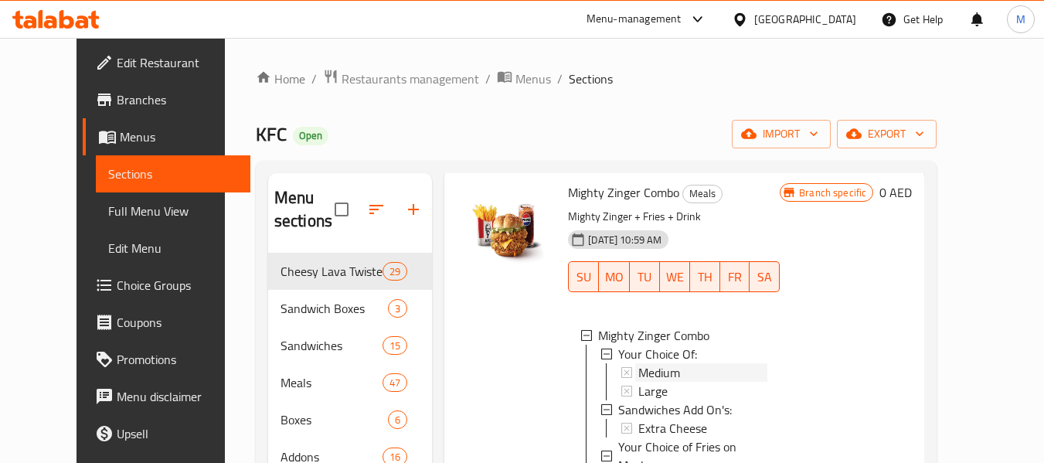
click at [641, 375] on span "Medium" at bounding box center [659, 372] width 42 height 19
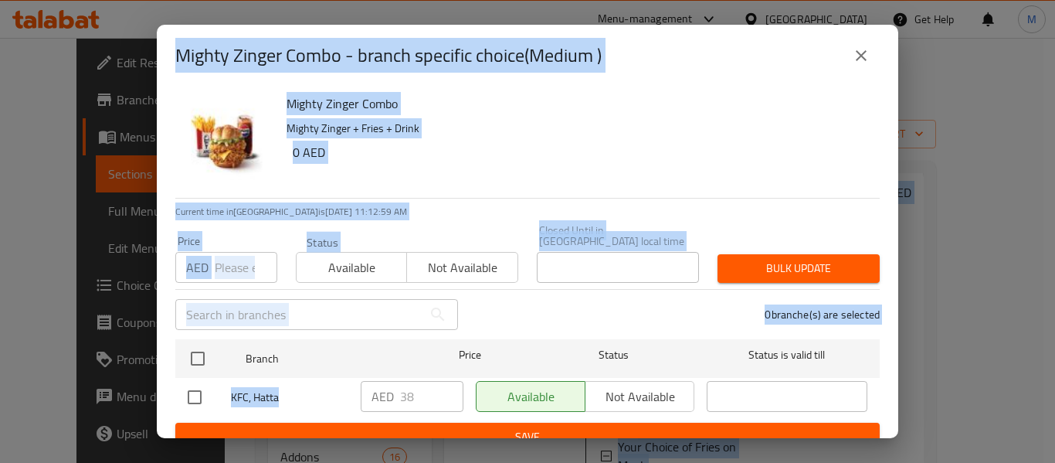
click at [434, 400] on div "AED 38 ​" at bounding box center [412, 396] width 103 height 31
click at [519, 294] on div "0 branche(s) are selected" at bounding box center [678, 315] width 422 height 56
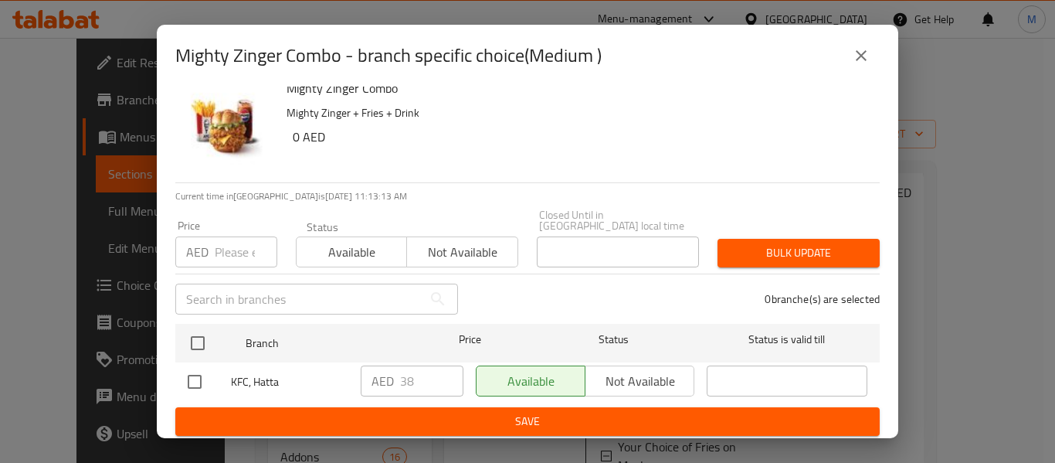
scroll to position [19, 0]
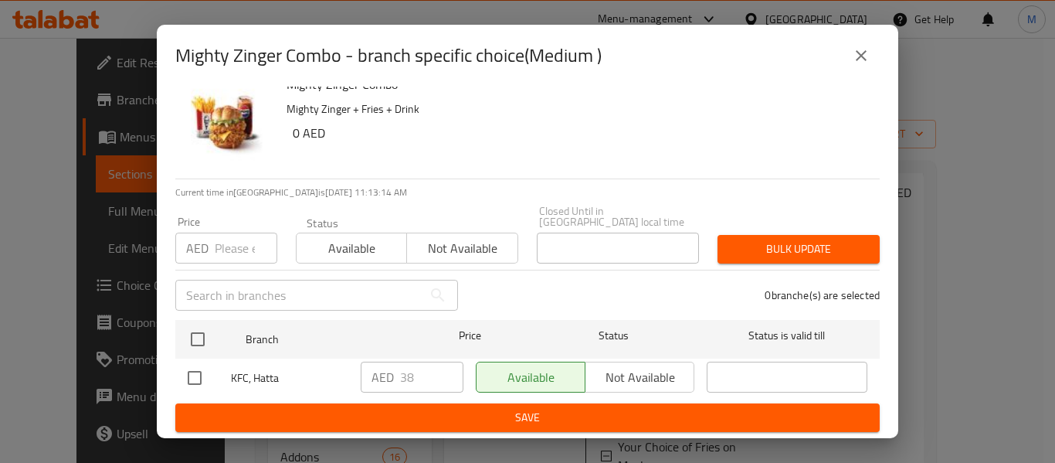
click at [862, 58] on icon "close" at bounding box center [861, 55] width 19 height 19
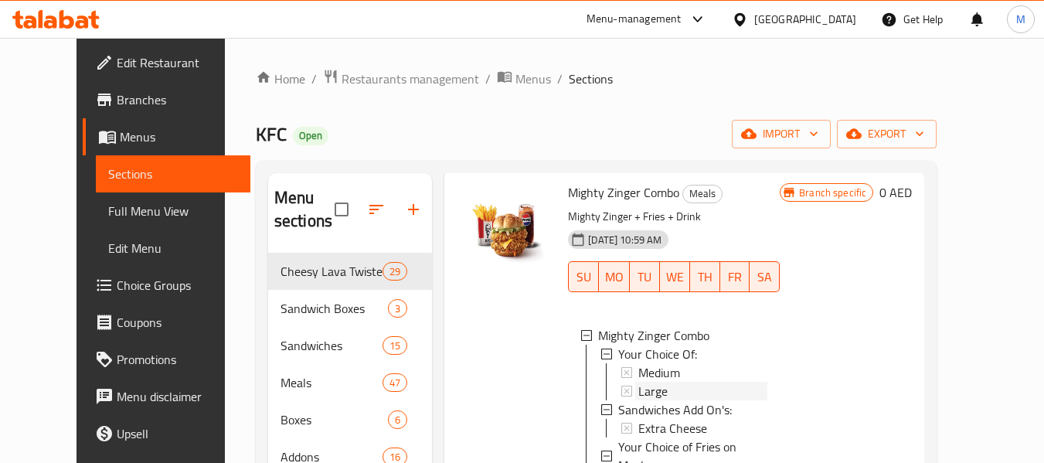
click at [652, 386] on div "Large" at bounding box center [702, 391] width 129 height 19
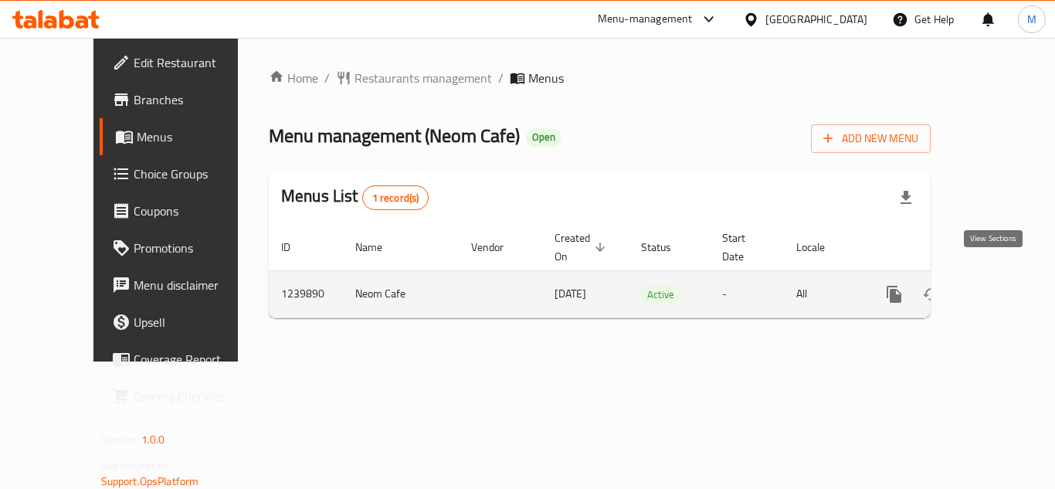
click at [1004, 279] on link "enhanced table" at bounding box center [1005, 294] width 37 height 37
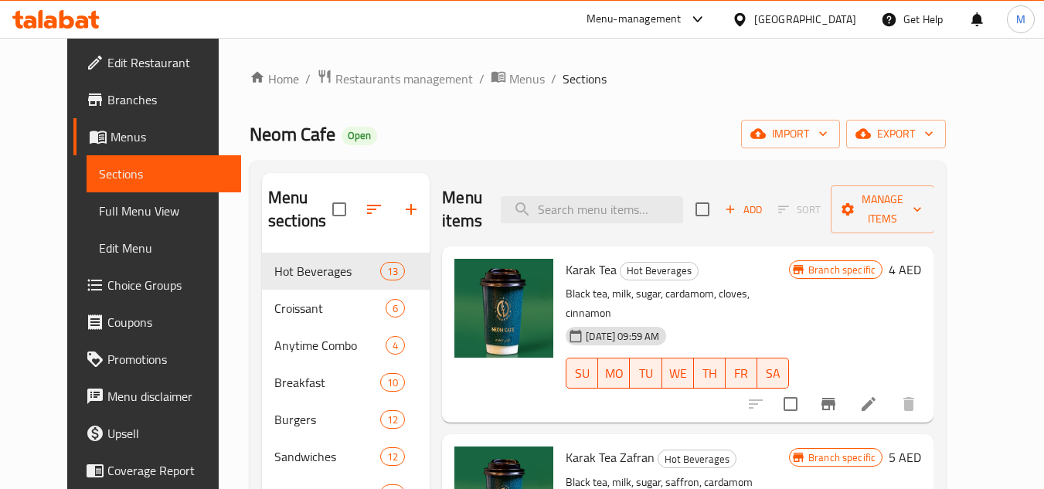
click at [645, 232] on div "Menu items Add Sort Manage items" at bounding box center [687, 209] width 491 height 73
paste input "Bottle Fresh Juice 1 Litre"
click at [633, 205] on input "search" at bounding box center [592, 209] width 182 height 27
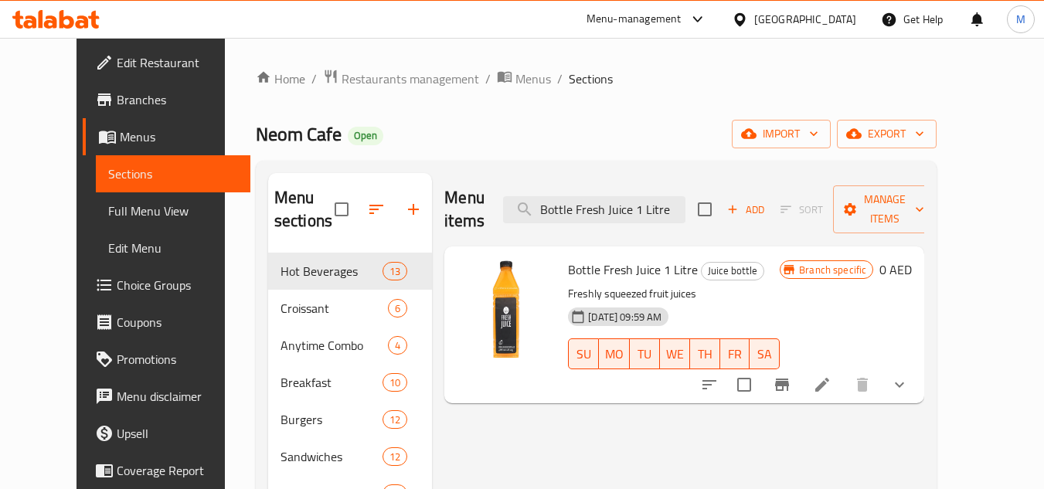
type input "Bottle Fresh Juice 1 Litre"
click at [831, 375] on icon at bounding box center [822, 384] width 19 height 19
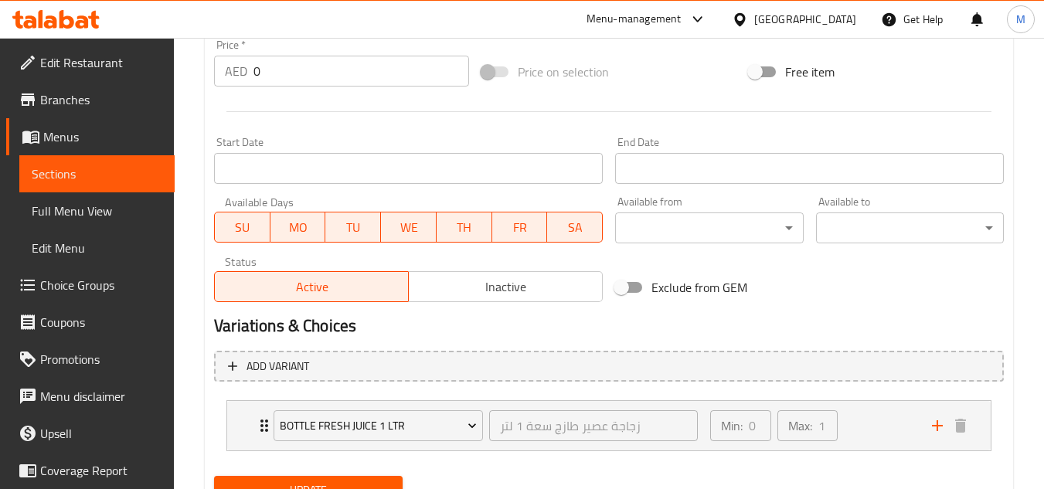
scroll to position [650, 0]
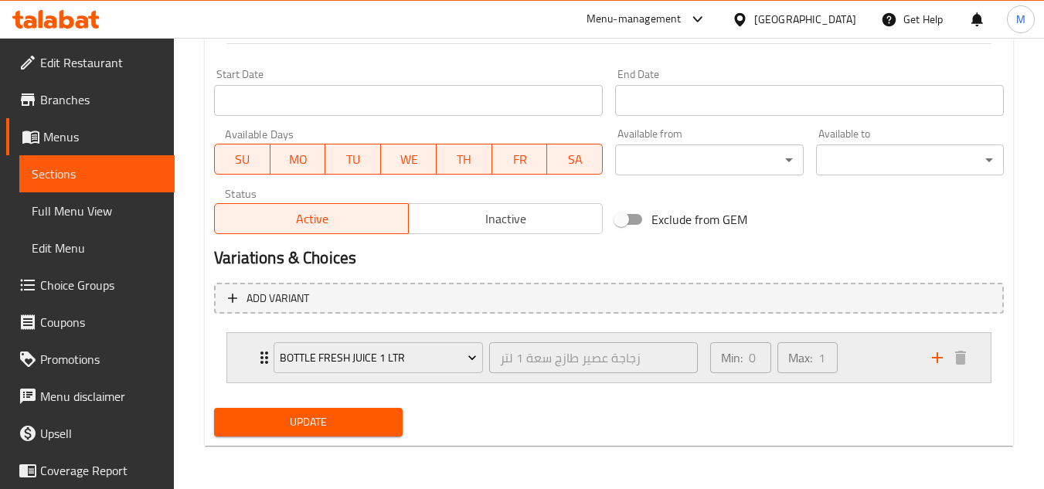
click at [853, 364] on div "Min: 0 ​ Max: 1 ​" at bounding box center [812, 357] width 222 height 49
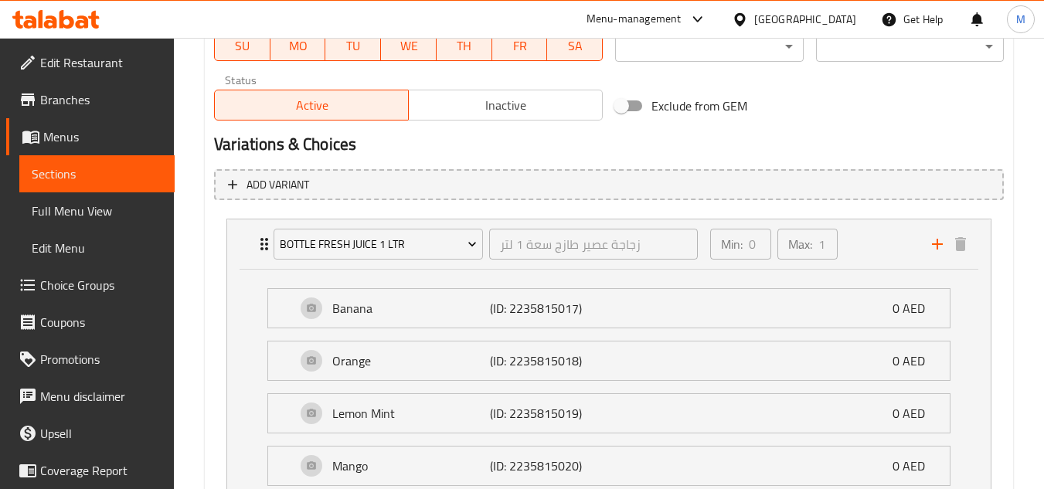
scroll to position [744, 0]
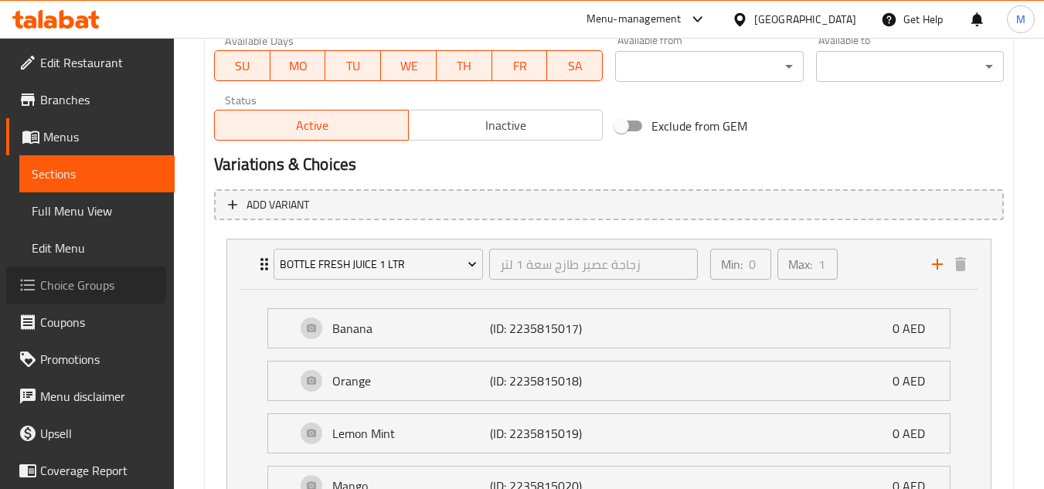
click at [68, 280] on span "Choice Groups" at bounding box center [101, 285] width 122 height 19
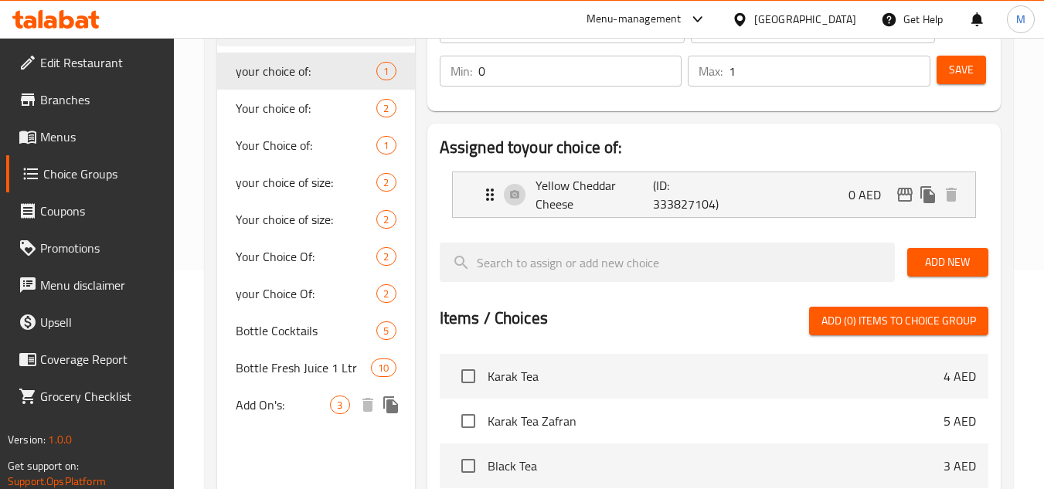
click at [296, 366] on span "Bottle Fresh Juice 1 Ltr" at bounding box center [303, 367] width 135 height 19
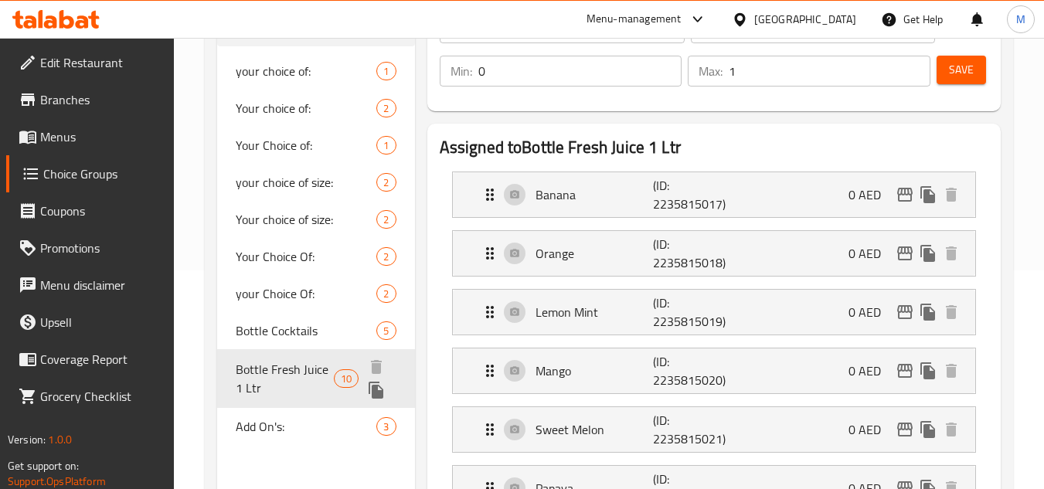
type input "Bottle Fresh Juice 1 Ltr"
type input "زجاجة عصير طازج سعة 1 لتر"
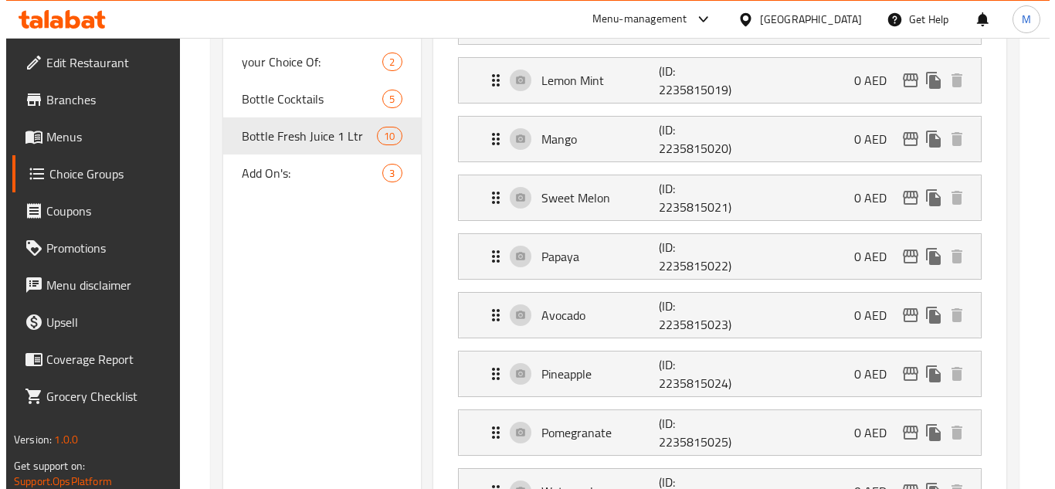
scroll to position [0, 0]
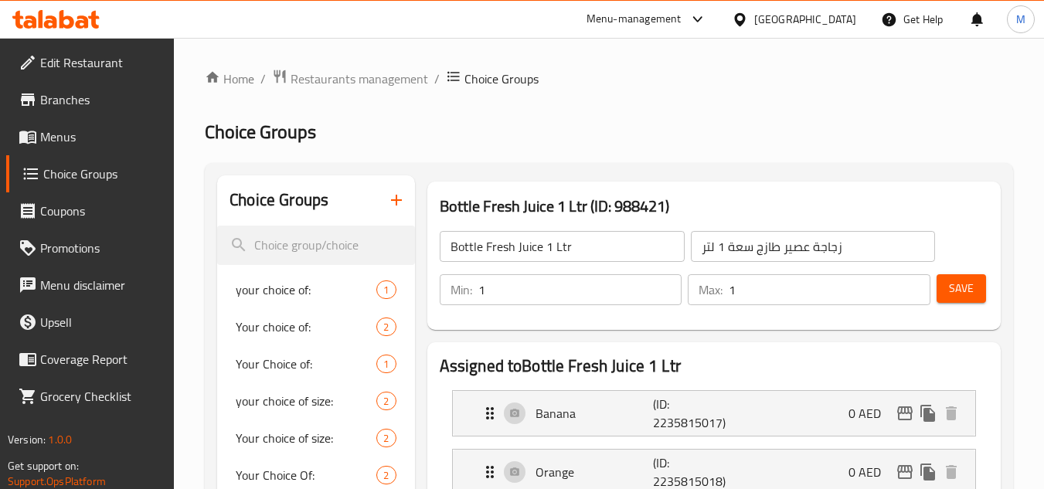
type input "1"
click at [661, 282] on input "1" at bounding box center [580, 289] width 204 height 31
click at [949, 289] on span "Save" at bounding box center [961, 288] width 25 height 19
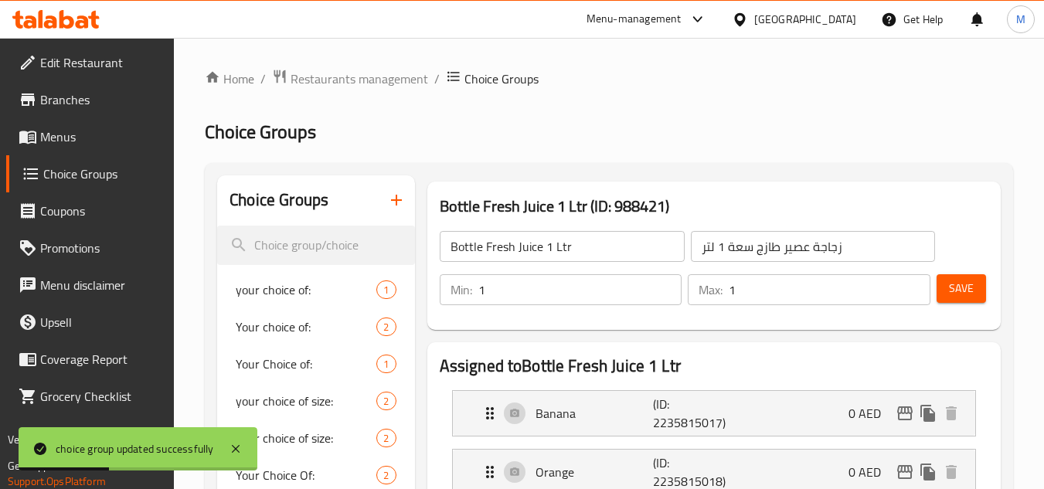
click at [54, 135] on span "Menus" at bounding box center [101, 136] width 122 height 19
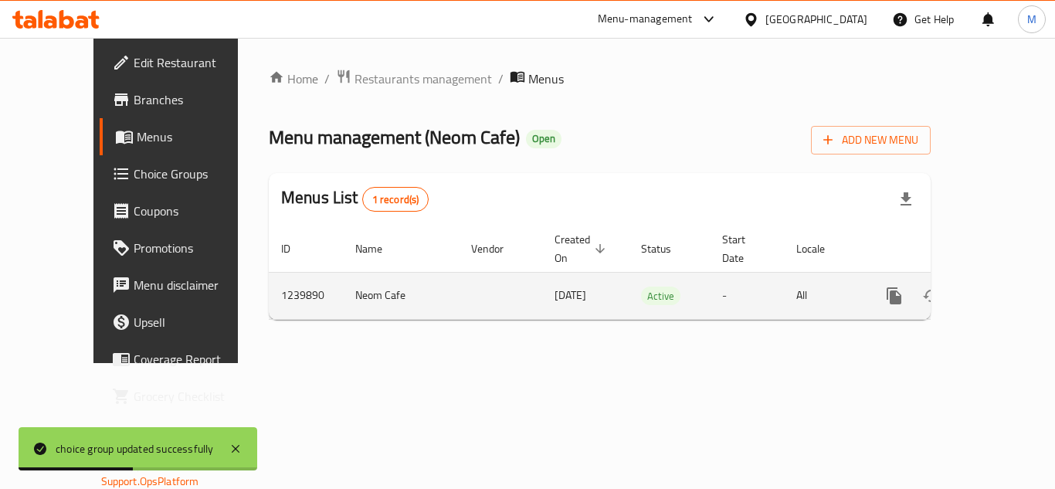
click at [997, 287] on icon "enhanced table" at bounding box center [1006, 296] width 19 height 19
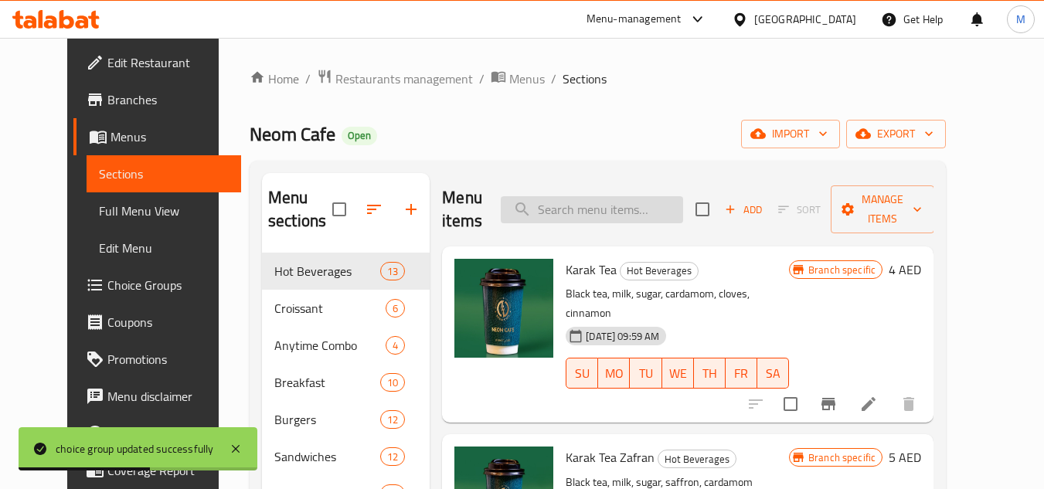
click at [570, 222] on input "search" at bounding box center [592, 209] width 182 height 27
paste input "Bottle Fresh Juice 1 Litre"
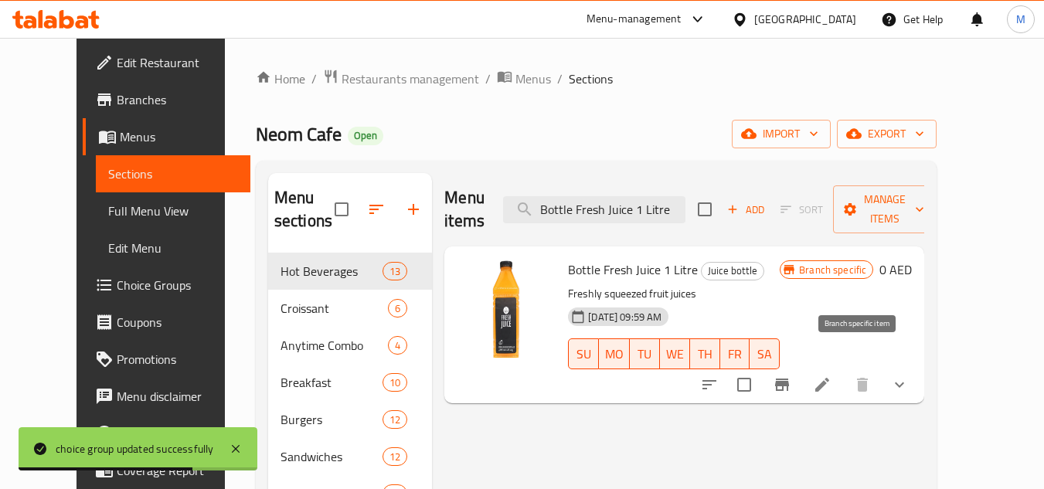
type input "Bottle Fresh Juice 1 Litre"
click at [831, 375] on icon at bounding box center [822, 384] width 19 height 19
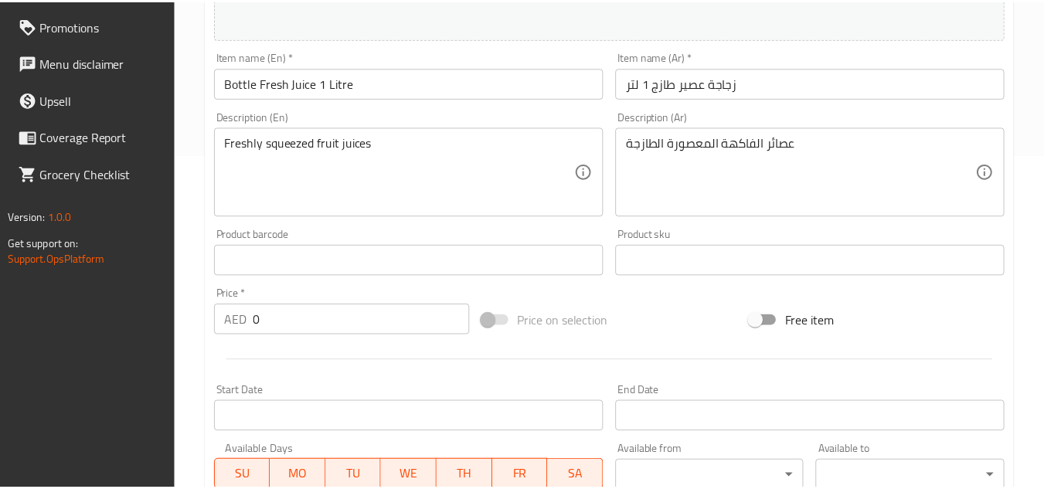
scroll to position [650, 0]
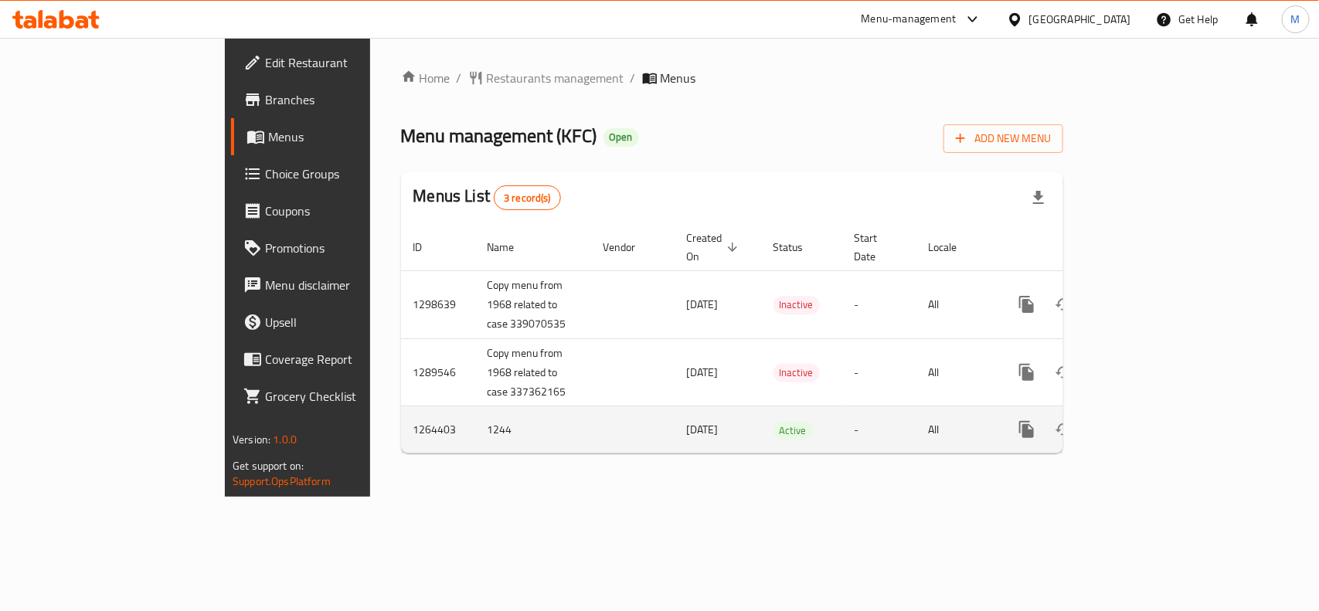
click at [1147, 420] on icon "enhanced table" at bounding box center [1138, 429] width 19 height 19
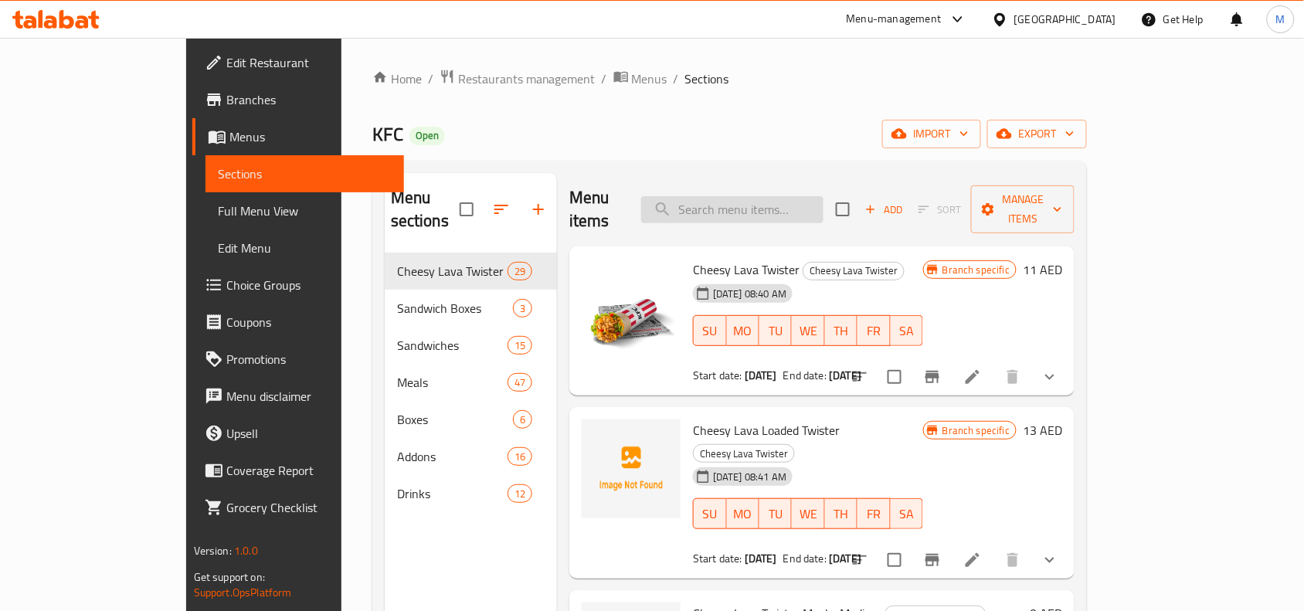
click at [824, 199] on input "search" at bounding box center [732, 209] width 182 height 27
paste input "Mighty Zinger Combo"
type input "Mighty Zinger Combo"
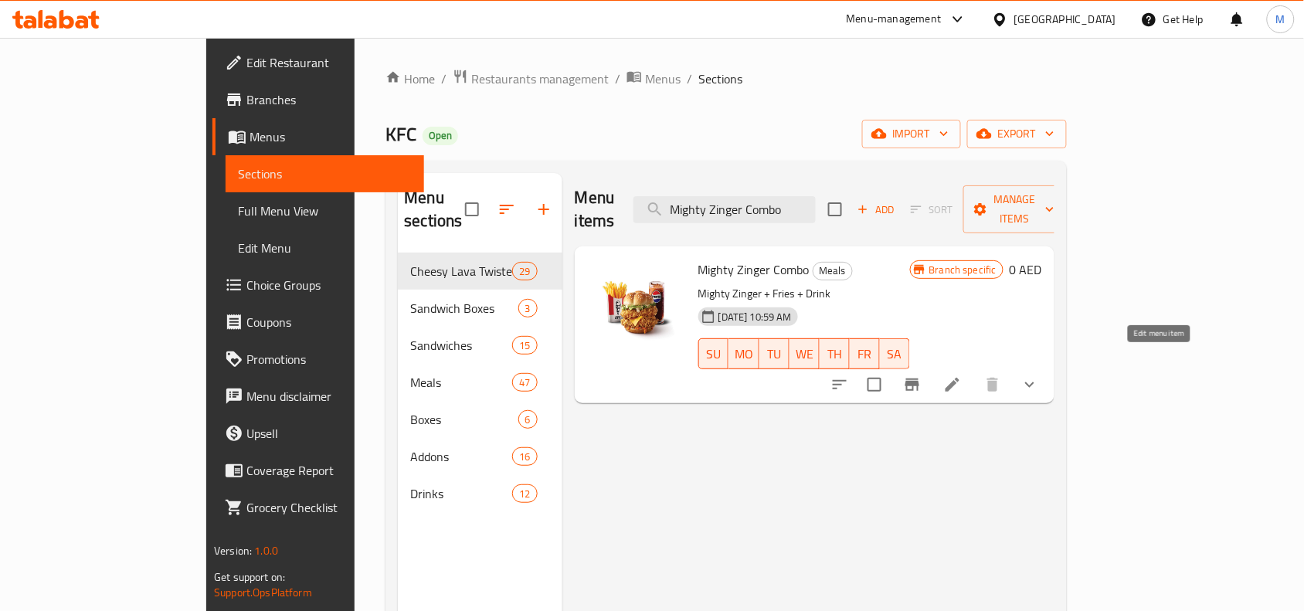
click at [962, 375] on icon at bounding box center [952, 384] width 19 height 19
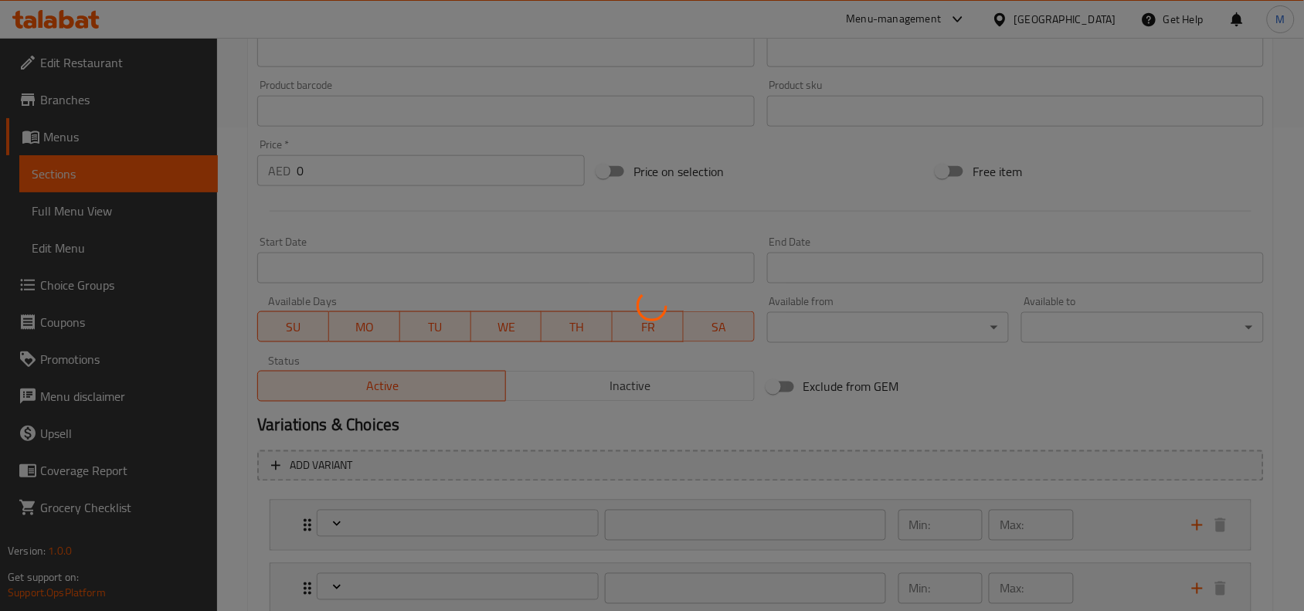
type input "إختيارك من:"
type input "1"
type input "إضافات الساندويش:"
type input "0"
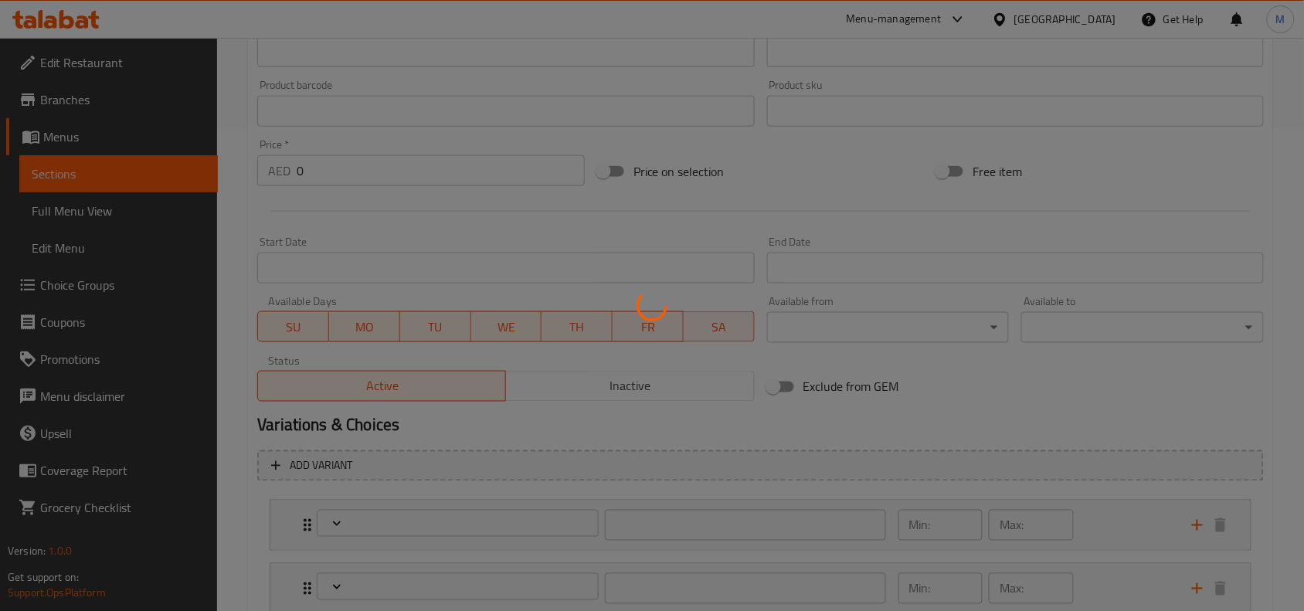
type input "1"
type input "اختيارك من البطاطس المقلية في الوجبة:"
type input "0"
type input "1"
type input "بدون:"
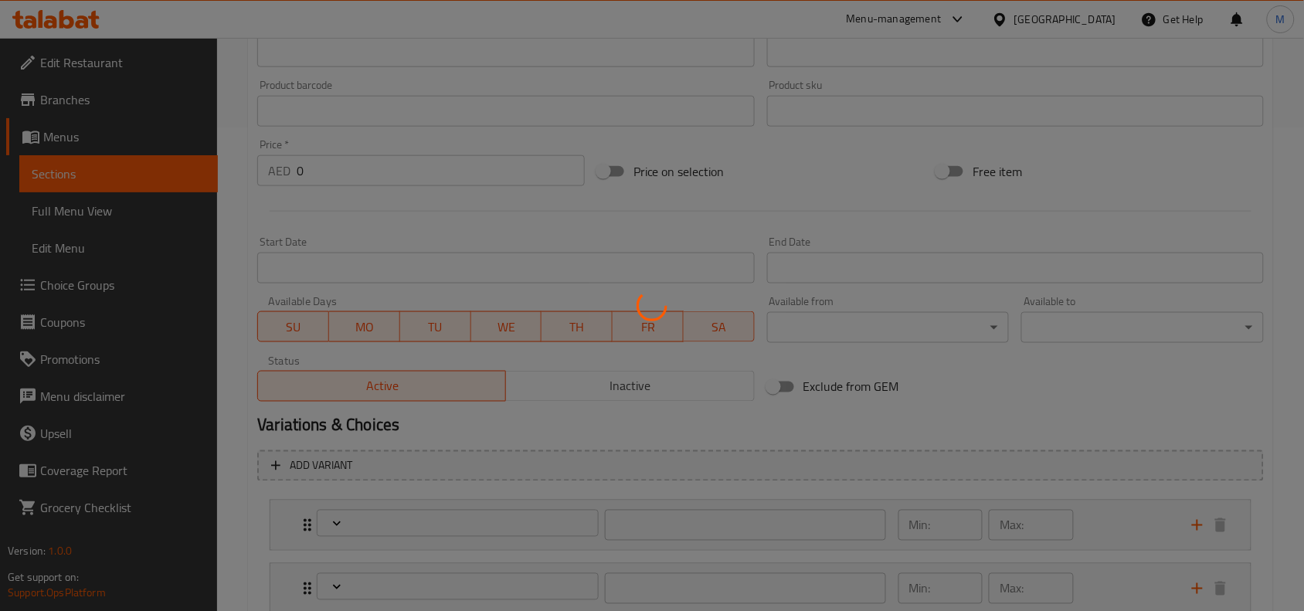
type input "0"
type input "2"
type input "استبدال البطاطس المقلية بحلقات البصل:"
type input "0"
type input "1"
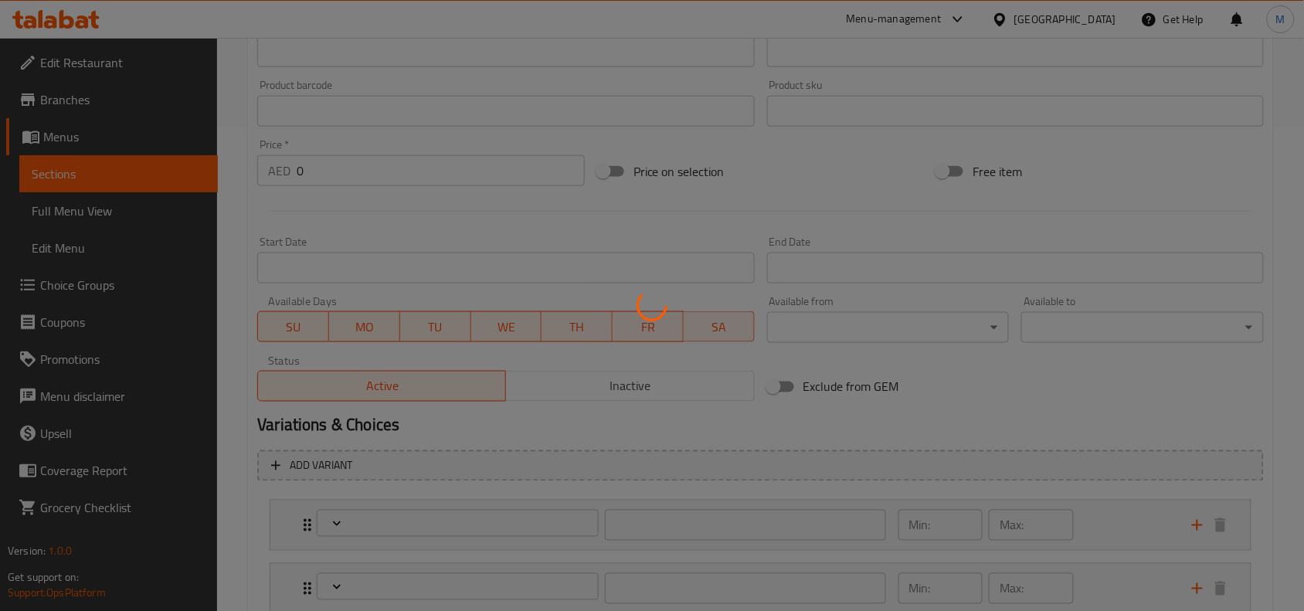
type input "استبدل المشروب بعصير البرتقال:"
type input "0"
type input "1"
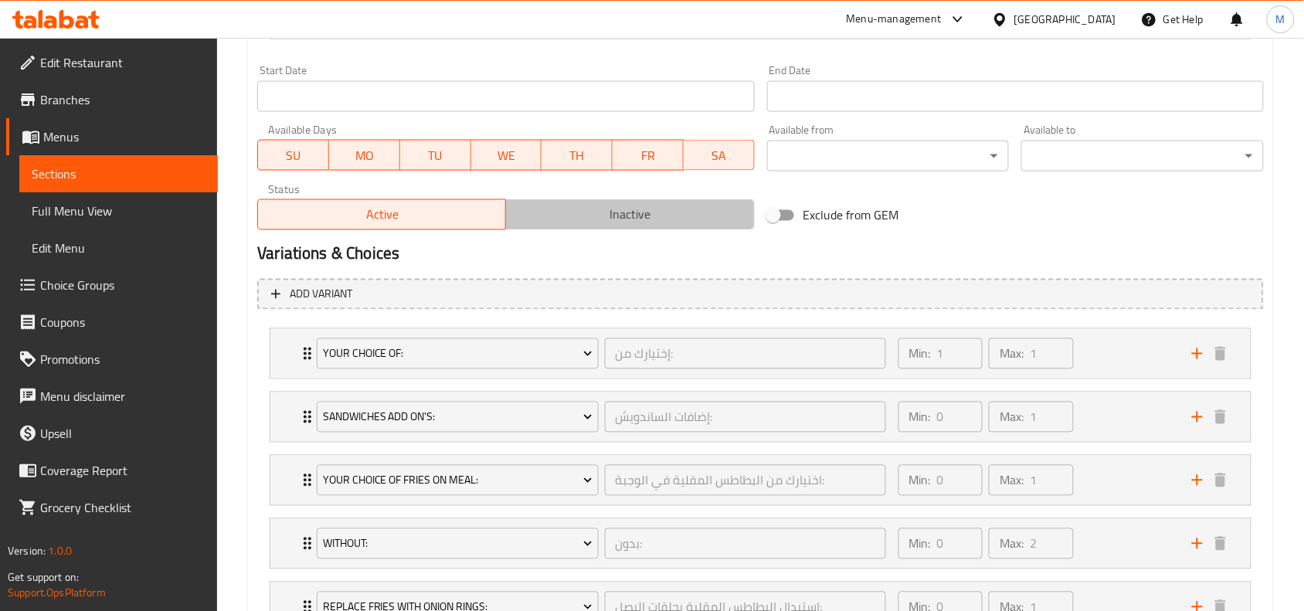
click at [641, 212] on span "Inactive" at bounding box center [630, 215] width 236 height 22
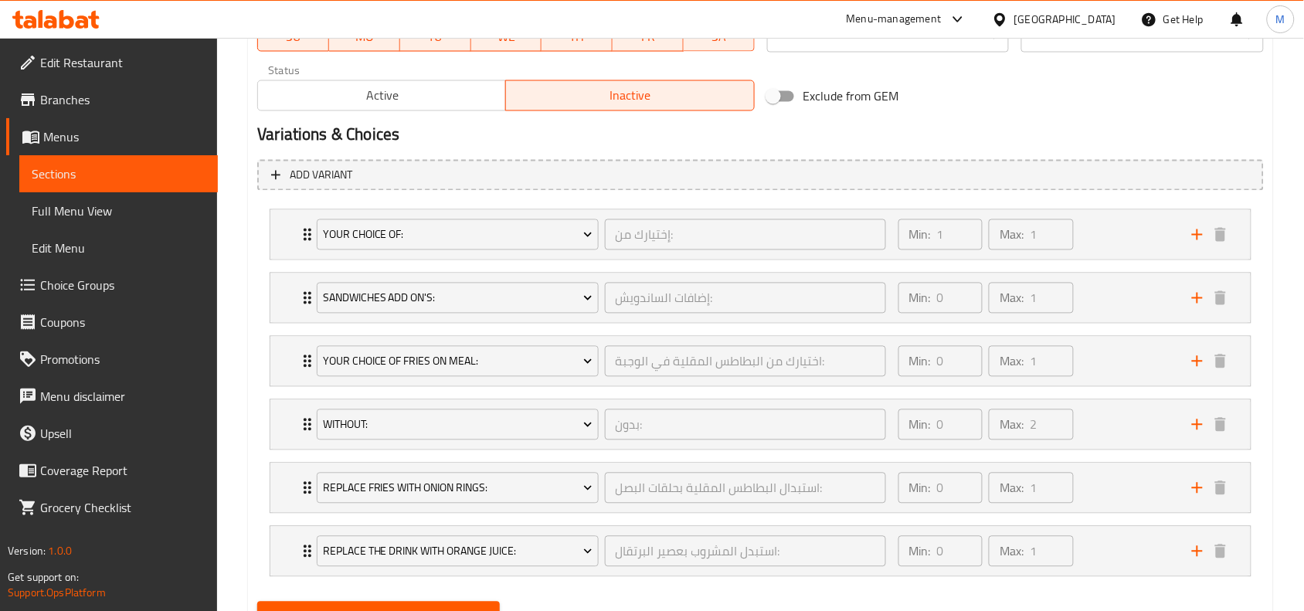
scroll to position [847, 0]
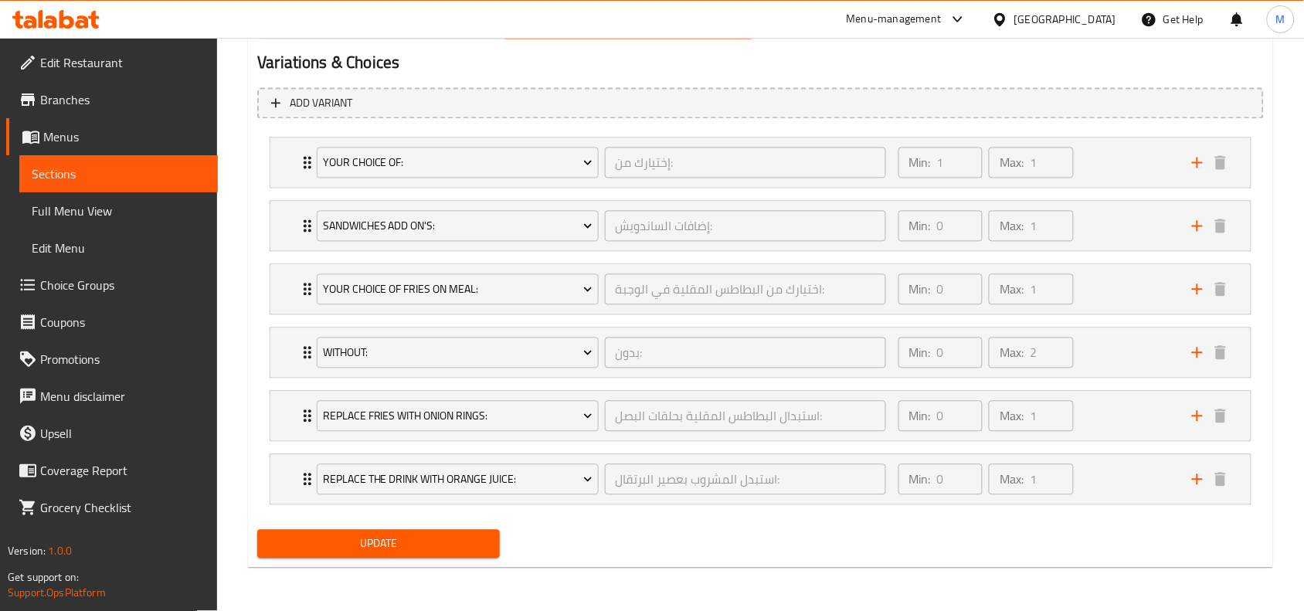
click at [385, 545] on span "Update" at bounding box center [379, 544] width 218 height 19
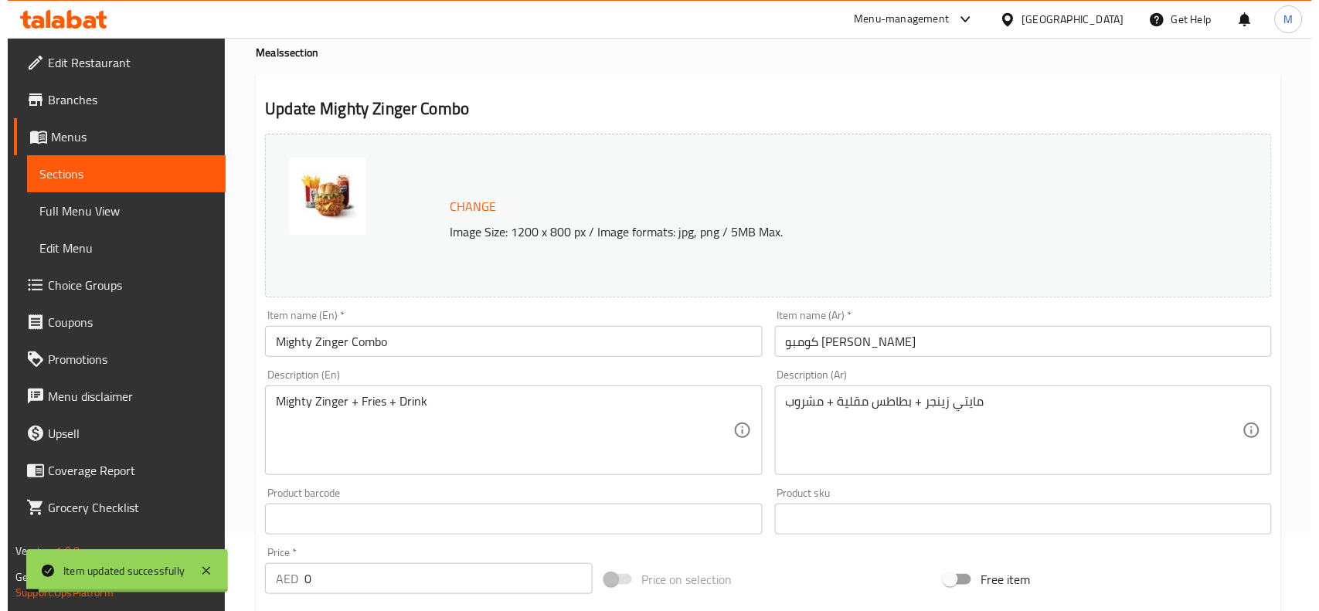
scroll to position [0, 0]
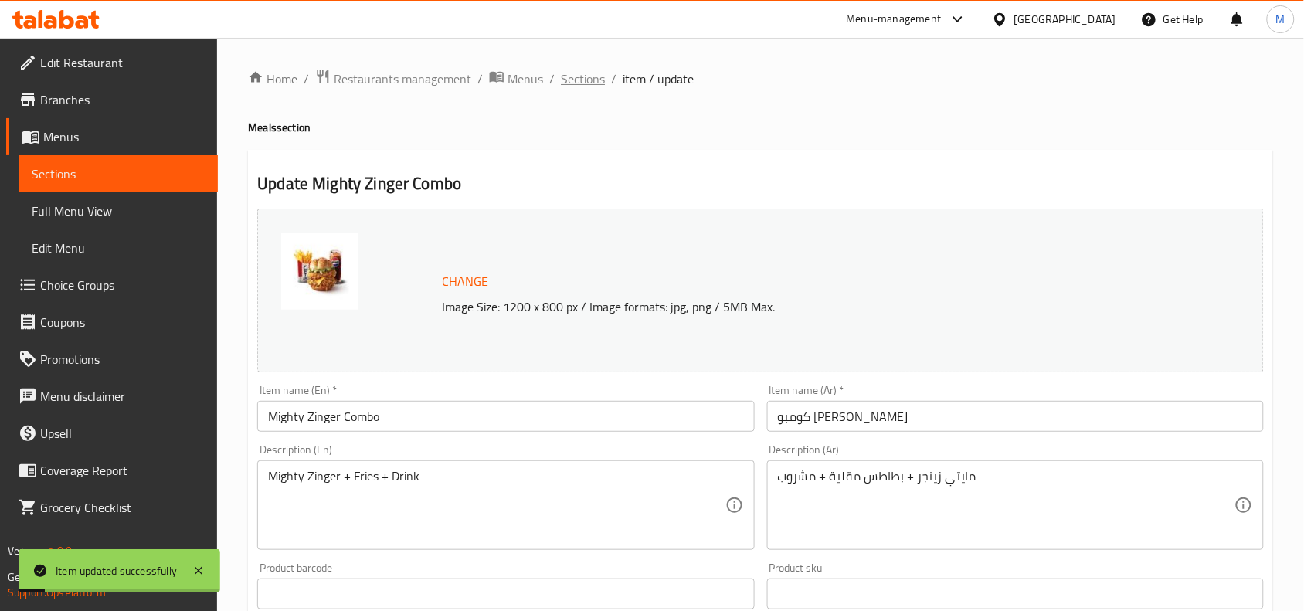
click at [569, 86] on span "Sections" at bounding box center [583, 79] width 44 height 19
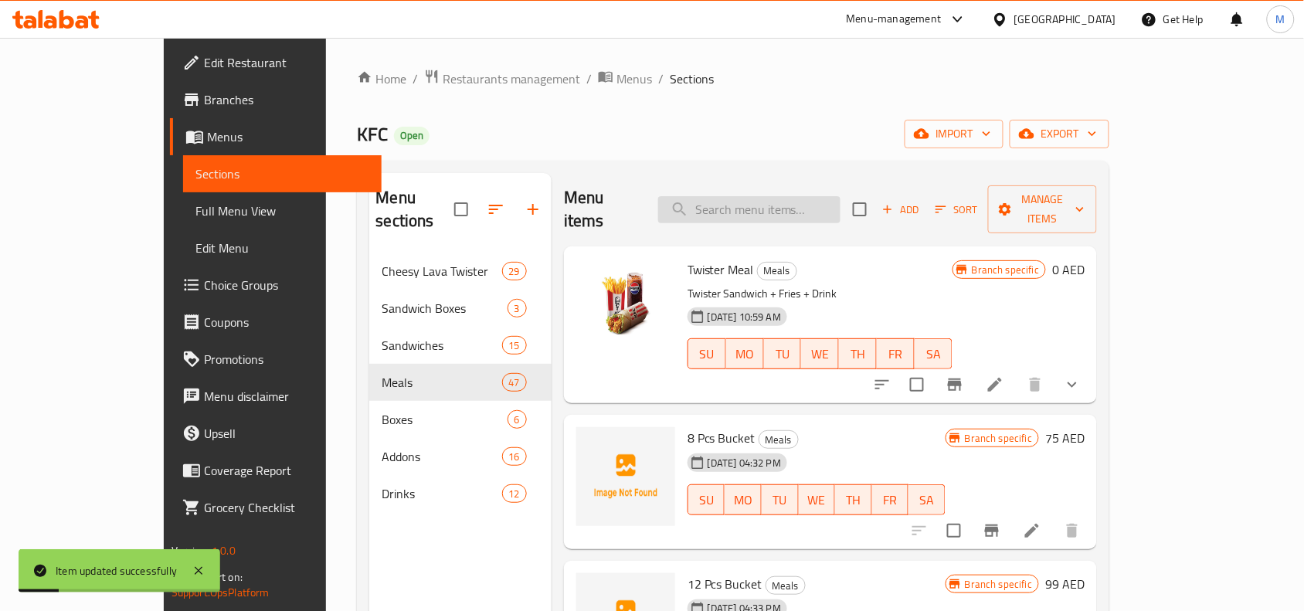
click at [823, 201] on input "search" at bounding box center [749, 209] width 182 height 27
paste input "Mighty Zinger Combo"
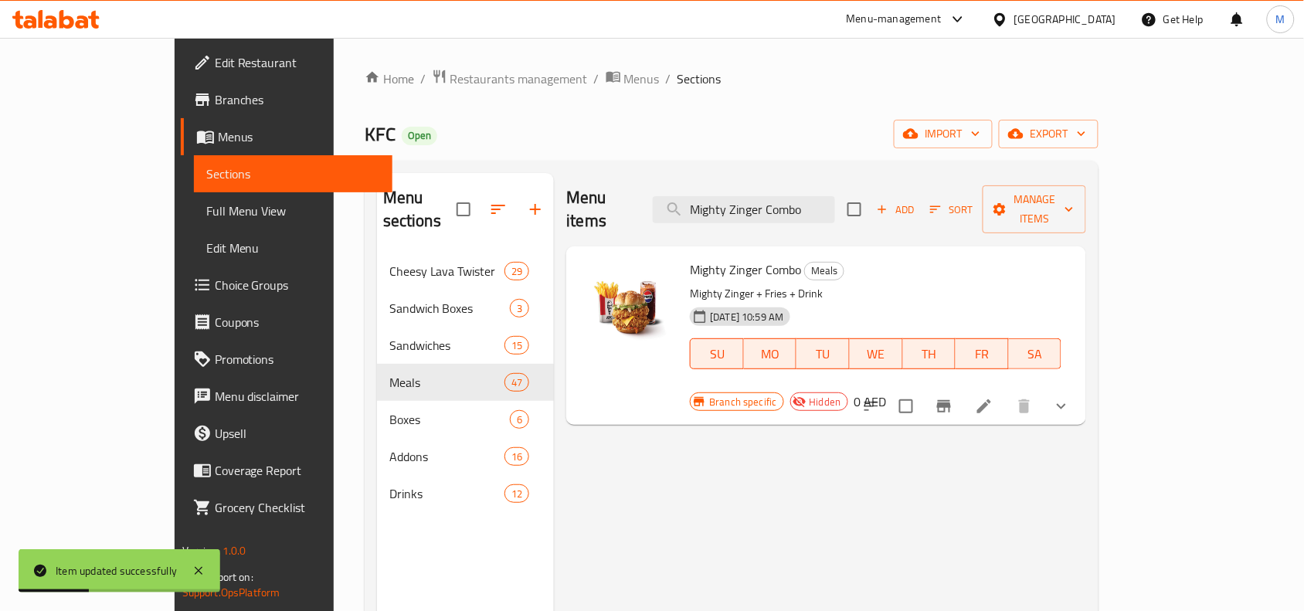
type input "Mighty Zinger Combo"
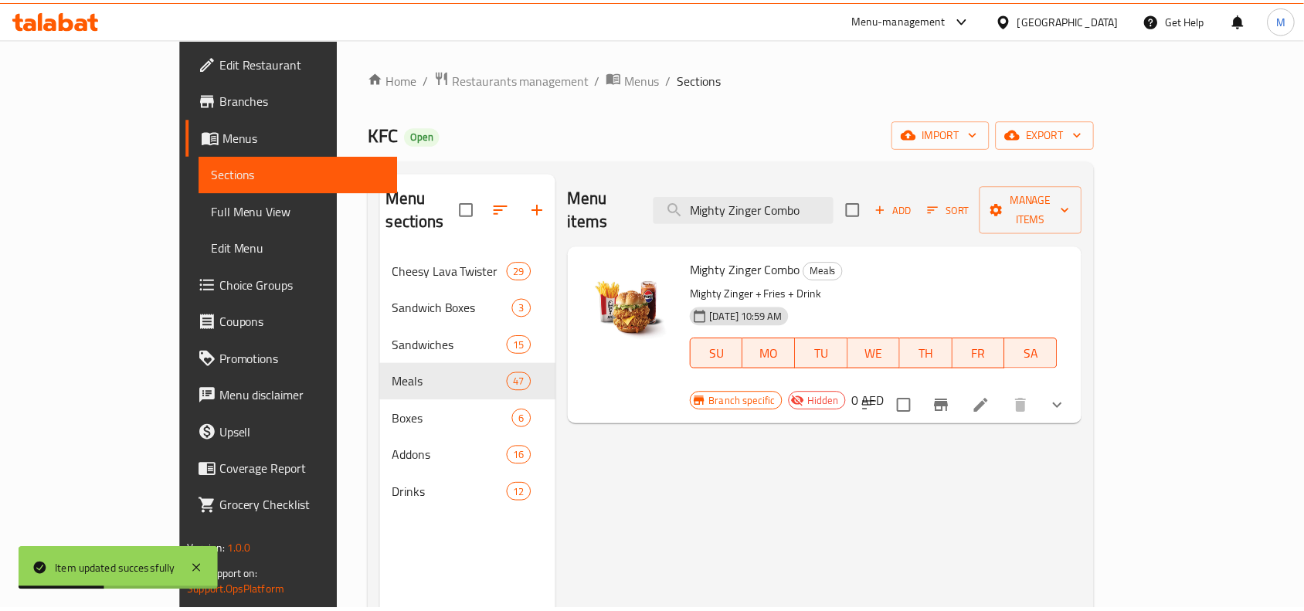
scroll to position [217, 0]
